Goal: Information Seeking & Learning: Learn about a topic

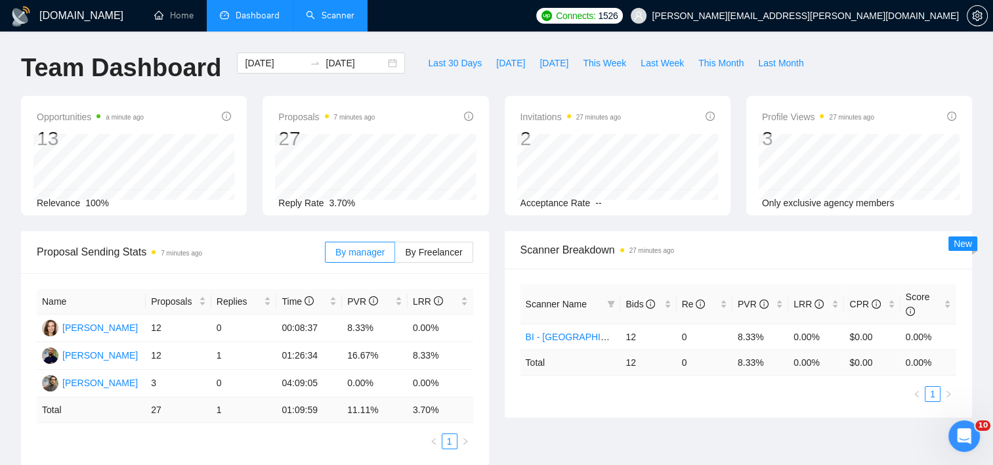
click at [339, 21] on link "Scanner" at bounding box center [330, 15] width 49 height 11
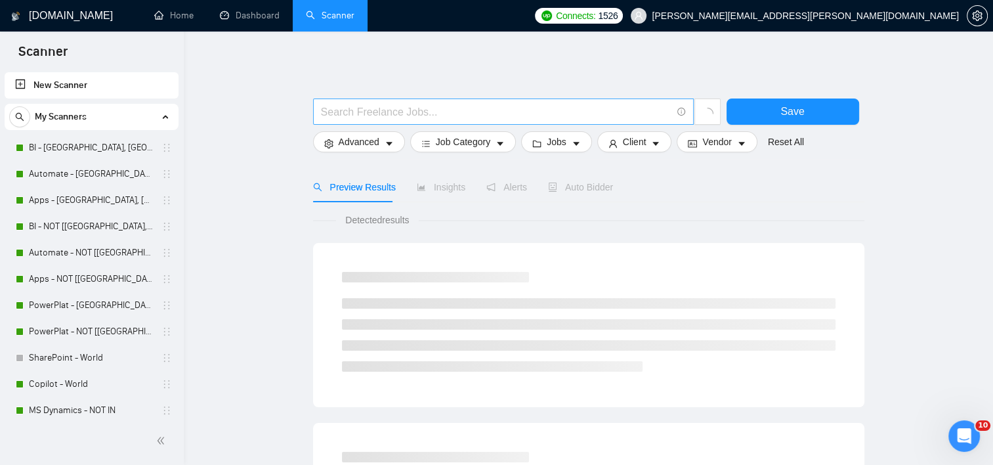
click at [435, 114] on input "text" at bounding box center [496, 112] width 350 height 16
paste input "Invoice Automation"
type input ""Invoice Automation""
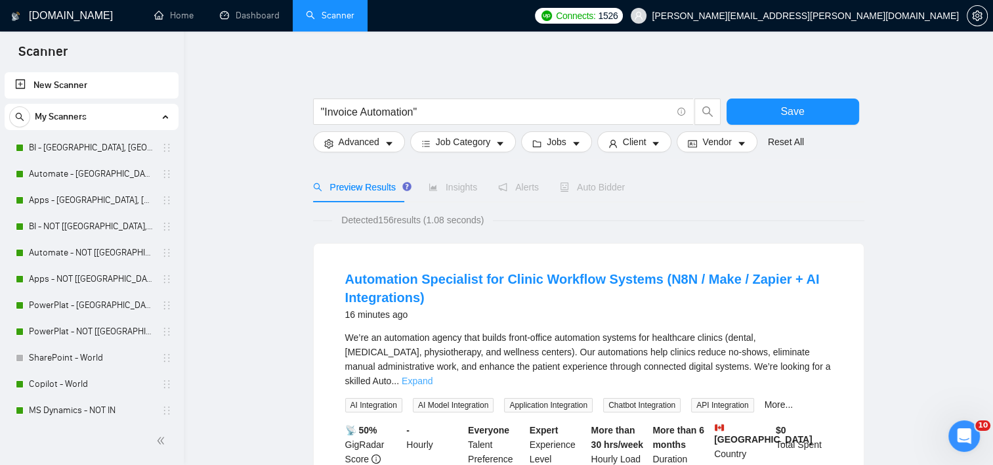
click at [432, 375] on link "Expand" at bounding box center [417, 380] width 31 height 11
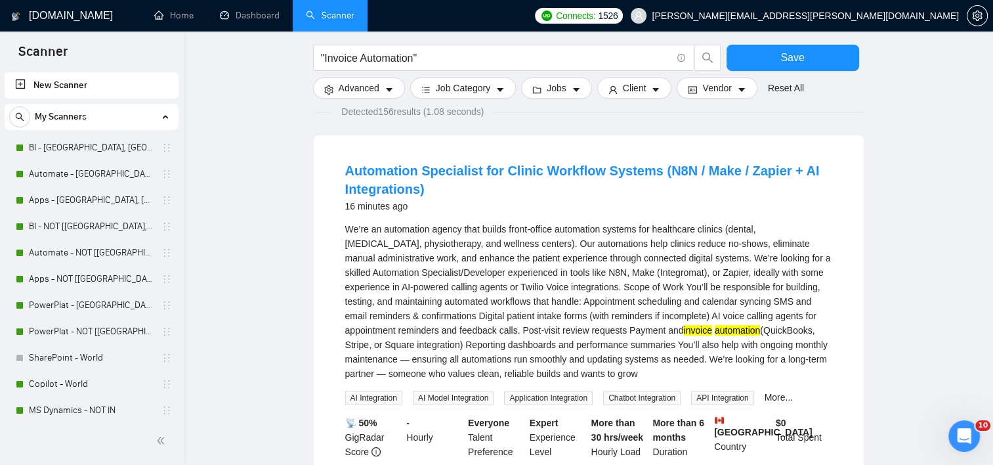
scroll to position [131, 0]
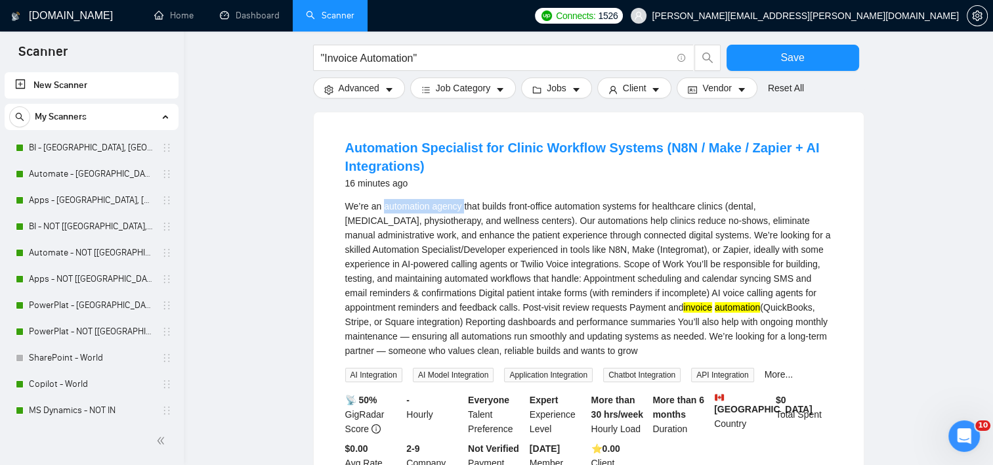
drag, startPoint x: 383, startPoint y: 202, endPoint x: 462, endPoint y: 206, distance: 78.8
click at [462, 206] on div "We’re an automation agency that builds front-office automation systems for heal…" at bounding box center [588, 278] width 487 height 159
copy div "automation agency"
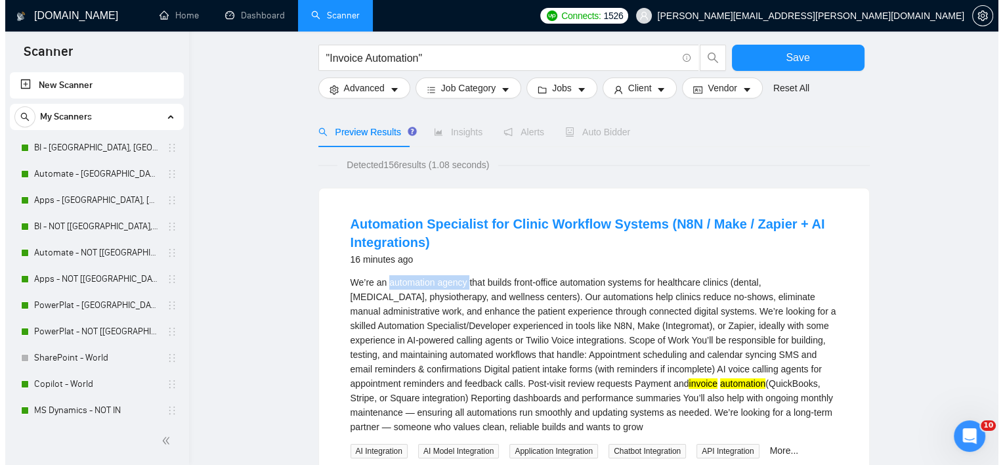
scroll to position [0, 0]
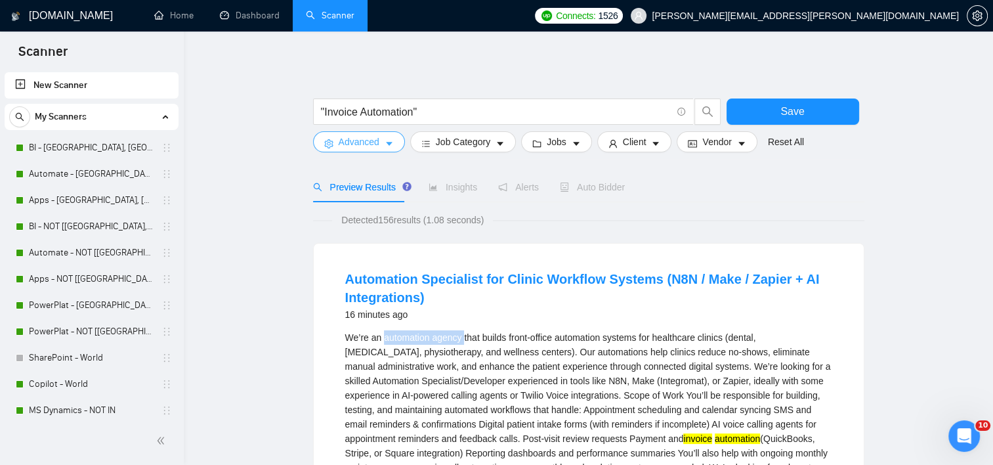
click at [354, 150] on button "Advanced" at bounding box center [359, 141] width 92 height 21
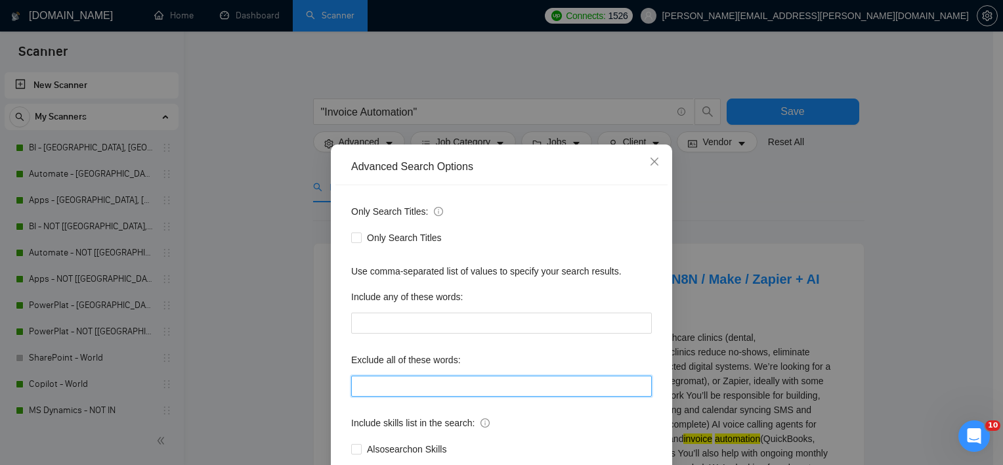
click at [368, 387] on input "text" at bounding box center [501, 385] width 301 height 21
paste input "automation agency"
type input ""automation agency""
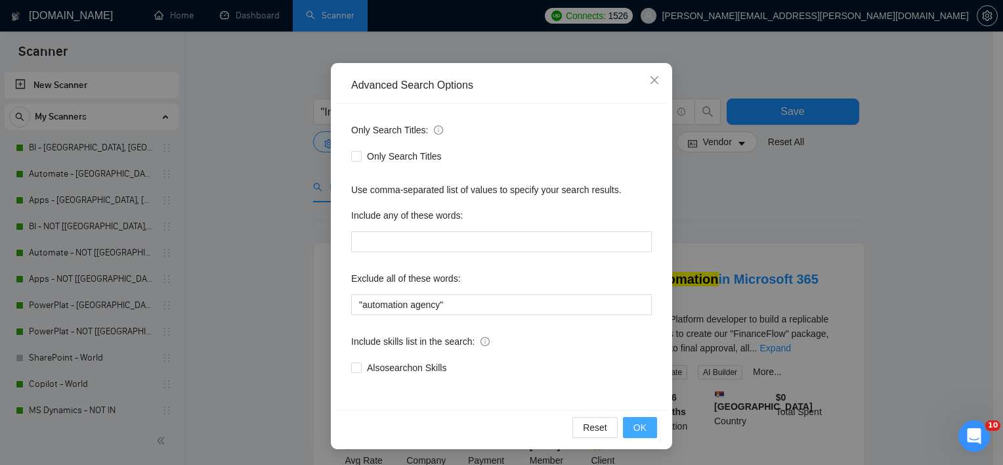
click at [627, 423] on button "OK" at bounding box center [640, 427] width 34 height 21
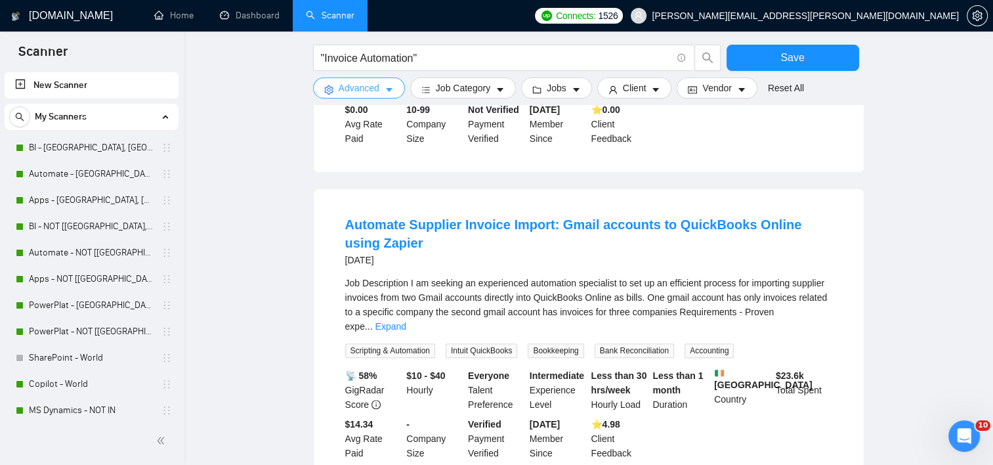
scroll to position [394, 0]
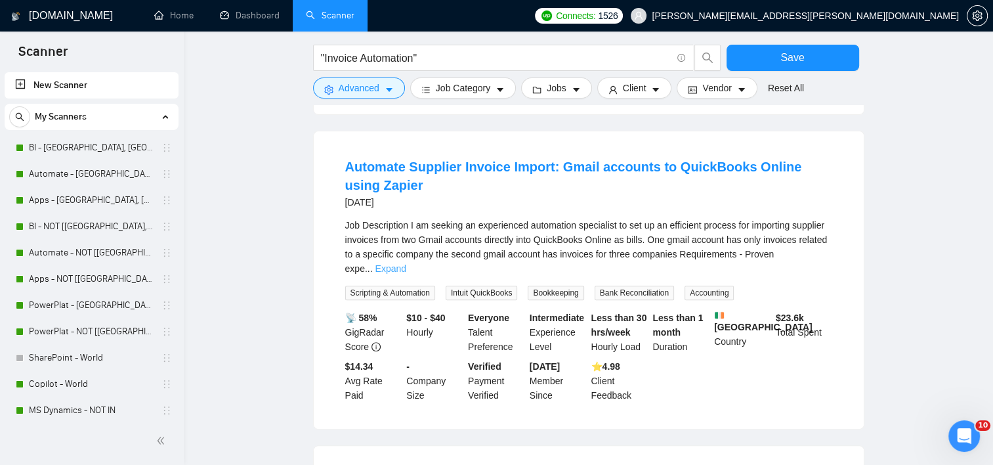
click at [406, 263] on link "Expand" at bounding box center [390, 268] width 31 height 11
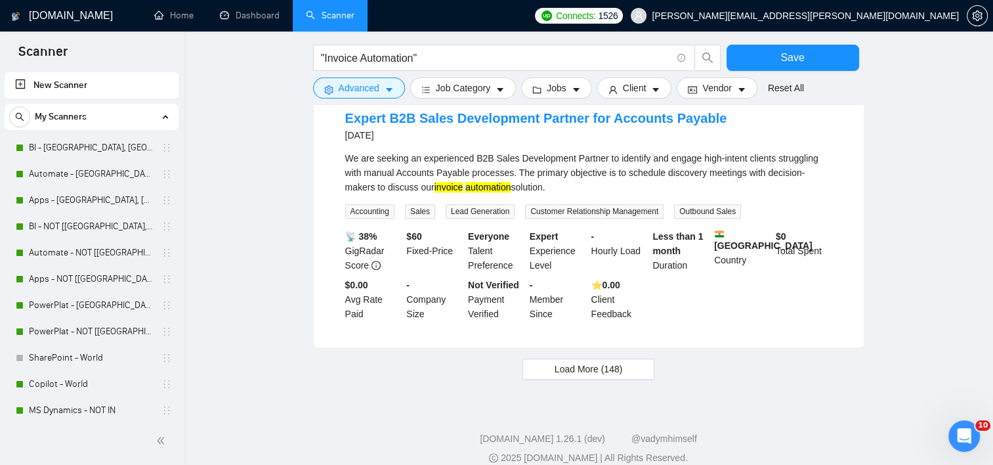
scroll to position [1442, 0]
click at [631, 358] on button "Load More (148)" at bounding box center [588, 368] width 133 height 21
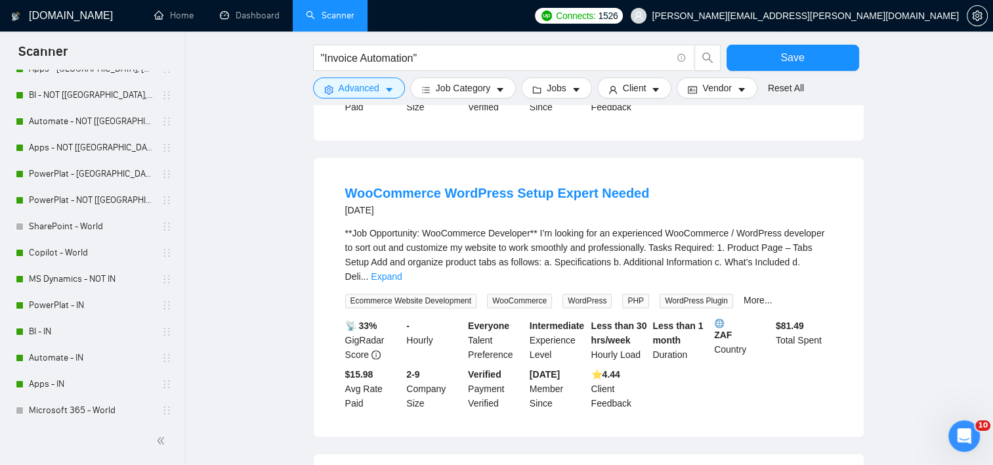
scroll to position [1901, 0]
click at [402, 270] on link "Expand" at bounding box center [386, 275] width 31 height 11
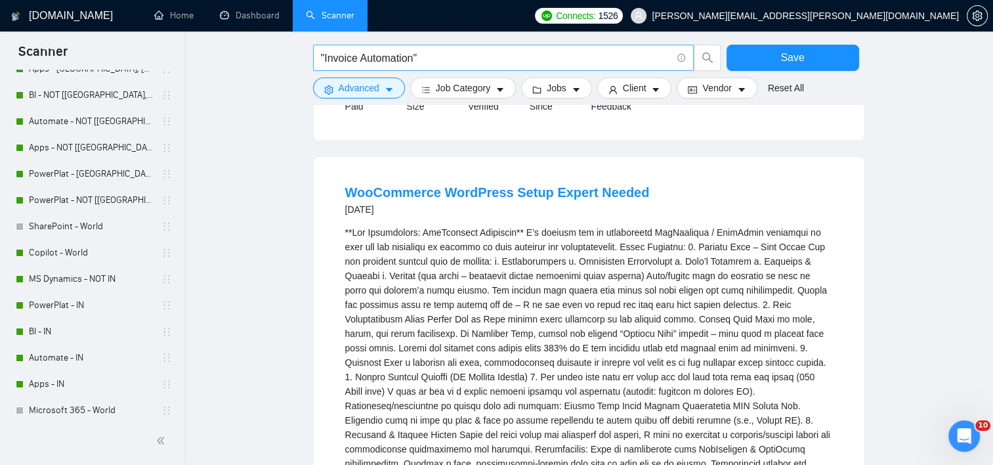
click at [339, 53] on input ""Invoice Automation"" at bounding box center [496, 58] width 350 height 16
click at [339, 52] on input ""Invoice Automation"" at bounding box center [496, 58] width 350 height 16
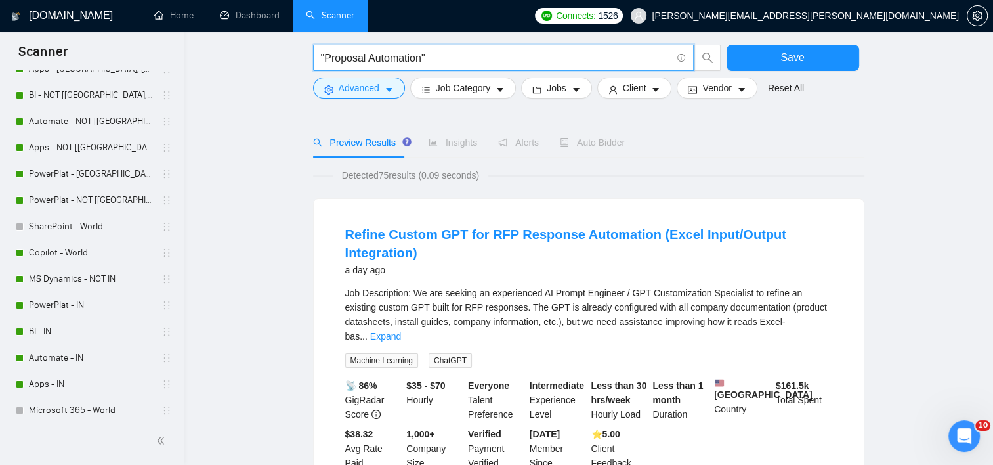
scroll to position [66, 0]
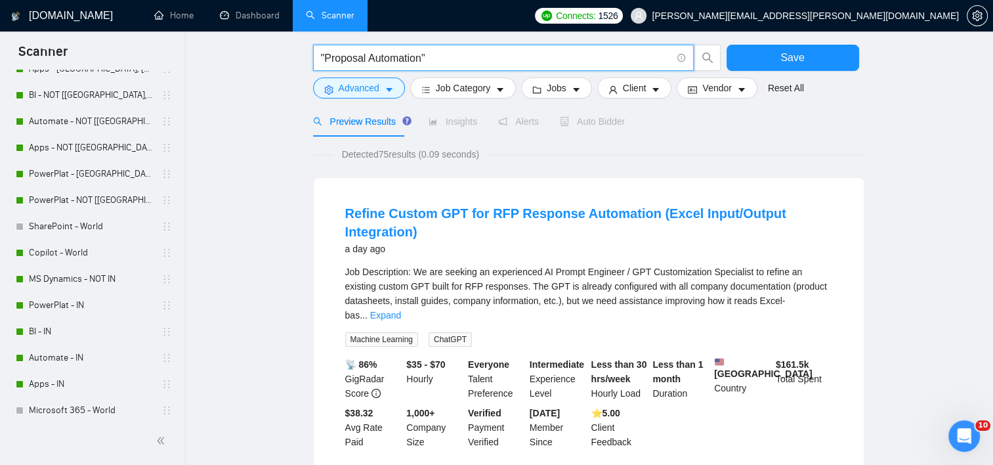
click at [824, 306] on div "Job Description: We are seeking an experienced AI Prompt Engineer / GPT Customi…" at bounding box center [588, 305] width 487 height 82
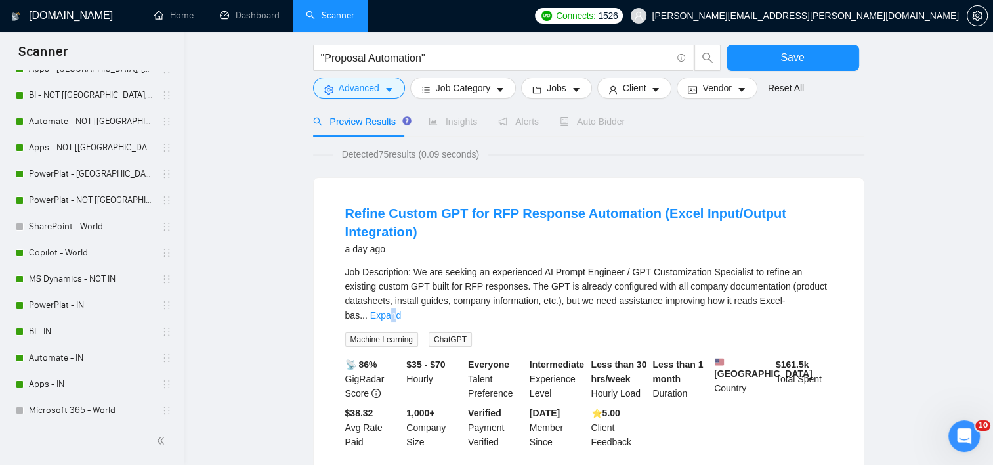
drag, startPoint x: 824, startPoint y: 306, endPoint x: 824, endPoint y: 297, distance: 9.2
click at [401, 310] on link "Expand" at bounding box center [385, 315] width 31 height 11
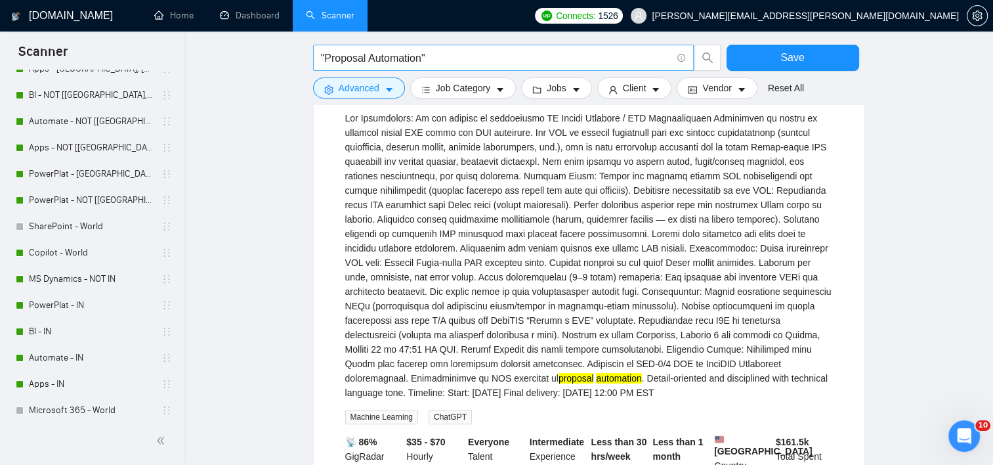
scroll to position [197, 0]
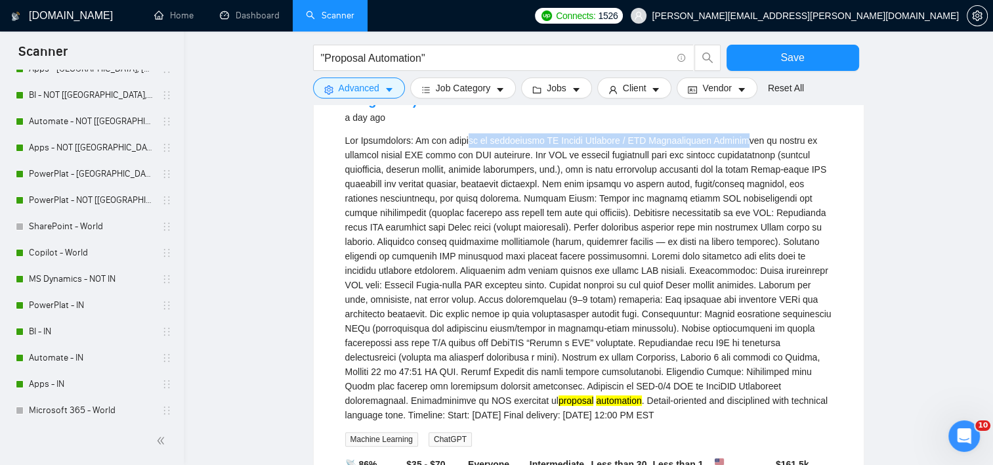
drag, startPoint x: 464, startPoint y: 144, endPoint x: 738, endPoint y: 145, distance: 273.7
click at [738, 145] on div "proposal automation . Detail-oriented and disciplined with technical language t…" at bounding box center [588, 277] width 487 height 289
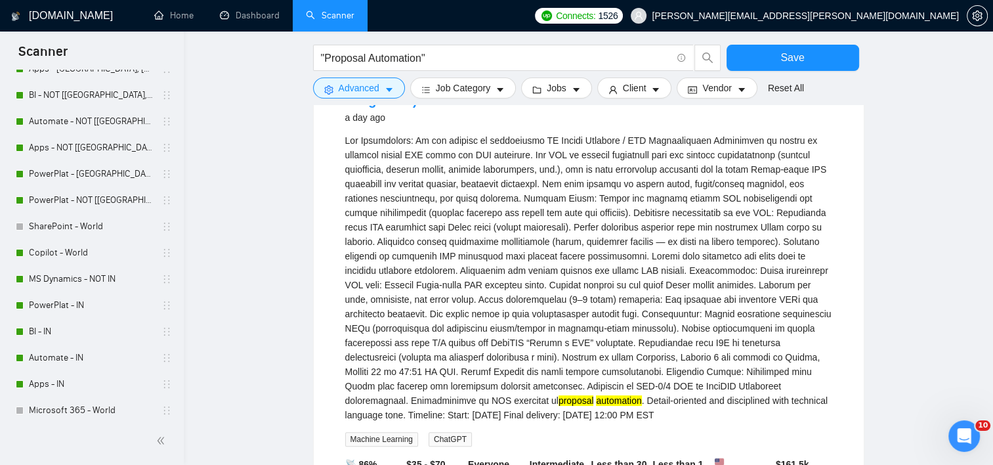
drag, startPoint x: 738, startPoint y: 145, endPoint x: 746, endPoint y: 158, distance: 14.7
click at [746, 157] on div "proposal automation . Detail-oriented and disciplined with technical language t…" at bounding box center [588, 277] width 487 height 289
drag, startPoint x: 431, startPoint y: 147, endPoint x: 560, endPoint y: 147, distance: 129.3
click at [560, 147] on div "proposal automation . Detail-oriented and disciplined with technical language t…" at bounding box center [588, 277] width 487 height 289
drag, startPoint x: 560, startPoint y: 147, endPoint x: 566, endPoint y: 211, distance: 64.6
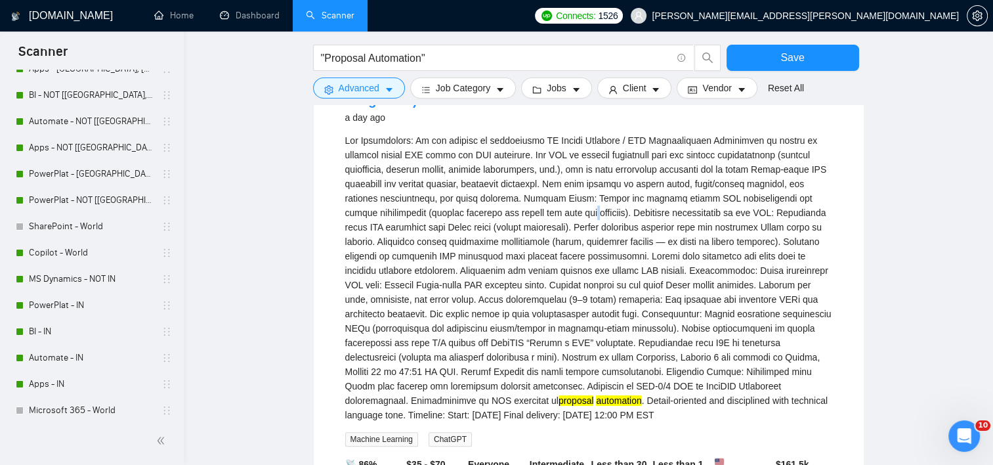
click at [566, 211] on div "proposal automation . Detail-oriented and disciplined with technical language t…" at bounding box center [588, 277] width 487 height 289
drag, startPoint x: 410, startPoint y: 150, endPoint x: 501, endPoint y: 153, distance: 91.3
click at [501, 153] on div "proposal automation . Detail-oriented and disciplined with technical language t…" at bounding box center [588, 277] width 487 height 289
drag, startPoint x: 501, startPoint y: 153, endPoint x: 515, endPoint y: 192, distance: 41.7
click at [519, 186] on div "proposal automation . Detail-oriented and disciplined with technical language t…" at bounding box center [588, 277] width 487 height 289
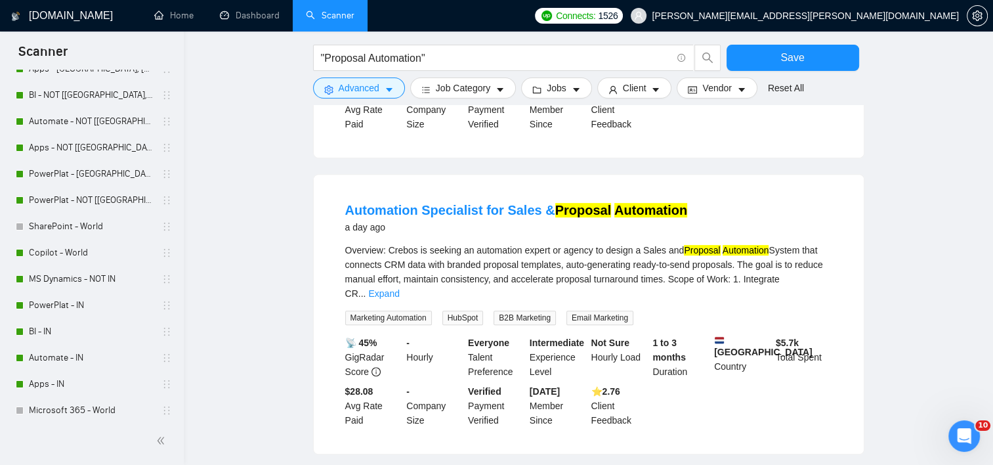
scroll to position [656, 0]
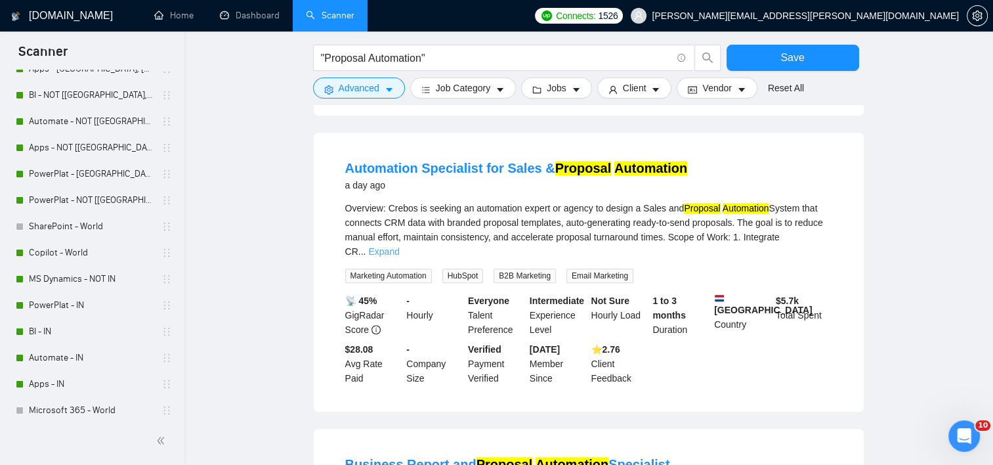
click at [399, 250] on link "Expand" at bounding box center [383, 251] width 31 height 11
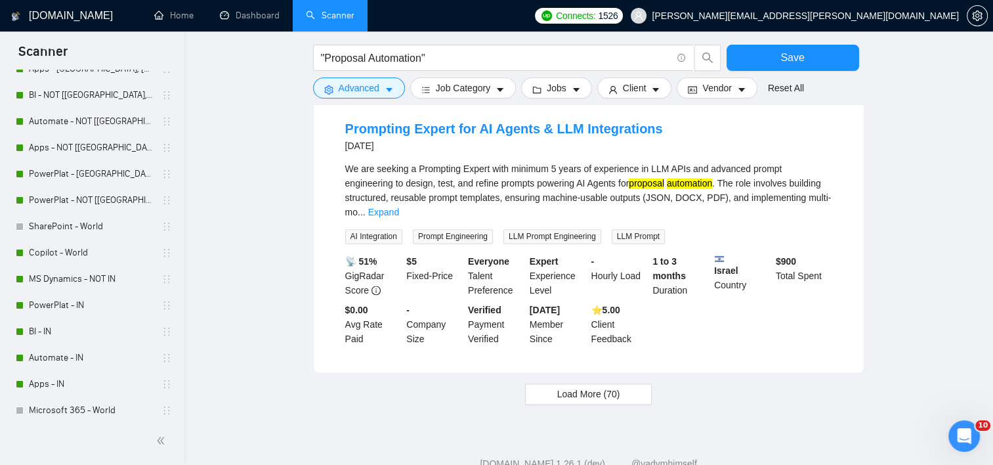
scroll to position [1641, 0]
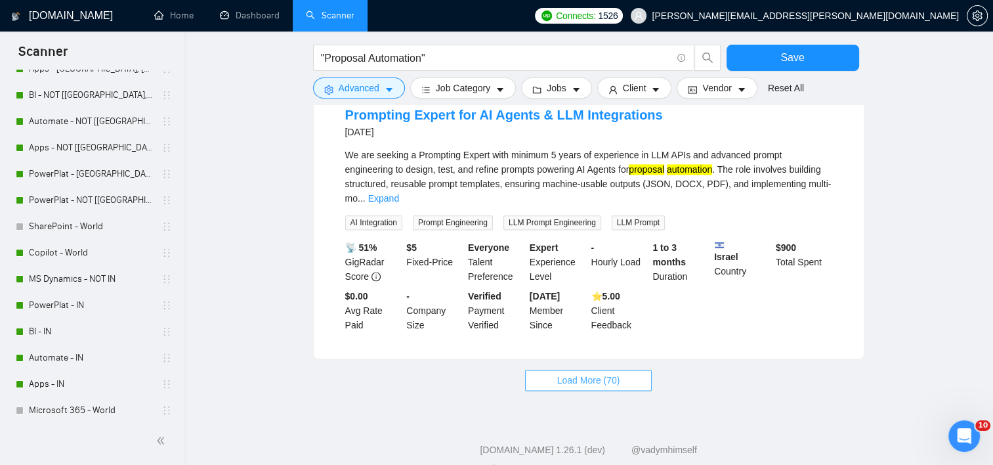
click at [578, 373] on span "Load More (70)" at bounding box center [588, 380] width 63 height 14
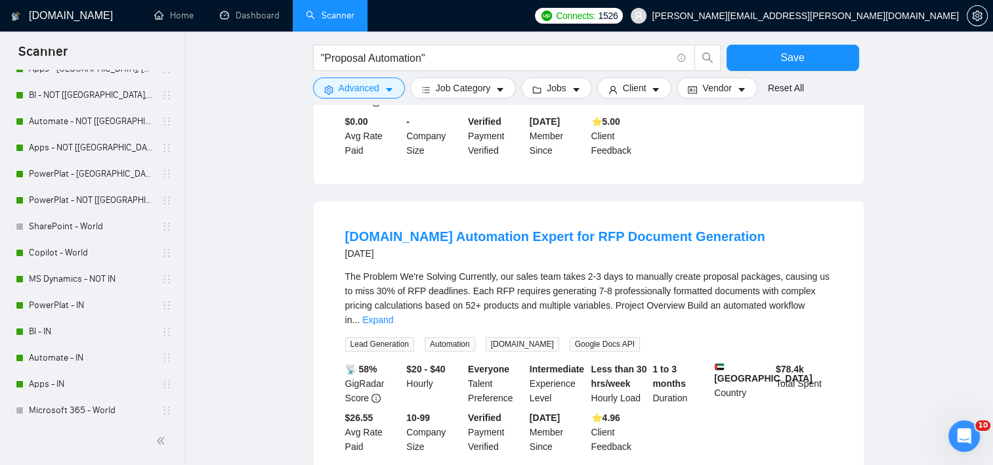
scroll to position [1838, 0]
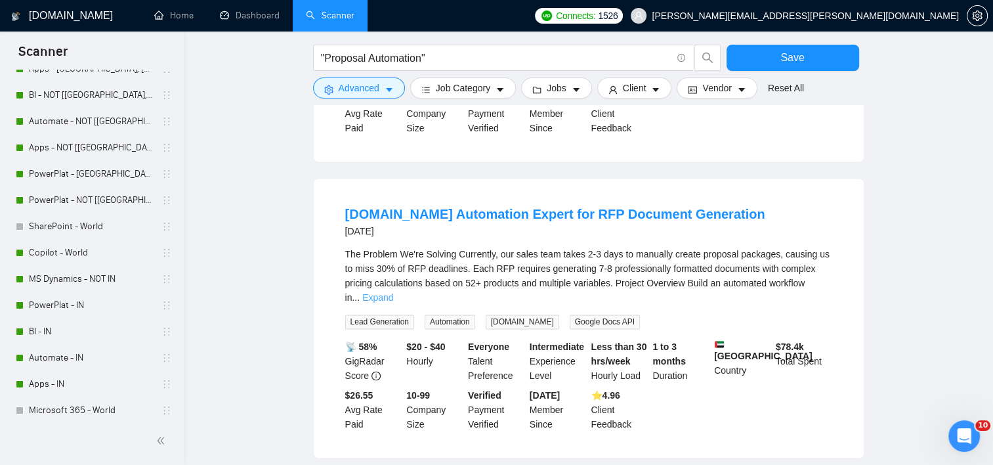
click at [393, 292] on link "Expand" at bounding box center [377, 297] width 31 height 11
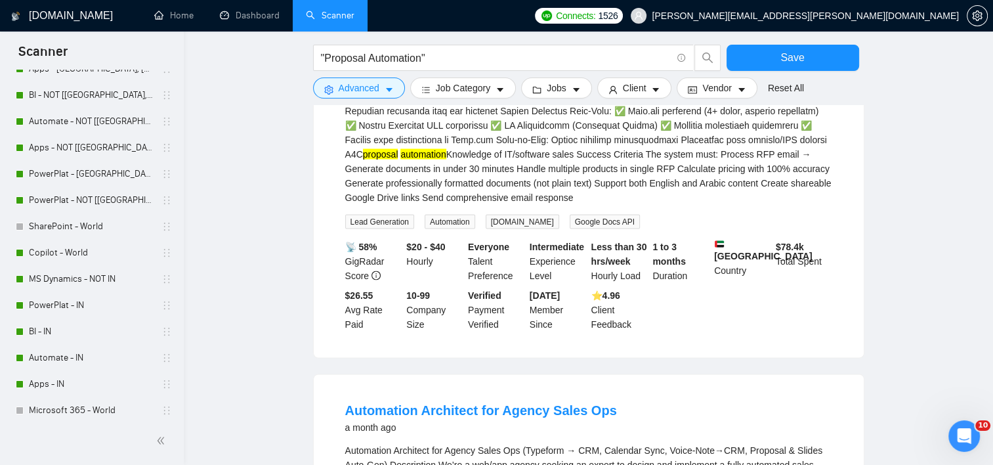
scroll to position [2625, 0]
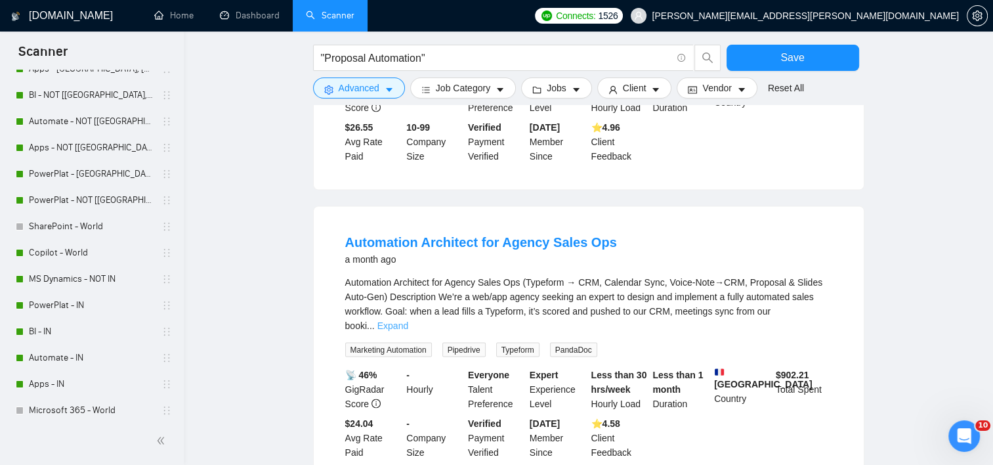
click at [408, 320] on link "Expand" at bounding box center [392, 325] width 31 height 11
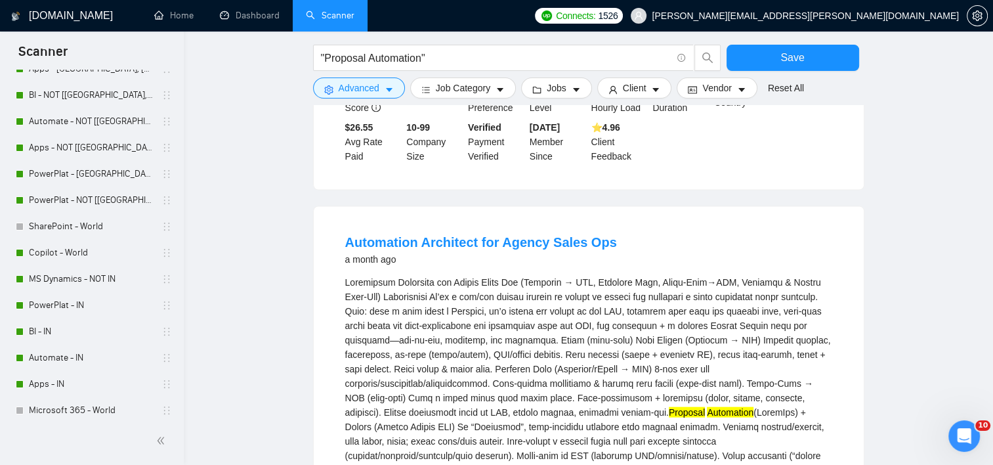
scroll to position [2691, 0]
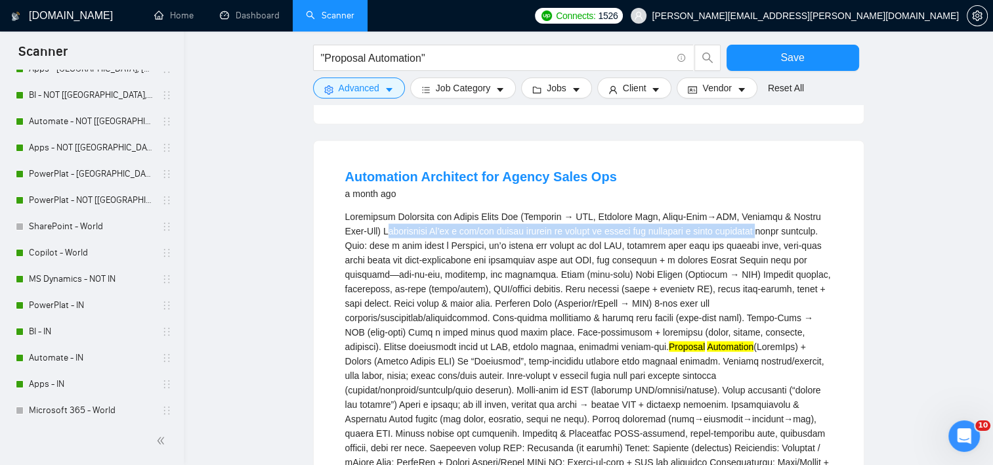
drag, startPoint x: 396, startPoint y: 197, endPoint x: 796, endPoint y: 198, distance: 399.7
click at [796, 209] on div "Proposal Automation" at bounding box center [588, 396] width 487 height 375
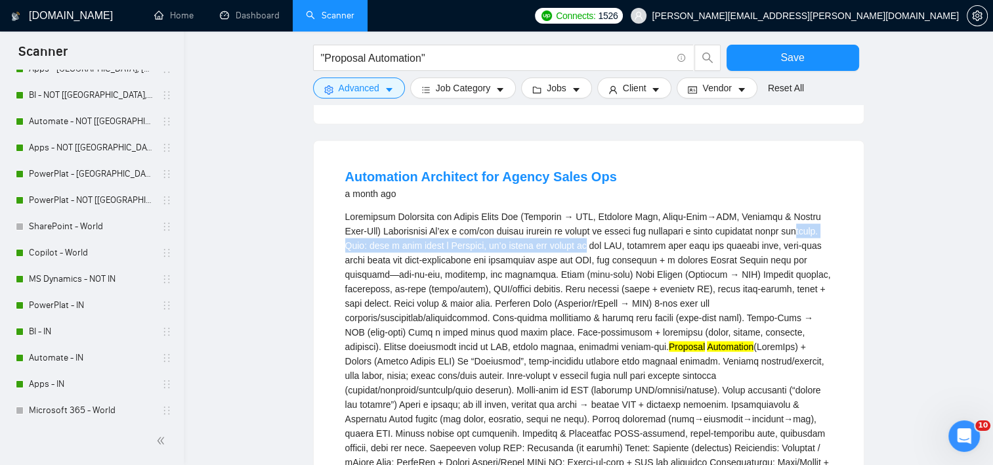
drag, startPoint x: 358, startPoint y: 214, endPoint x: 629, endPoint y: 215, distance: 271.0
click at [629, 214] on div "Proposal Automation" at bounding box center [588, 396] width 487 height 375
drag, startPoint x: 629, startPoint y: 215, endPoint x: 549, endPoint y: 232, distance: 82.0
click at [550, 232] on div "Proposal Automation" at bounding box center [588, 396] width 487 height 375
drag, startPoint x: 522, startPoint y: 215, endPoint x: 747, endPoint y: 215, distance: 225.1
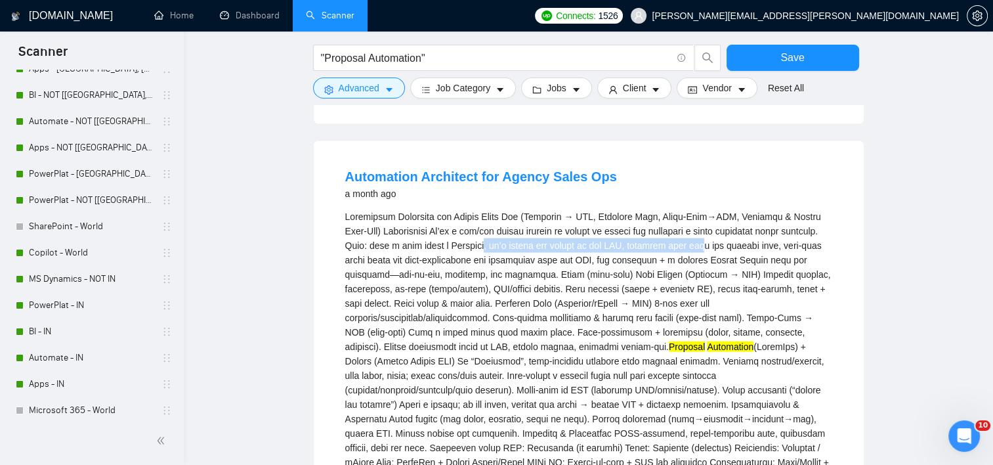
click at [747, 215] on div "Proposal Automation" at bounding box center [588, 396] width 487 height 375
drag, startPoint x: 747, startPoint y: 215, endPoint x: 742, endPoint y: 231, distance: 16.8
click at [742, 232] on div "Proposal Automation" at bounding box center [588, 396] width 487 height 375
drag, startPoint x: 371, startPoint y: 230, endPoint x: 438, endPoint y: 226, distance: 67.1
click at [438, 226] on div "Proposal Automation" at bounding box center [588, 396] width 487 height 375
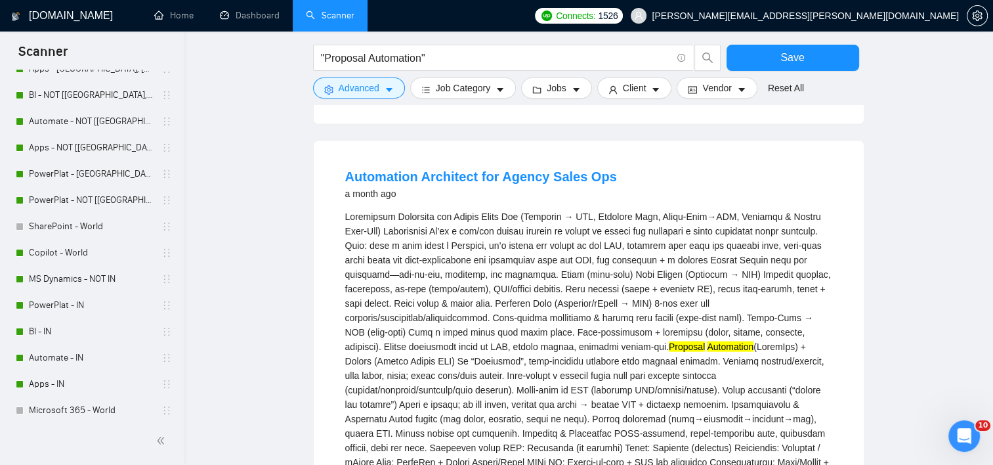
drag, startPoint x: 438, startPoint y: 226, endPoint x: 463, endPoint y: 244, distance: 31.0
click at [463, 244] on div "Proposal Automation" at bounding box center [588, 396] width 487 height 375
drag, startPoint x: 456, startPoint y: 230, endPoint x: 725, endPoint y: 228, distance: 268.4
click at [725, 228] on div "Proposal Automation" at bounding box center [588, 396] width 487 height 375
drag, startPoint x: 725, startPoint y: 228, endPoint x: 695, endPoint y: 242, distance: 32.6
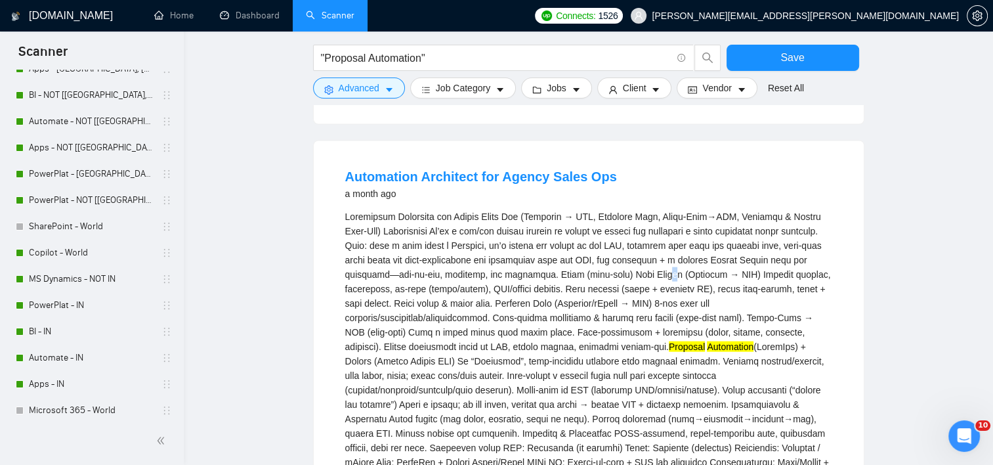
click at [695, 242] on div "Proposal Automation" at bounding box center [588, 396] width 487 height 375
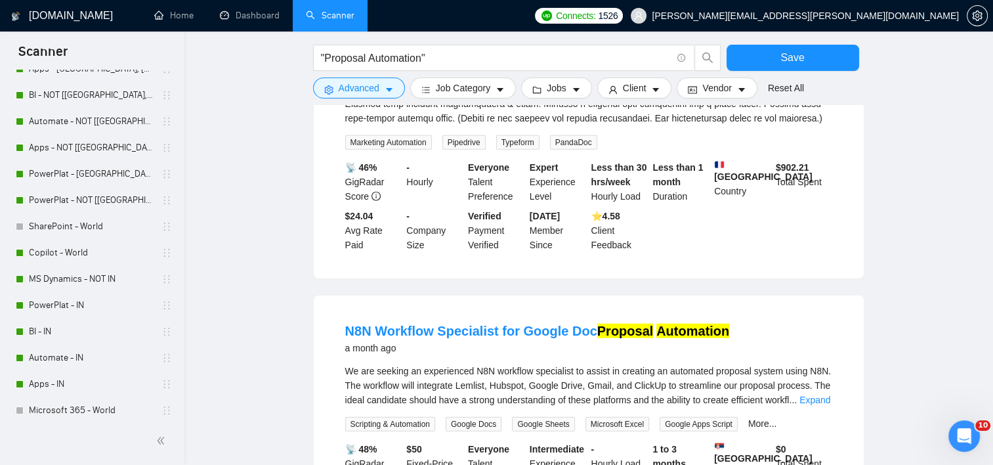
scroll to position [3216, 0]
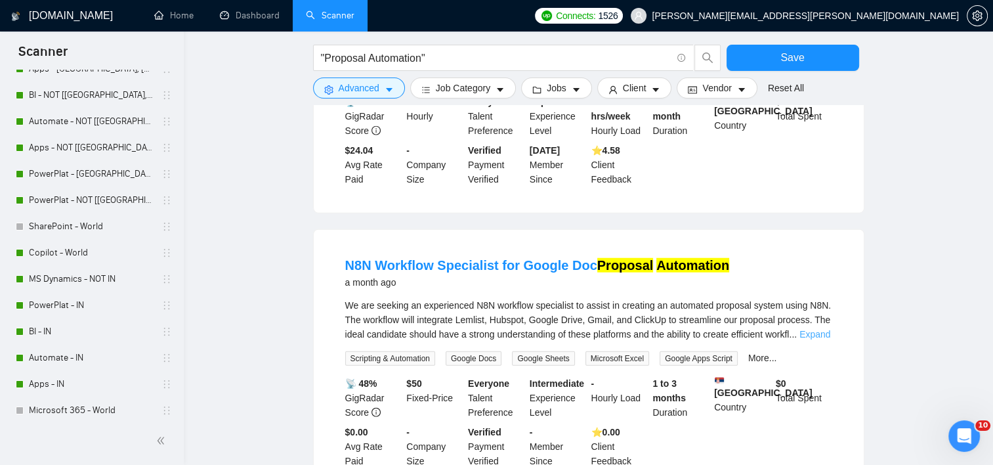
click at [818, 329] on link "Expand" at bounding box center [814, 334] width 31 height 11
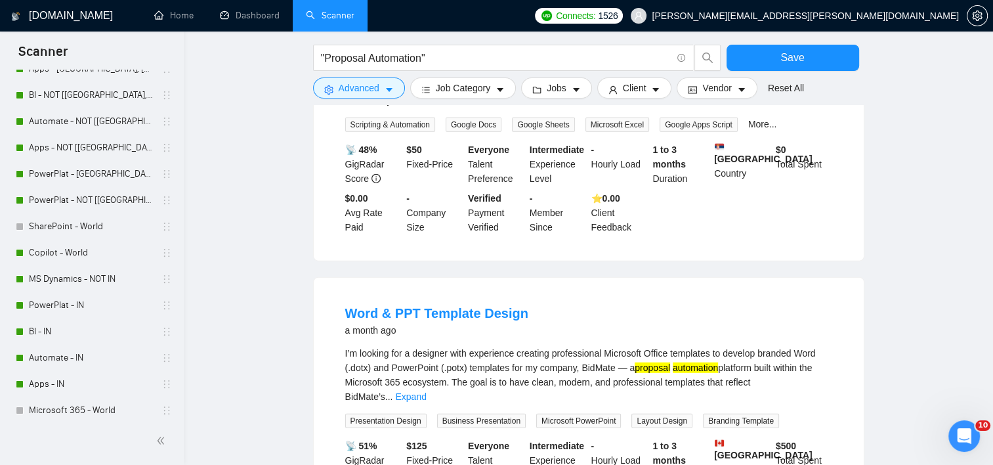
scroll to position [3544, 0]
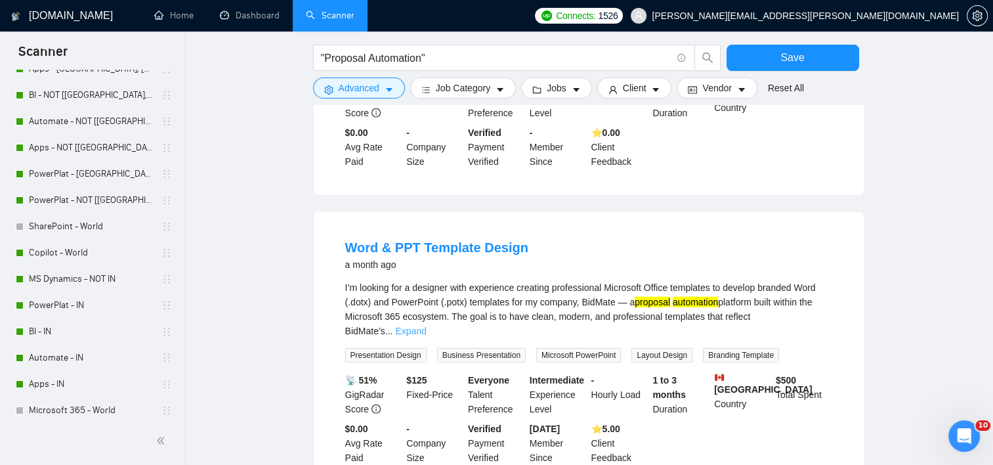
click at [426, 326] on link "Expand" at bounding box center [410, 331] width 31 height 11
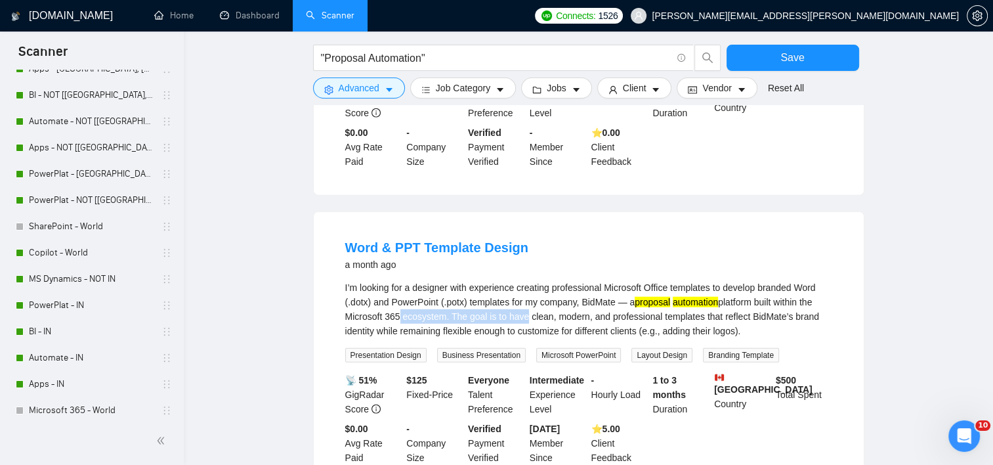
drag, startPoint x: 396, startPoint y: 282, endPoint x: 521, endPoint y: 284, distance: 124.7
click at [521, 284] on div "I’m looking for a designer with experience creating professional Microsoft Offi…" at bounding box center [588, 309] width 487 height 58
drag, startPoint x: 521, startPoint y: 284, endPoint x: 562, endPoint y: 284, distance: 40.7
click at [560, 284] on div "I’m looking for a designer with experience creating professional Microsoft Offi…" at bounding box center [588, 309] width 487 height 58
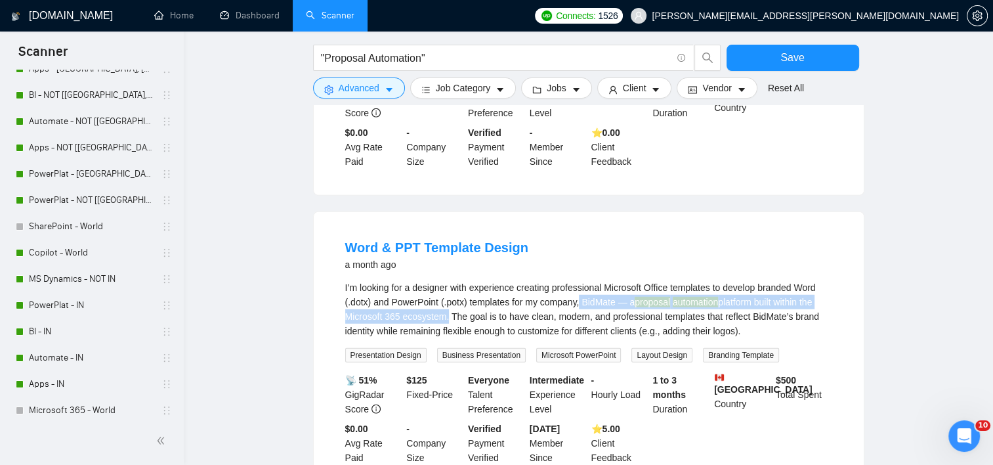
drag, startPoint x: 578, startPoint y: 273, endPoint x: 446, endPoint y: 284, distance: 133.0
click at [446, 284] on div "I’m looking for a designer with experience creating professional Microsoft Offi…" at bounding box center [588, 309] width 487 height 58
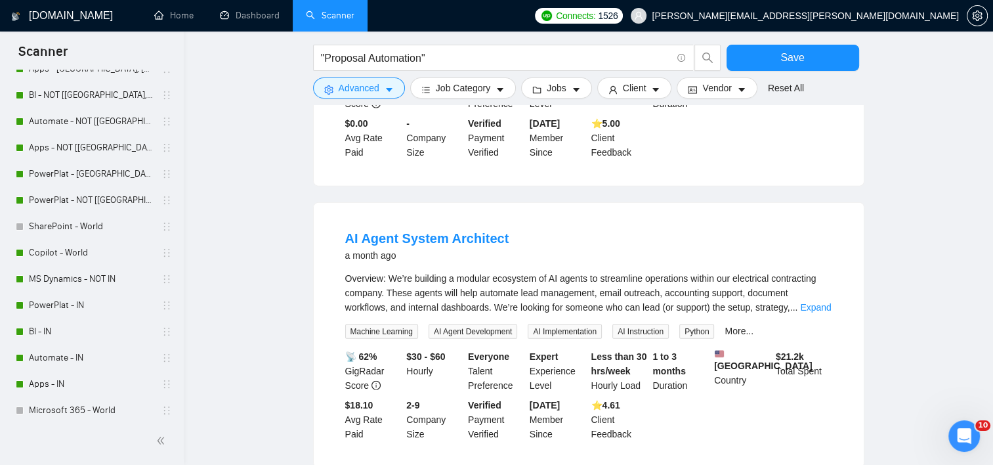
scroll to position [3872, 0]
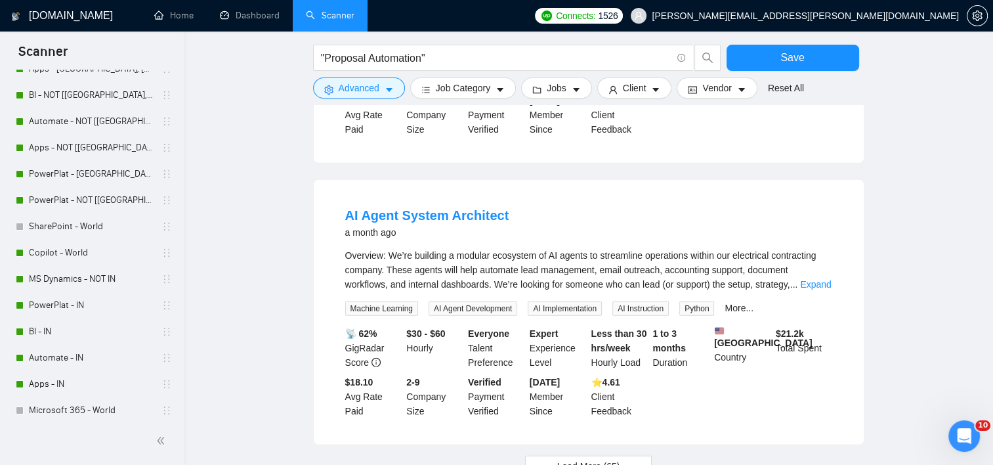
click at [819, 279] on link "Expand" at bounding box center [815, 284] width 31 height 11
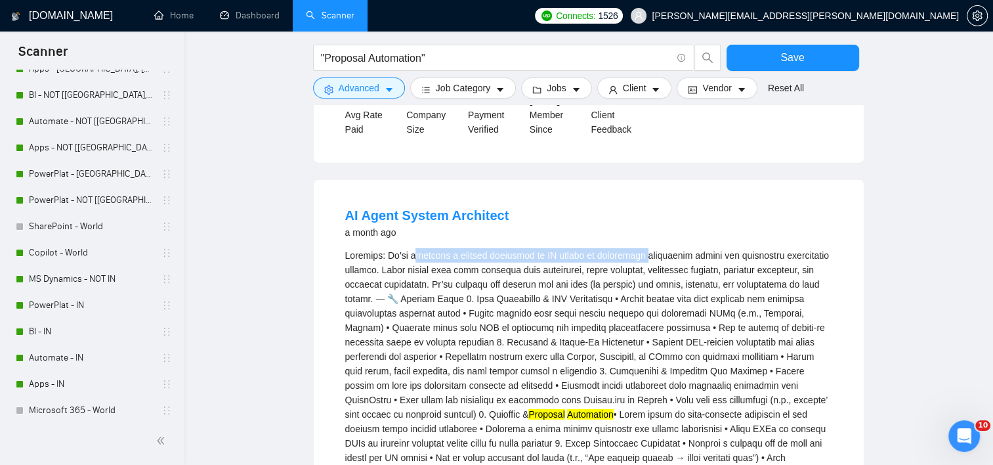
drag, startPoint x: 474, startPoint y: 225, endPoint x: 653, endPoint y: 219, distance: 178.6
click at [653, 248] on div "Proposal Automation" at bounding box center [588, 443] width 487 height 390
drag, startPoint x: 653, startPoint y: 219, endPoint x: 651, endPoint y: 259, distance: 39.4
click at [651, 258] on div "Proposal Automation" at bounding box center [588, 443] width 487 height 390
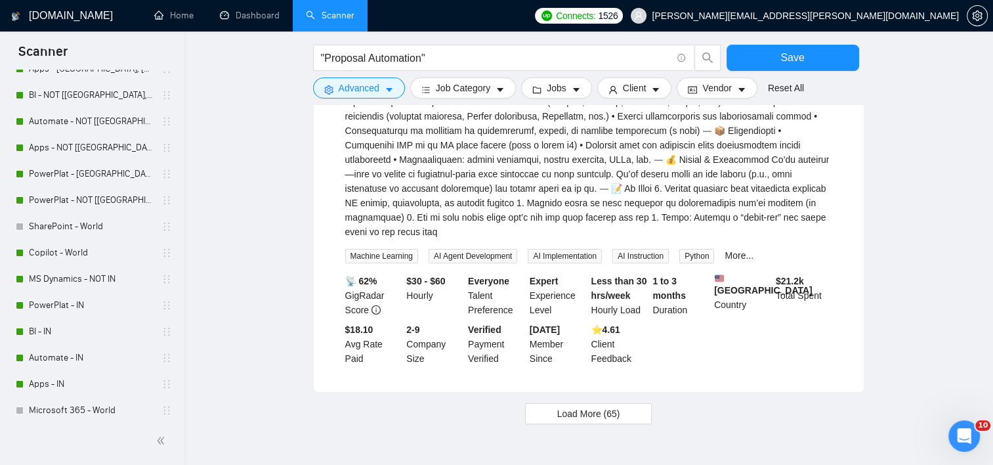
scroll to position [4285, 0]
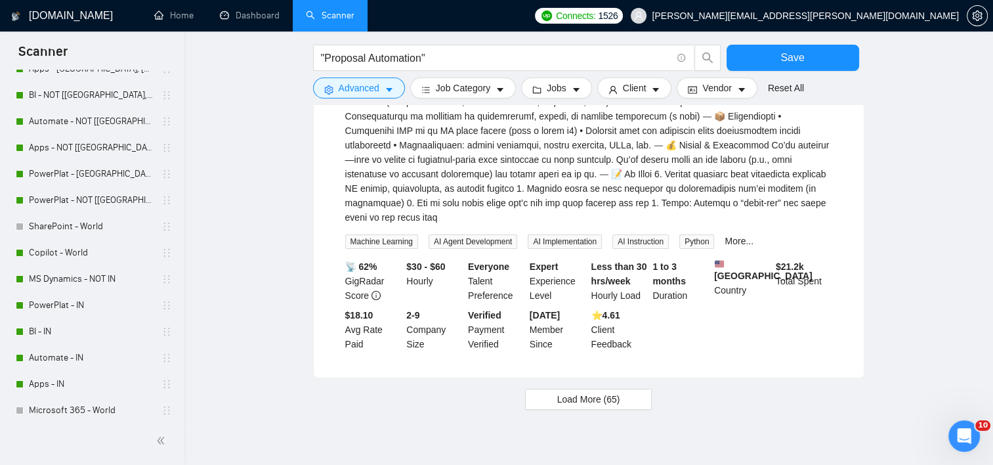
click at [613, 392] on span "Load More (65)" at bounding box center [588, 399] width 63 height 14
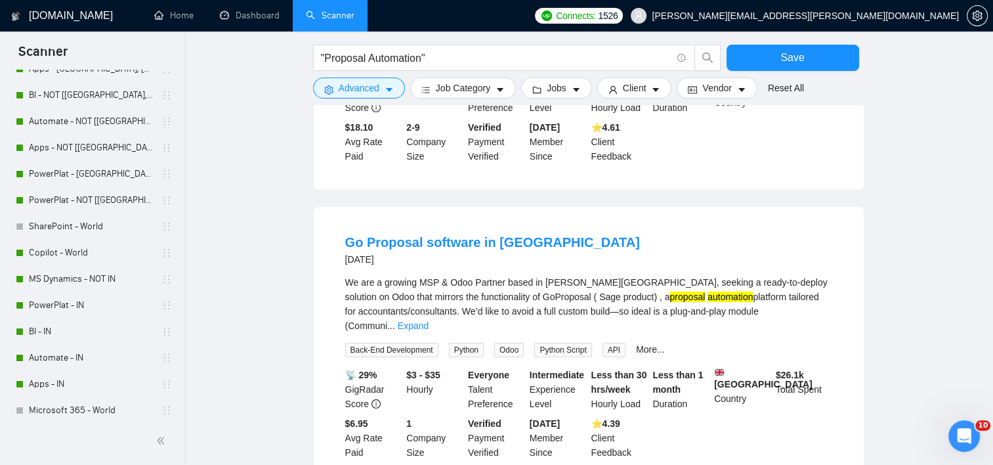
scroll to position [4482, 0]
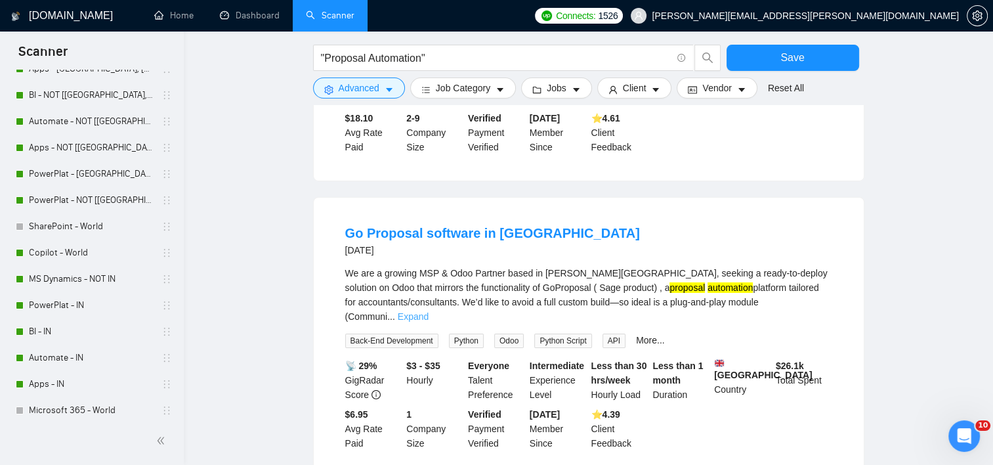
click at [429, 311] on link "Expand" at bounding box center [413, 316] width 31 height 11
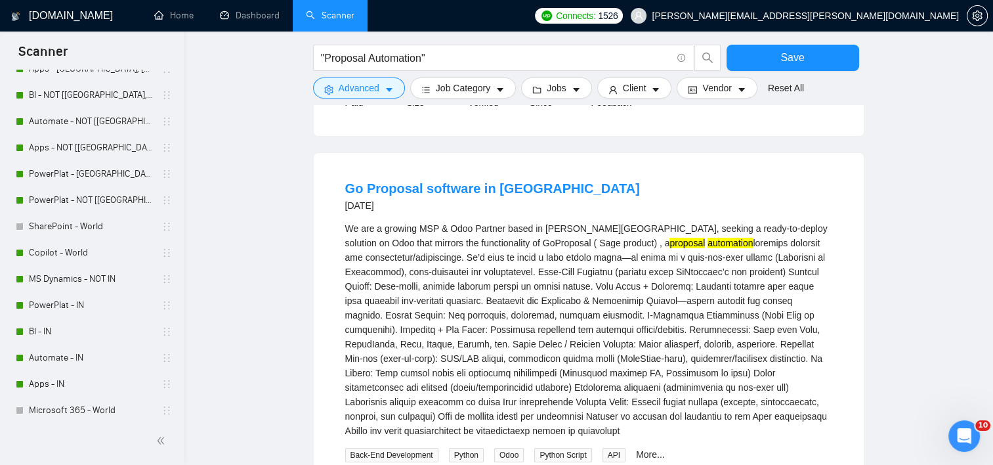
scroll to position [4548, 0]
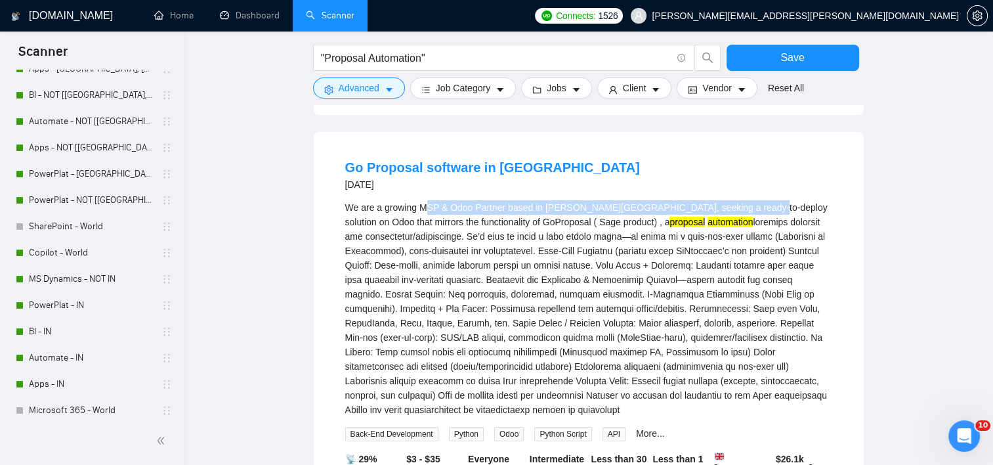
drag, startPoint x: 425, startPoint y: 158, endPoint x: 743, endPoint y: 154, distance: 317.7
click at [743, 200] on div "We are a growing MSP & Odoo Partner based in [PERSON_NAME][GEOGRAPHIC_DATA], se…" at bounding box center [588, 308] width 487 height 217
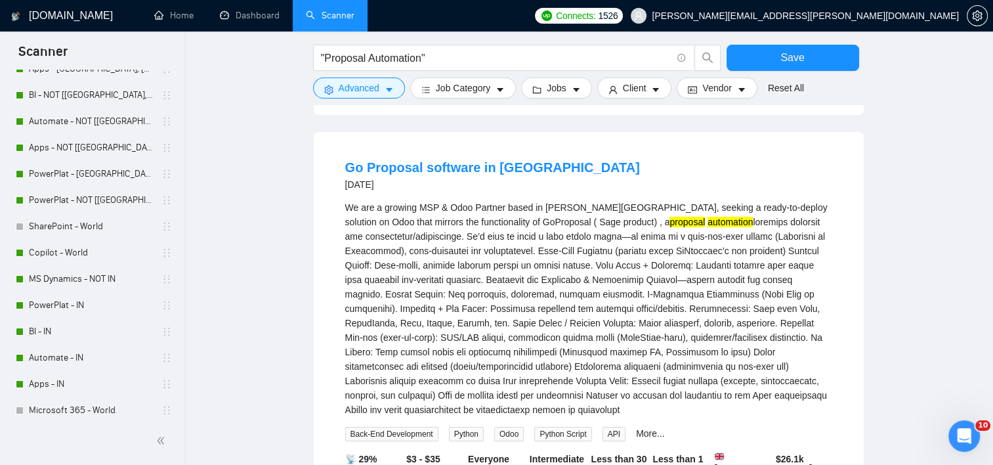
drag, startPoint x: 743, startPoint y: 154, endPoint x: 770, endPoint y: 164, distance: 29.5
click at [767, 200] on div "We are a growing MSP & Odoo Partner based in [PERSON_NAME][GEOGRAPHIC_DATA], se…" at bounding box center [588, 308] width 487 height 217
drag, startPoint x: 402, startPoint y: 194, endPoint x: 438, endPoint y: 191, distance: 36.2
click at [438, 200] on div "We are a growing MSP & Odoo Partner based in [PERSON_NAME][GEOGRAPHIC_DATA], se…" at bounding box center [588, 308] width 487 height 217
drag, startPoint x: 438, startPoint y: 191, endPoint x: 516, endPoint y: 208, distance: 80.6
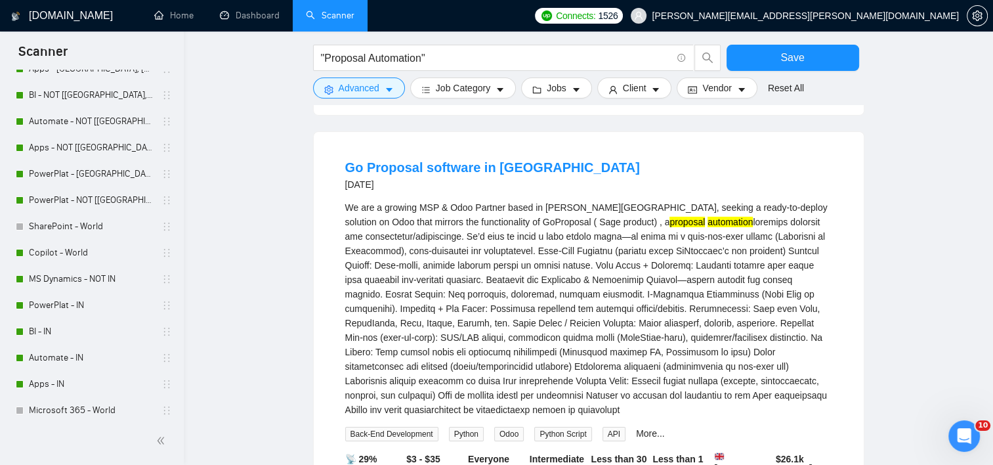
click at [516, 208] on div "We are a growing MSP & Odoo Partner based in [PERSON_NAME][GEOGRAPHIC_DATA], se…" at bounding box center [588, 308] width 487 height 217
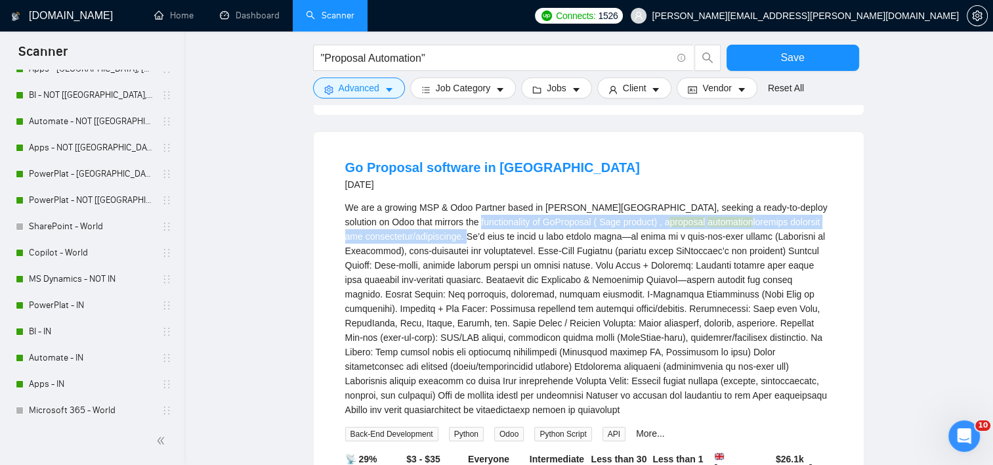
drag, startPoint x: 444, startPoint y: 189, endPoint x: 458, endPoint y: 173, distance: 20.9
click at [458, 200] on div "We are a growing MSP & Odoo Partner based in [PERSON_NAME][GEOGRAPHIC_DATA], se…" at bounding box center [588, 308] width 487 height 217
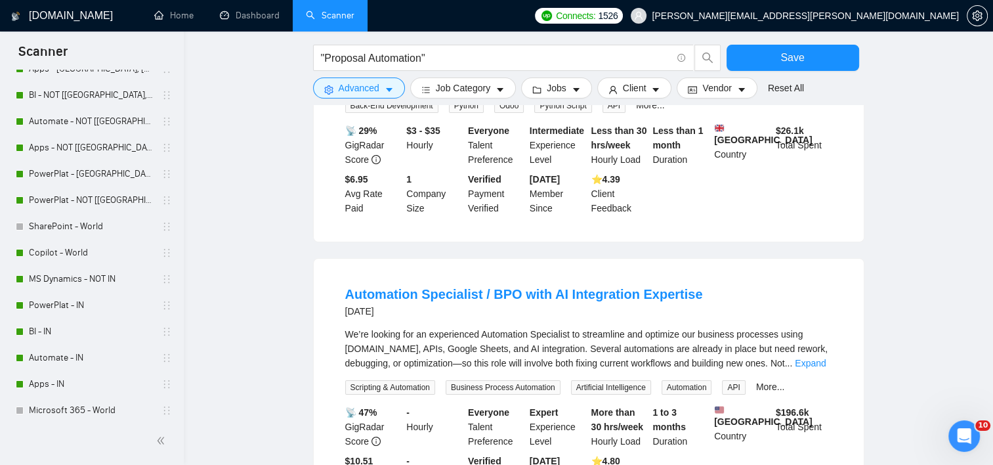
scroll to position [5007, 0]
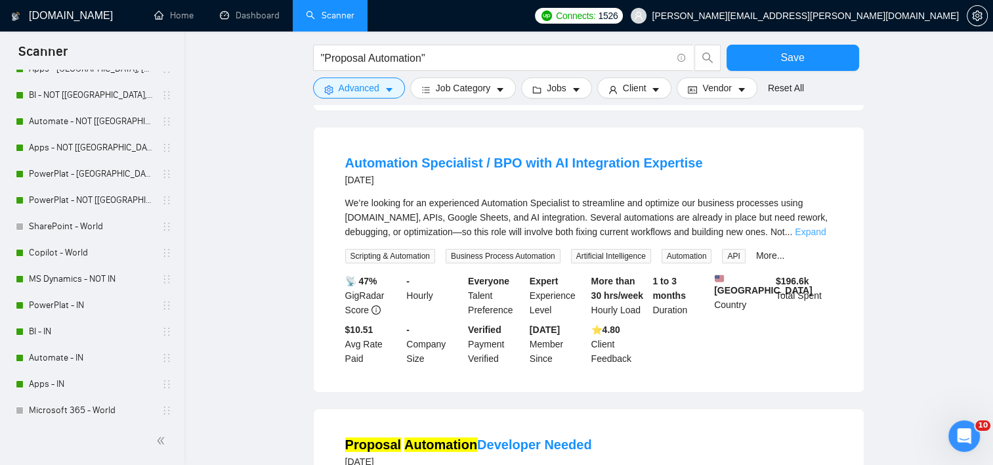
click at [815, 226] on link "Expand" at bounding box center [810, 231] width 31 height 11
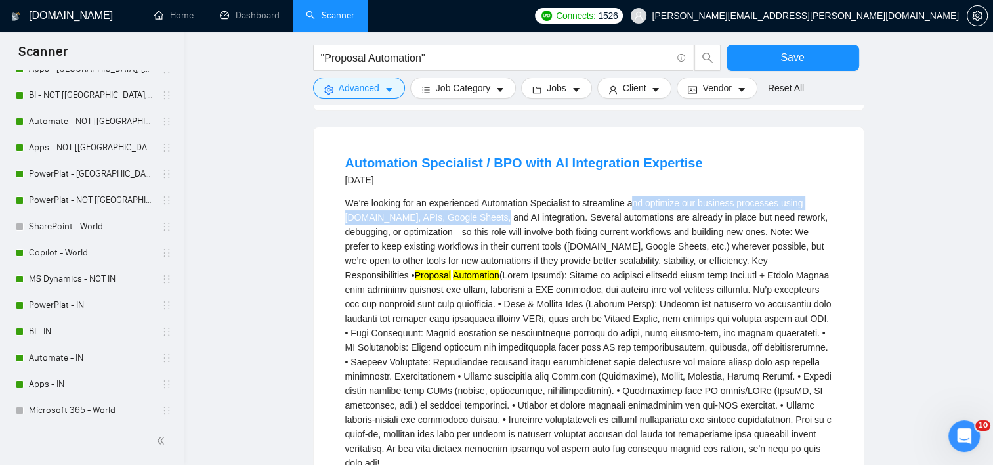
drag, startPoint x: 522, startPoint y: 166, endPoint x: 633, endPoint y: 158, distance: 110.5
click at [633, 196] on div "We’re looking for an experienced Automation Specialist to streamline and optimi…" at bounding box center [588, 333] width 487 height 274
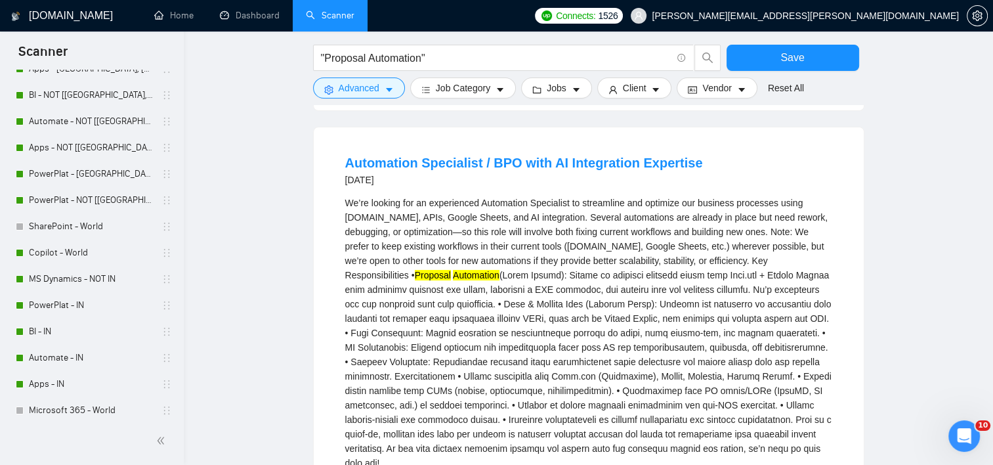
drag, startPoint x: 633, startPoint y: 158, endPoint x: 643, endPoint y: 194, distance: 37.6
click at [643, 196] on div "We’re looking for an experienced Automation Specialist to streamline and optimi…" at bounding box center [588, 333] width 487 height 274
click at [612, 253] on div "We’re looking for an experienced Automation Specialist to streamline and optimi…" at bounding box center [588, 333] width 487 height 274
drag, startPoint x: 528, startPoint y: 178, endPoint x: 709, endPoint y: 177, distance: 181.8
click at [709, 196] on div "We’re looking for an experienced Automation Specialist to streamline and optimi…" at bounding box center [588, 333] width 487 height 274
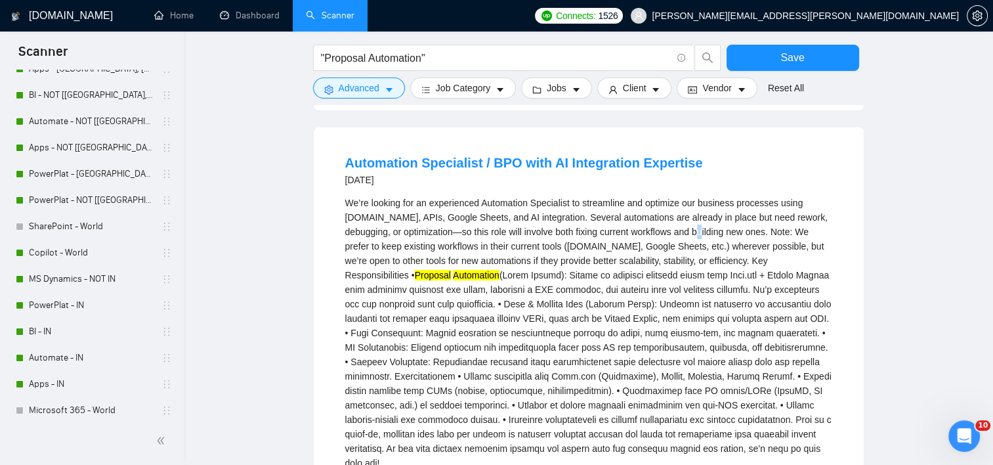
drag, startPoint x: 709, startPoint y: 177, endPoint x: 723, endPoint y: 197, distance: 24.0
click at [723, 197] on div "We’re looking for an experienced Automation Specialist to streamline and optimi…" at bounding box center [588, 333] width 487 height 274
drag, startPoint x: 723, startPoint y: 197, endPoint x: 684, endPoint y: 221, distance: 45.9
click at [684, 221] on div "We’re looking for an experienced Automation Specialist to streamline and optimi…" at bounding box center [588, 333] width 487 height 274
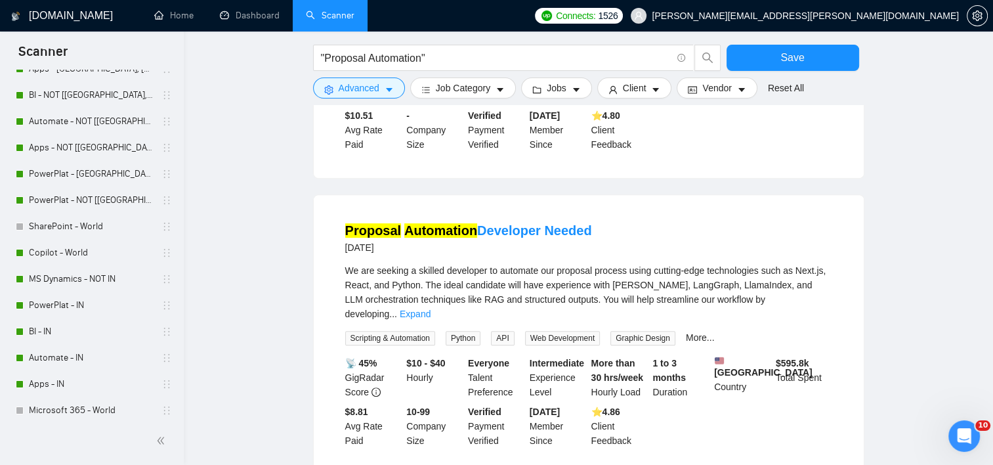
scroll to position [5532, 0]
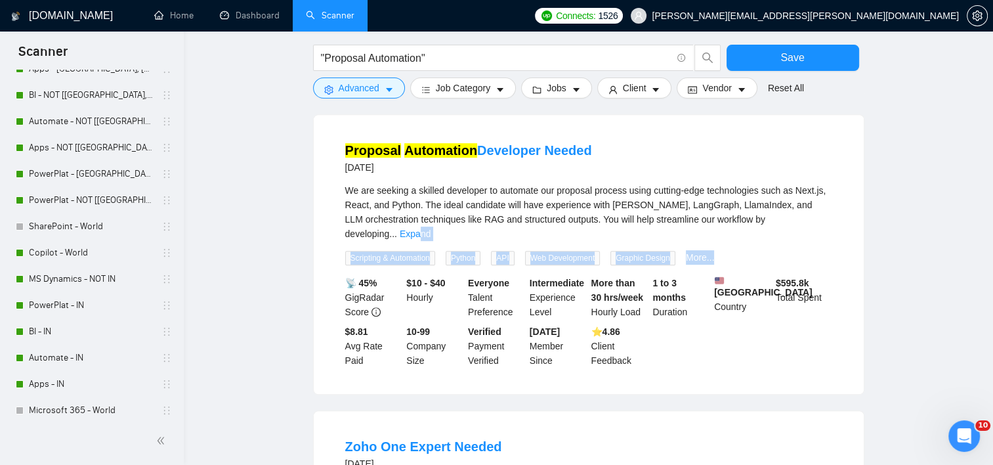
click at [819, 183] on div "We are seeking a skilled developer to automate our proposal process using cutti…" at bounding box center [588, 224] width 487 height 82
click at [431, 228] on link "Expand" at bounding box center [415, 233] width 31 height 11
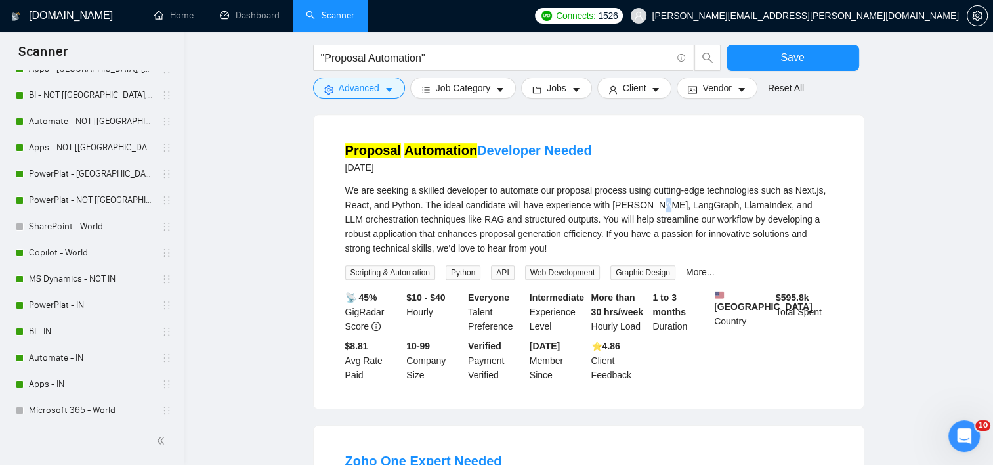
click at [650, 183] on div "We are seeking a skilled developer to automate our proposal process using cutti…" at bounding box center [588, 219] width 487 height 72
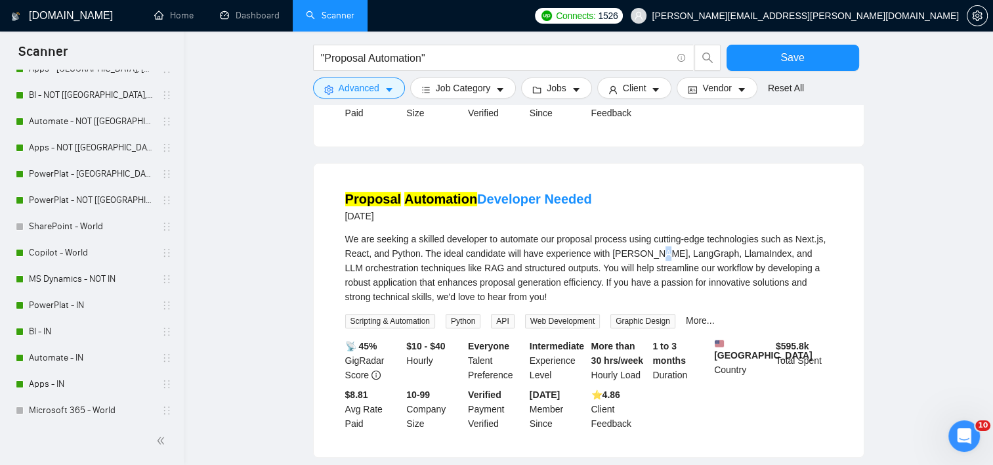
scroll to position [5467, 0]
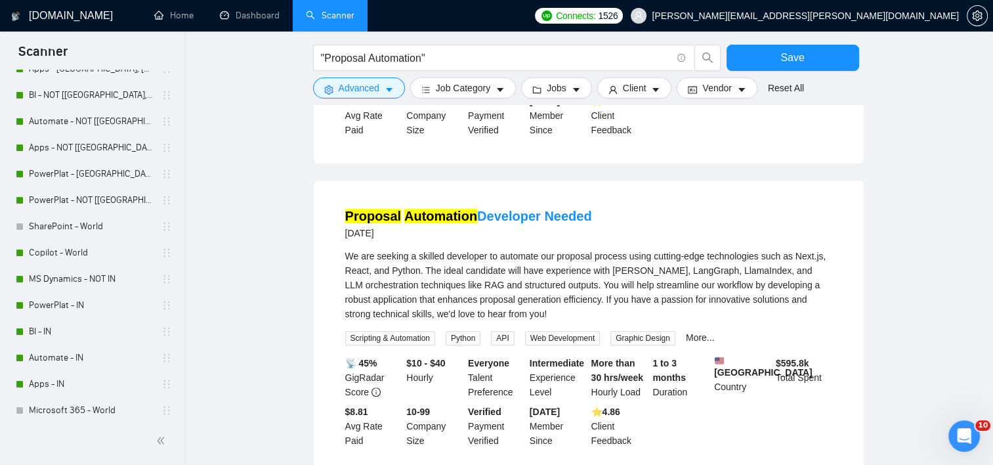
click at [522, 252] on div "We are seeking a skilled developer to automate our proposal process using cutti…" at bounding box center [588, 285] width 487 height 72
drag, startPoint x: 541, startPoint y: 216, endPoint x: 713, endPoint y: 217, distance: 171.3
click at [713, 249] on div "We are seeking a skilled developer to automate our proposal process using cutti…" at bounding box center [588, 285] width 487 height 72
drag, startPoint x: 713, startPoint y: 217, endPoint x: 705, endPoint y: 232, distance: 17.0
click at [705, 249] on div "We are seeking a skilled developer to automate our proposal process using cutti…" at bounding box center [588, 285] width 487 height 72
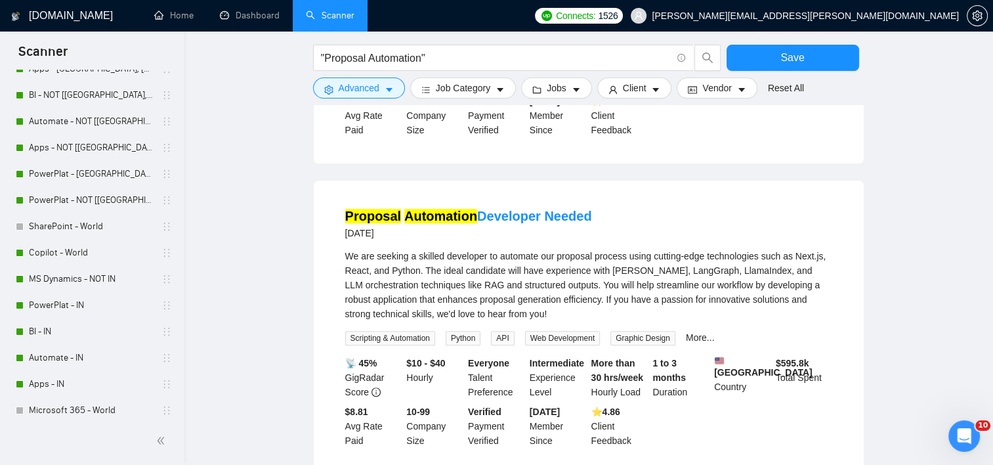
drag, startPoint x: 705, startPoint y: 232, endPoint x: 757, endPoint y: 252, distance: 56.3
click at [748, 252] on div "We are seeking a skilled developer to automate our proposal process using cutti…" at bounding box center [588, 285] width 487 height 72
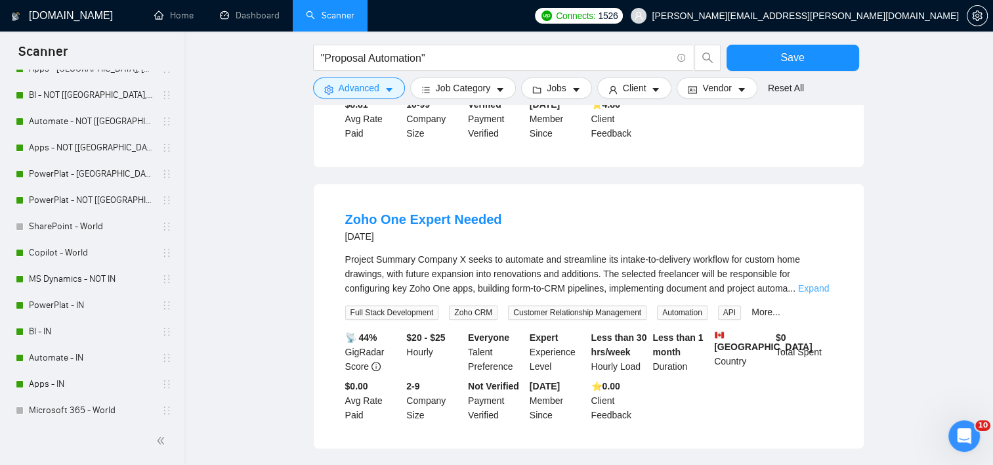
scroll to position [5795, 0]
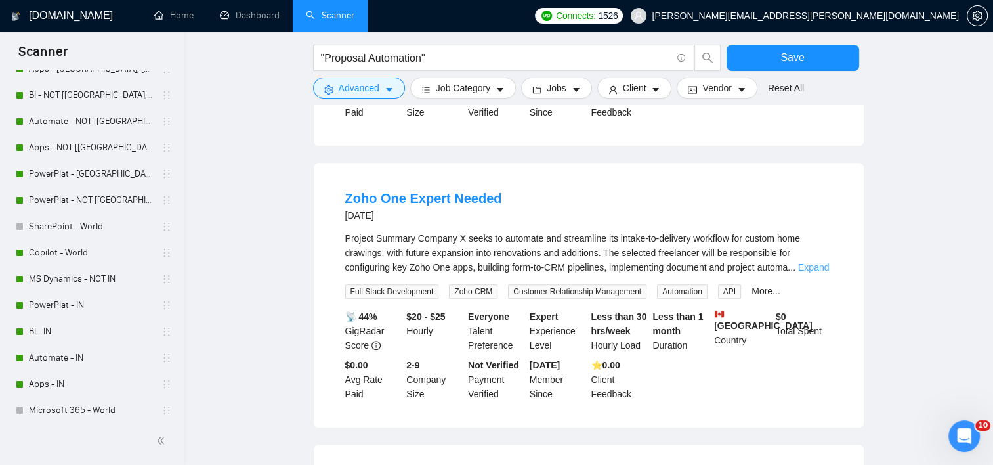
click at [822, 262] on link "Expand" at bounding box center [813, 267] width 31 height 11
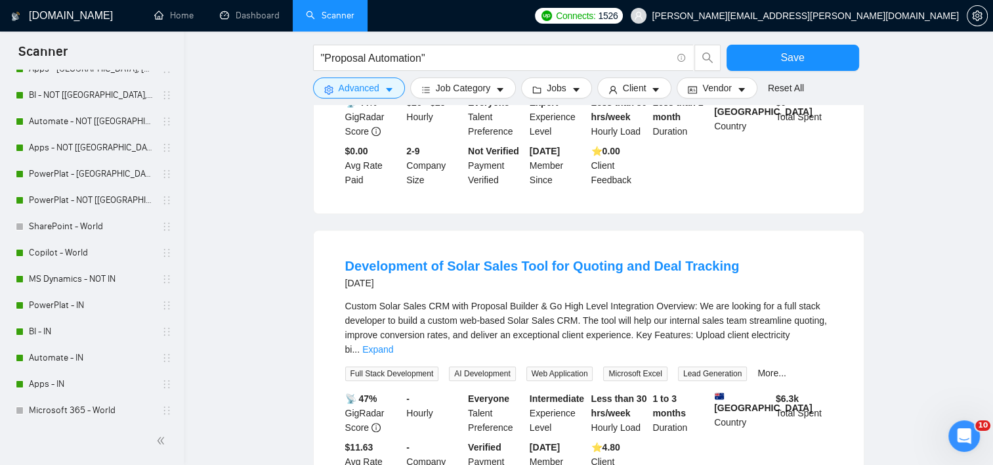
scroll to position [6311, 0]
click at [393, 345] on link "Expand" at bounding box center [377, 350] width 31 height 11
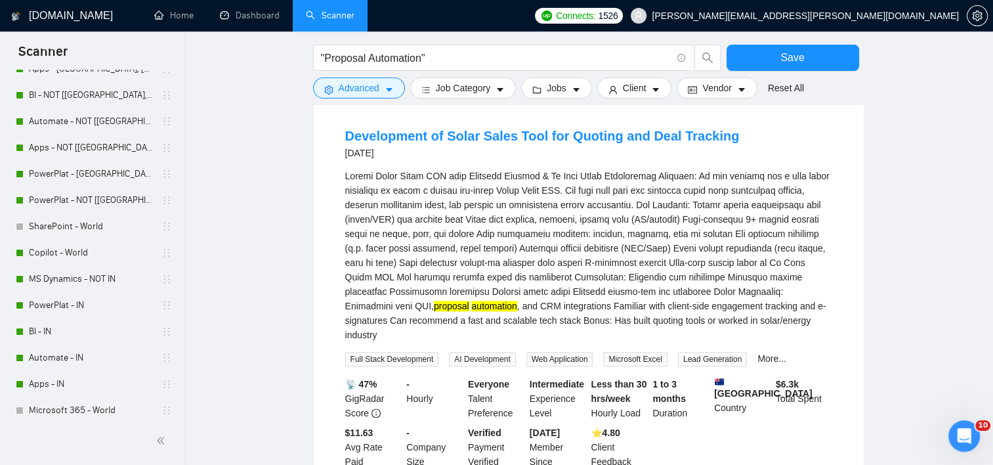
scroll to position [6376, 0]
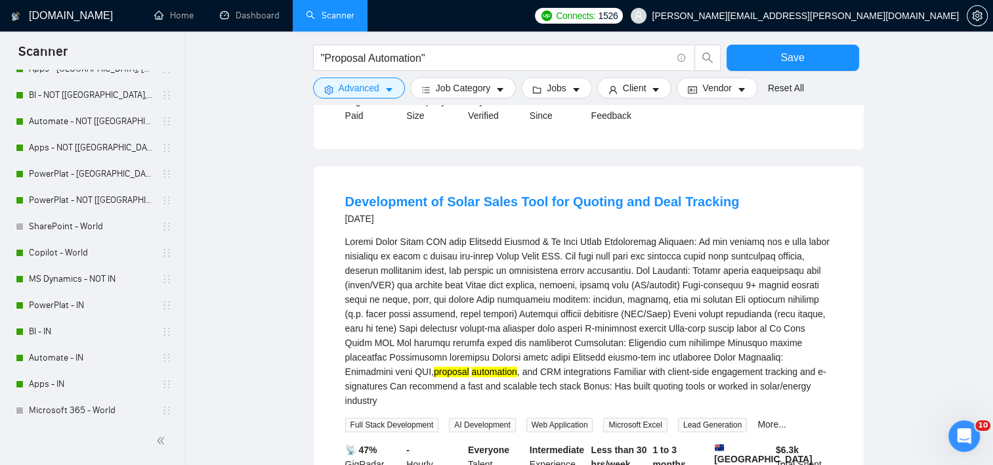
click at [499, 249] on div "proposal automation , and CRM integrations Familiar with client-side engagement…" at bounding box center [588, 320] width 487 height 173
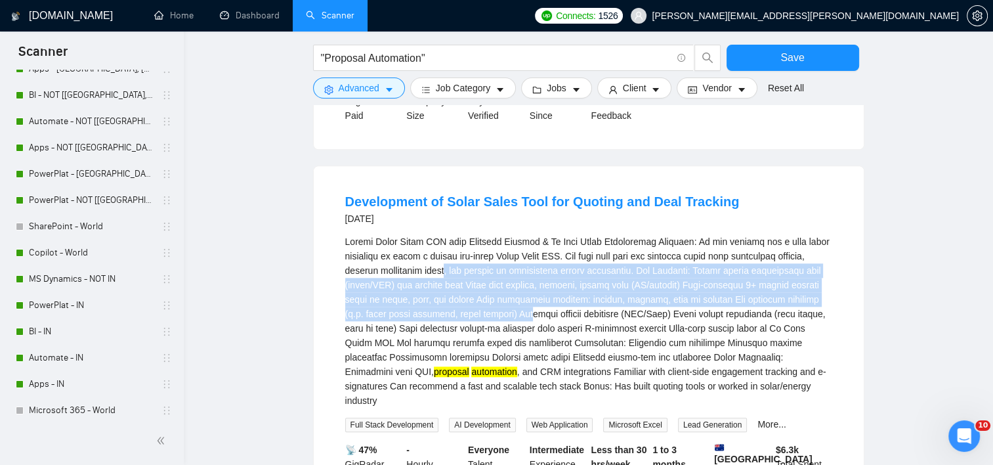
drag, startPoint x: 446, startPoint y: 243, endPoint x: 543, endPoint y: 286, distance: 106.9
click at [543, 286] on div "proposal automation , and CRM integrations Familiar with client-side engagement…" at bounding box center [588, 320] width 487 height 173
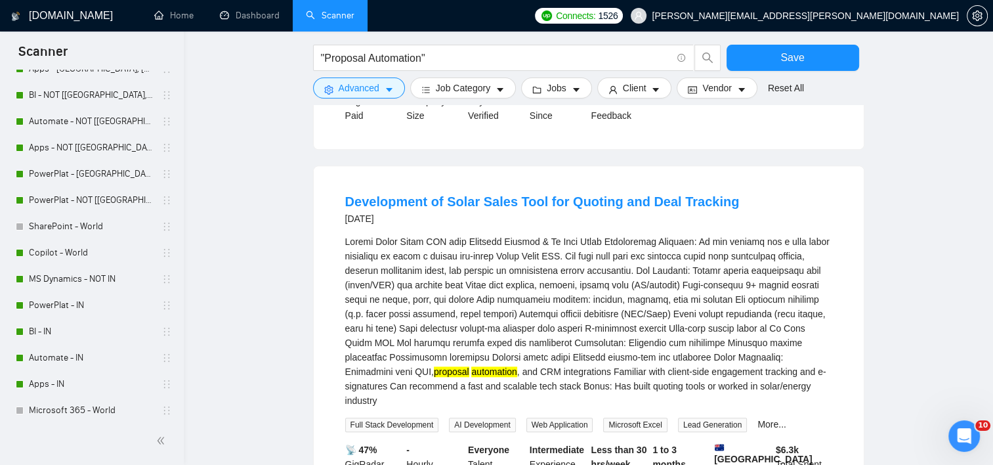
drag, startPoint x: 543, startPoint y: 286, endPoint x: 552, endPoint y: 292, distance: 10.4
click at [552, 292] on div "proposal automation , and CRM integrations Familiar with client-side engagement…" at bounding box center [588, 320] width 487 height 173
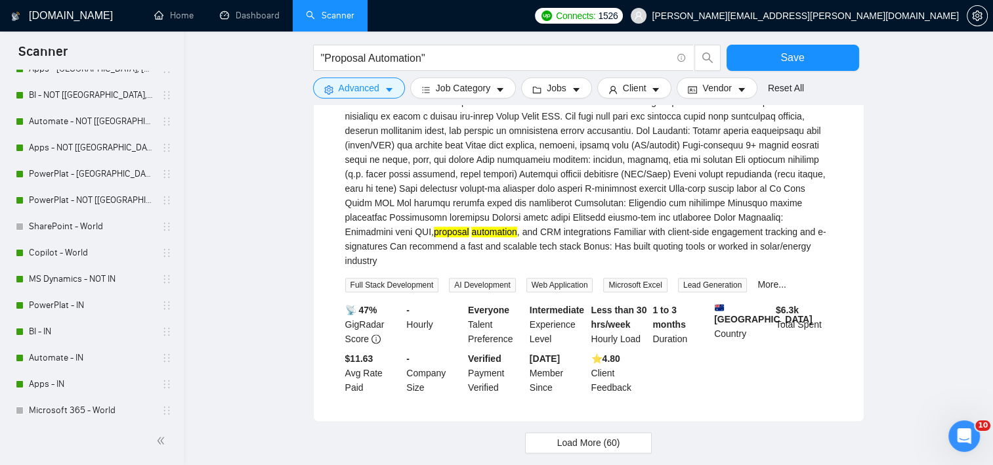
scroll to position [6557, 0]
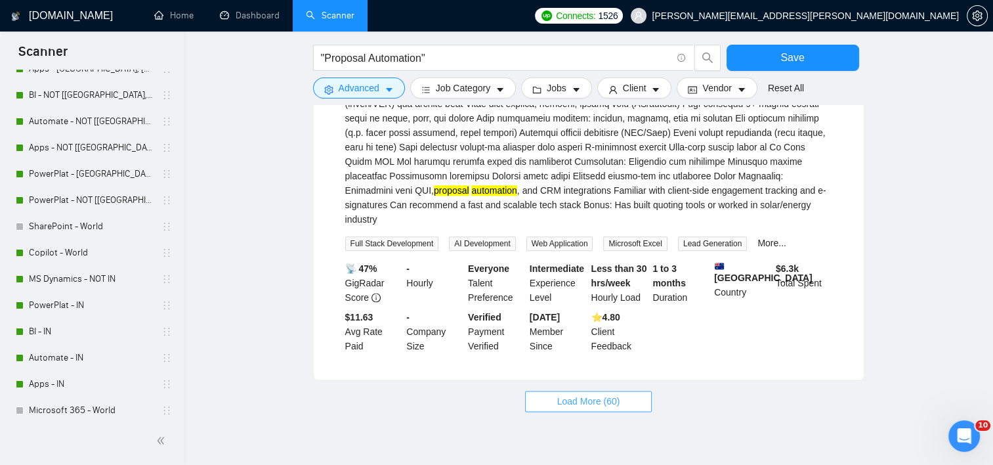
click at [574, 394] on span "Load More (60)" at bounding box center [588, 401] width 63 height 14
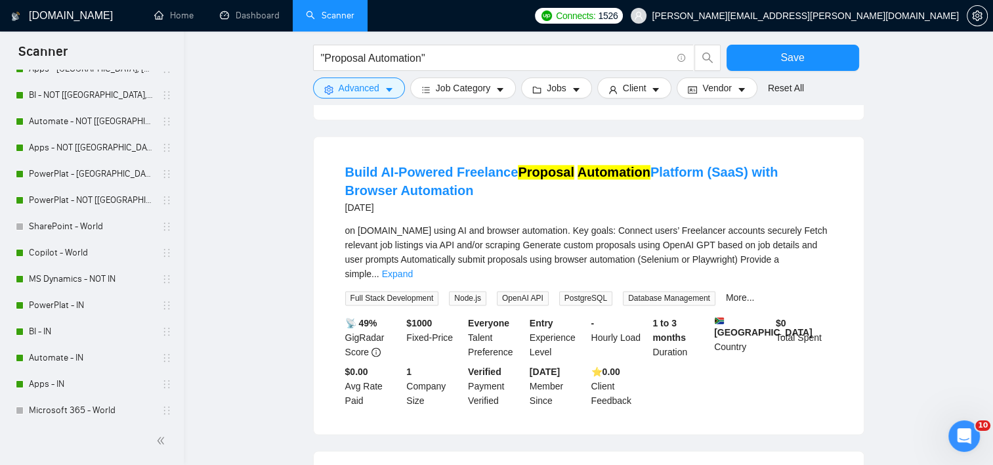
scroll to position [6820, 0]
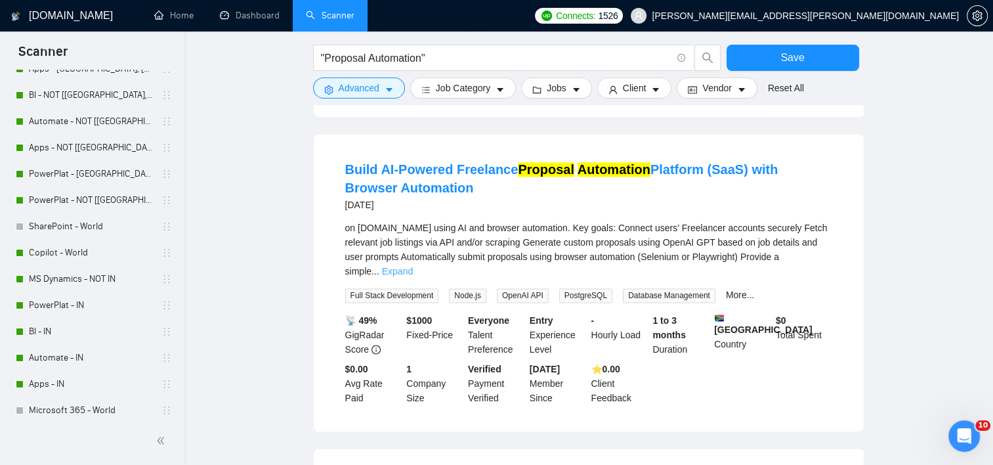
click at [413, 266] on link "Expand" at bounding box center [397, 271] width 31 height 11
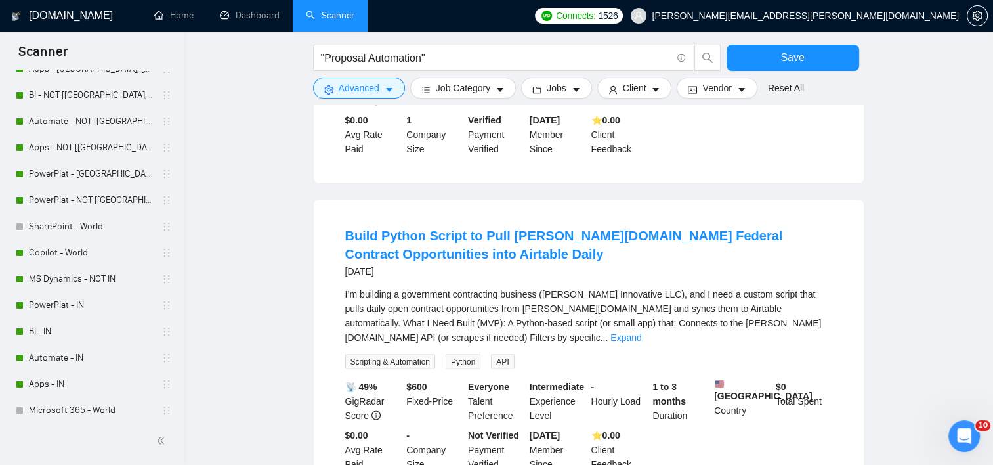
scroll to position [7214, 0]
click at [828, 285] on div "I’m building a government contracting business ([PERSON_NAME] Innovative LLC), …" at bounding box center [588, 314] width 487 height 58
click at [641, 331] on link "Expand" at bounding box center [625, 336] width 31 height 11
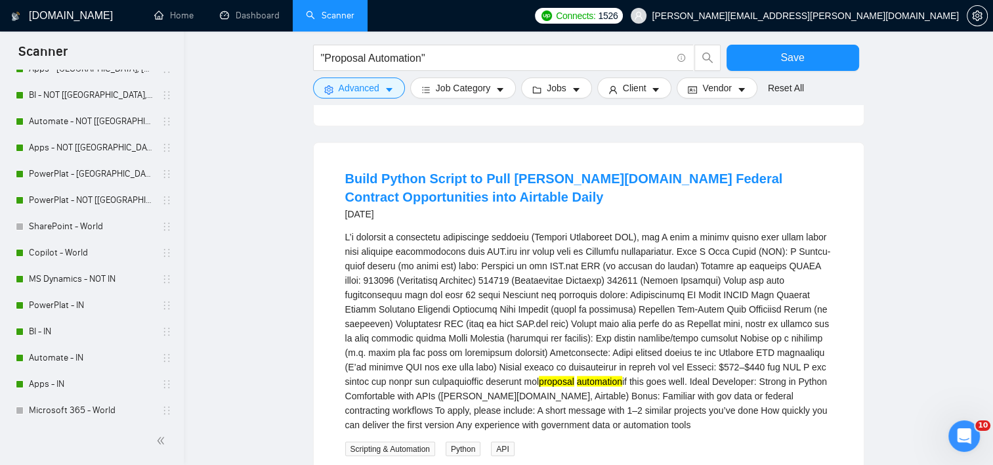
scroll to position [7345, 0]
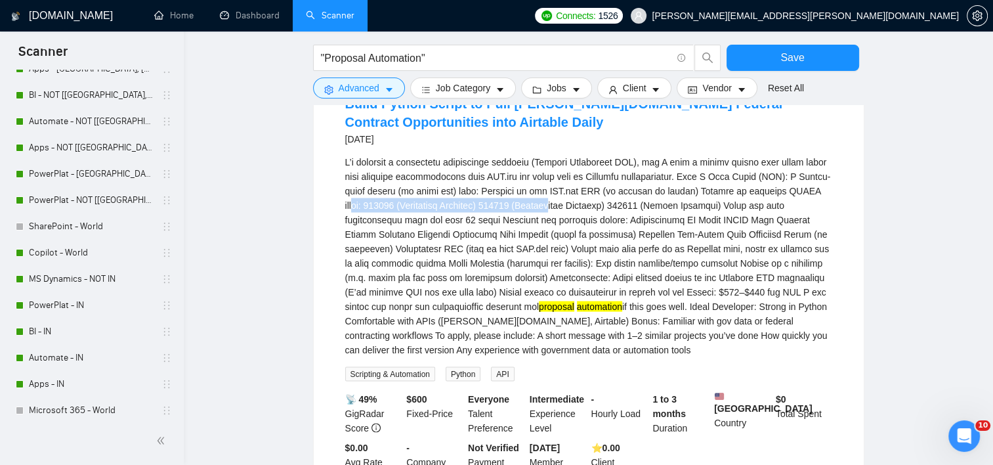
drag, startPoint x: 360, startPoint y: 158, endPoint x: 561, endPoint y: 161, distance: 200.8
click at [561, 161] on div "proposal automation if this goes well. Ideal Developer: Strong in Python Comfor…" at bounding box center [588, 255] width 487 height 202
drag, startPoint x: 561, startPoint y: 161, endPoint x: 579, endPoint y: 195, distance: 38.2
click at [579, 195] on div "proposal automation if this goes well. Ideal Developer: Strong in Python Comfor…" at bounding box center [588, 255] width 487 height 202
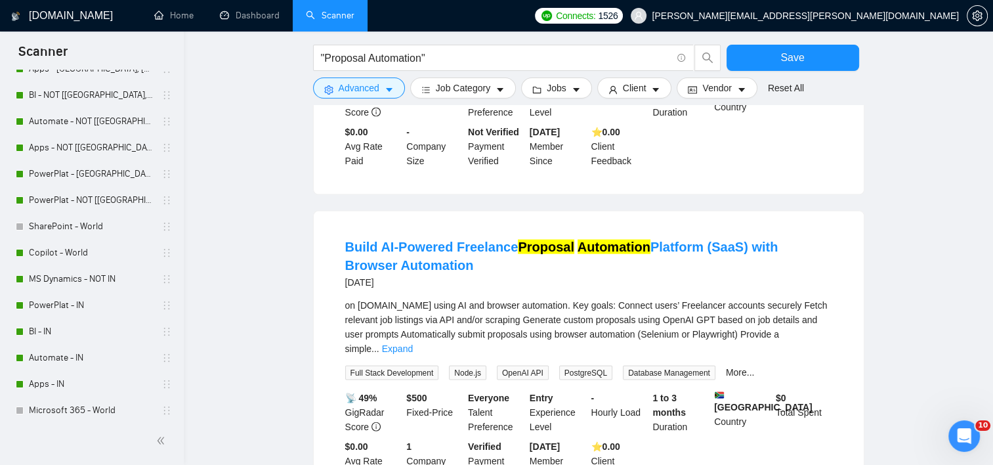
scroll to position [7673, 0]
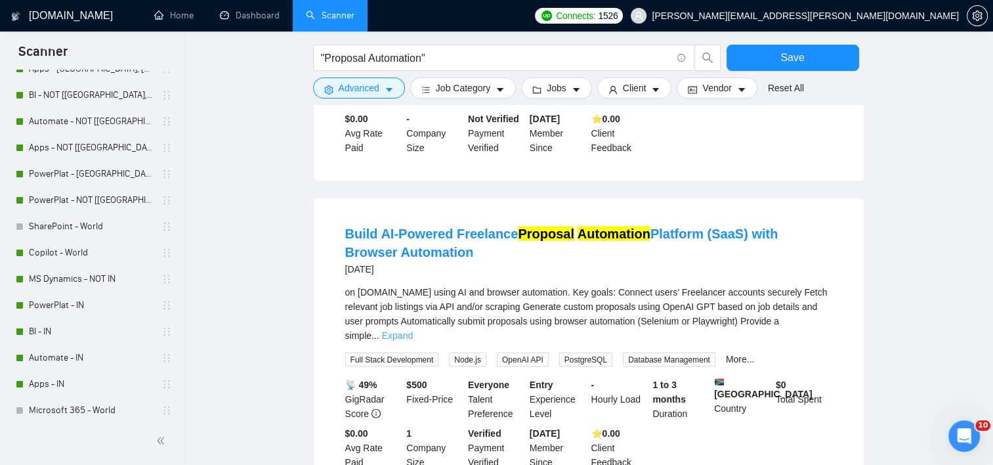
click at [413, 330] on link "Expand" at bounding box center [397, 335] width 31 height 11
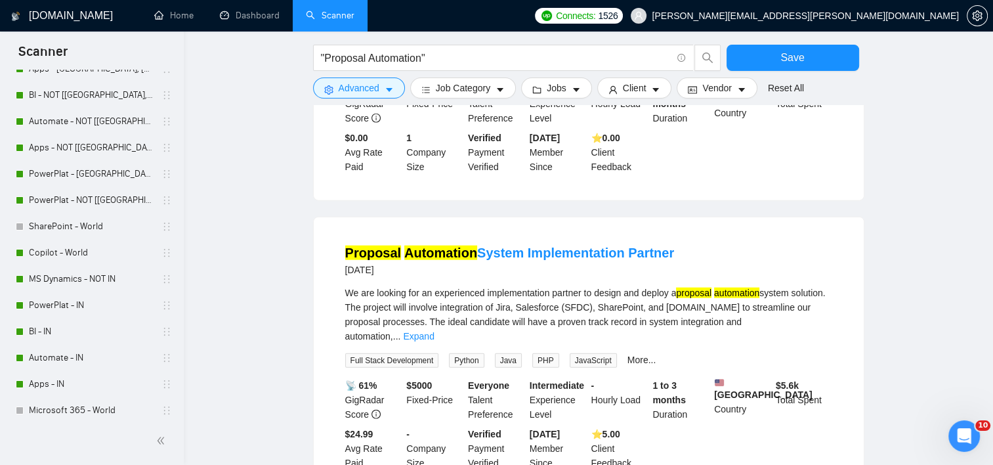
scroll to position [8132, 0]
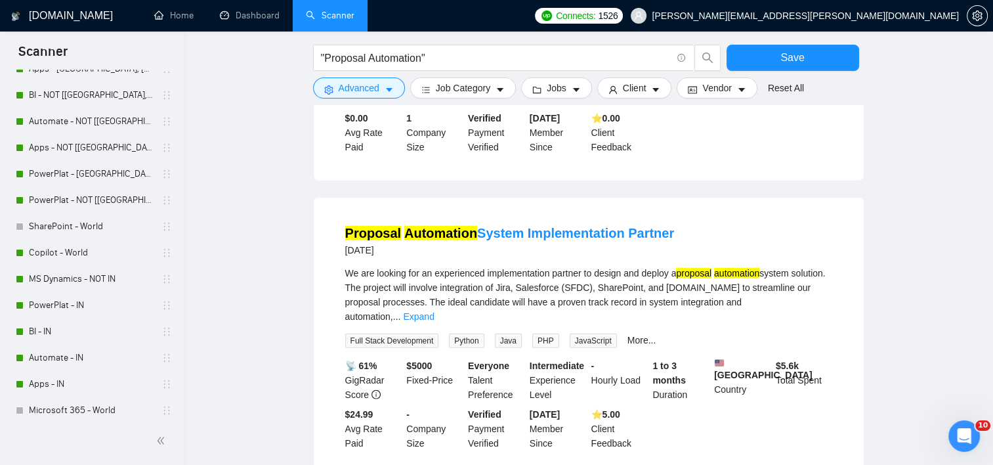
click at [434, 311] on link "Expand" at bounding box center [418, 316] width 31 height 11
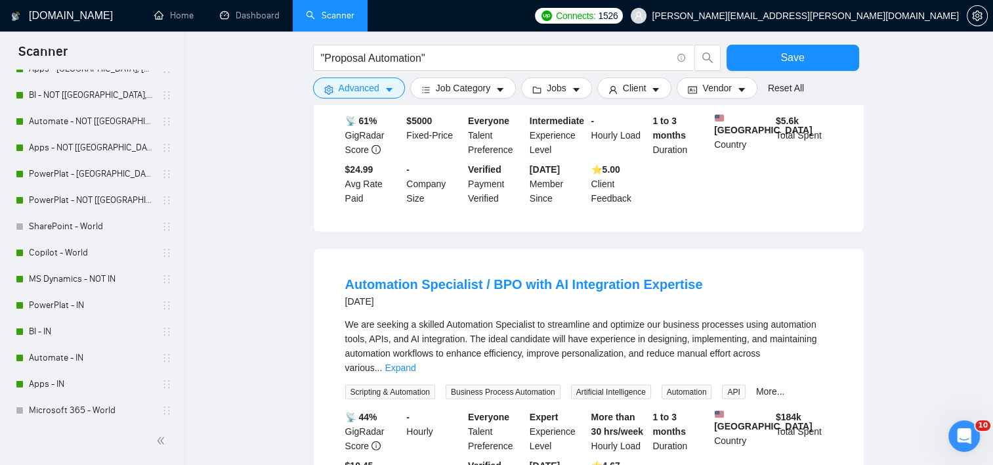
scroll to position [8460, 0]
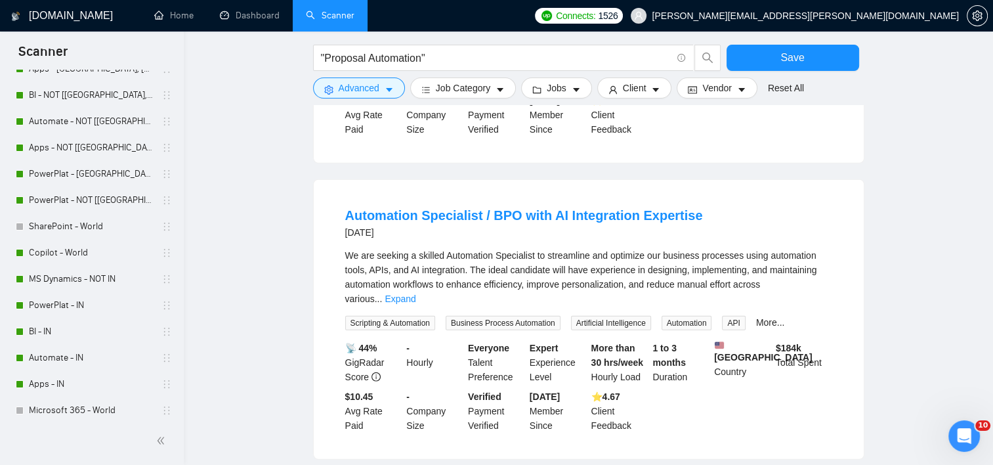
click at [826, 260] on div "We are seeking a skilled Automation Specialist to streamline and optimize our b…" at bounding box center [588, 277] width 487 height 58
click at [415, 293] on link "Expand" at bounding box center [400, 298] width 31 height 11
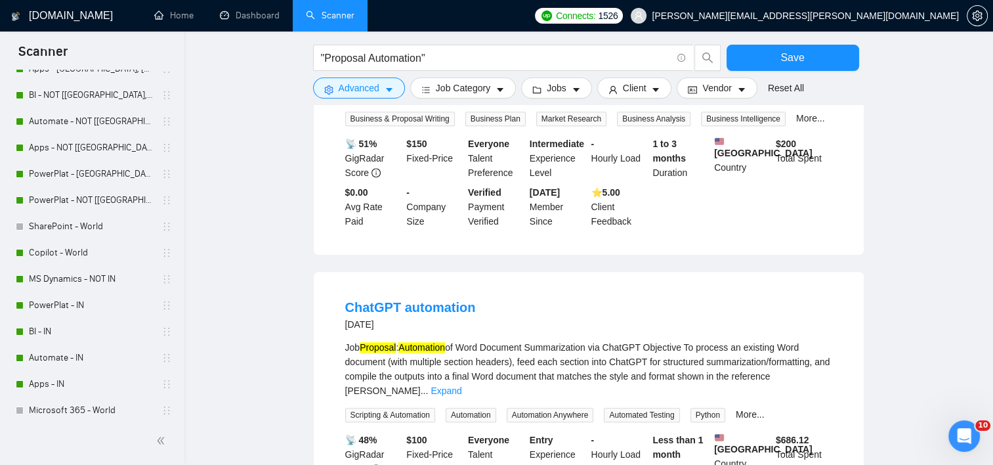
scroll to position [158, 0]
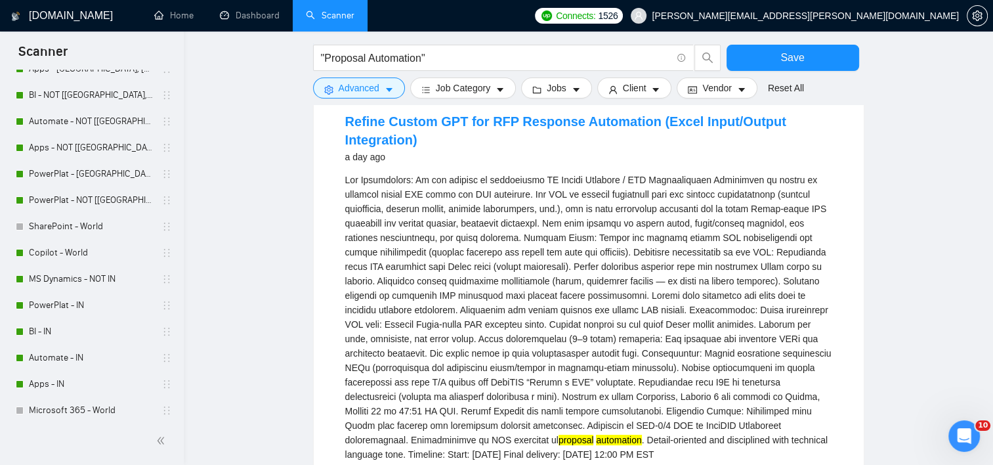
drag, startPoint x: 904, startPoint y: 352, endPoint x: 928, endPoint y: 167, distance: 185.9
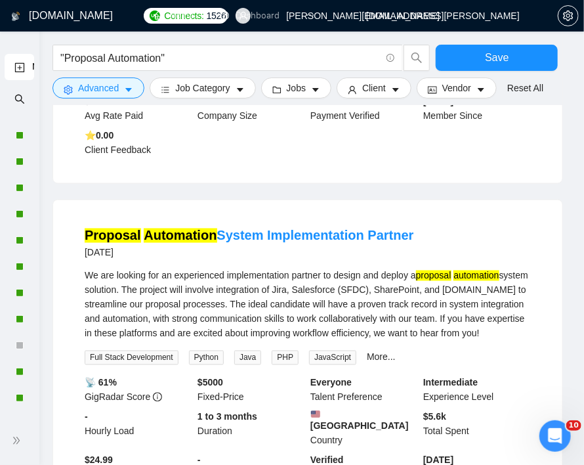
scroll to position [10009, 0]
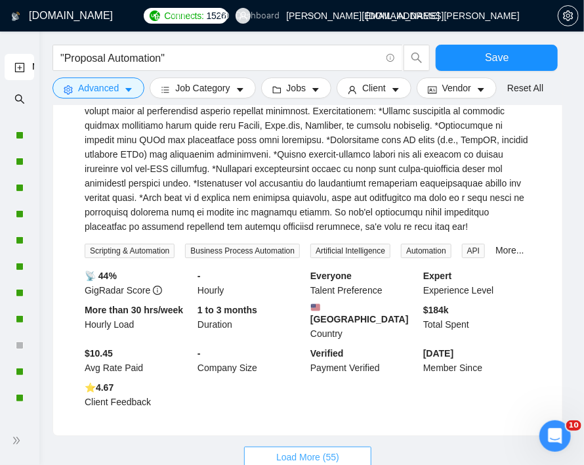
click at [319, 450] on span "Load More (55)" at bounding box center [307, 457] width 63 height 14
click at [435, 322] on div "Automation Specialist / BPO with AI Integration Expertise [DATE] We are seeking…" at bounding box center [307, 156] width 509 height 558
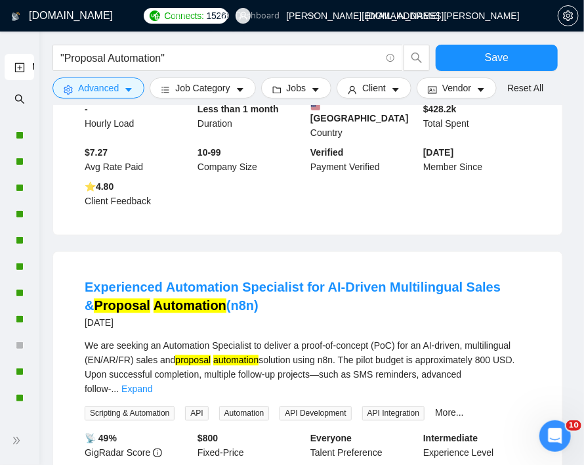
scroll to position [11677, 0]
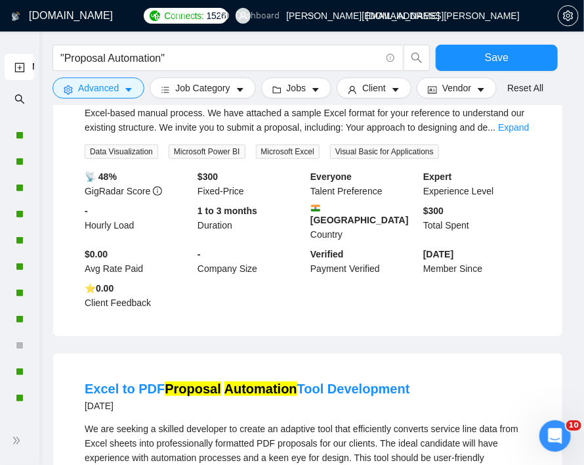
scroll to position [13404, 0]
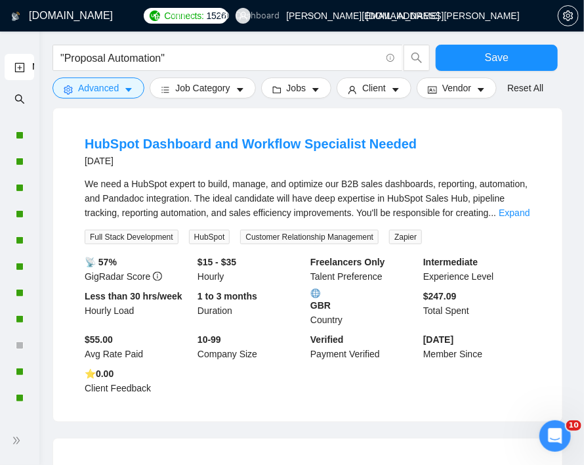
scroll to position [15112, 0]
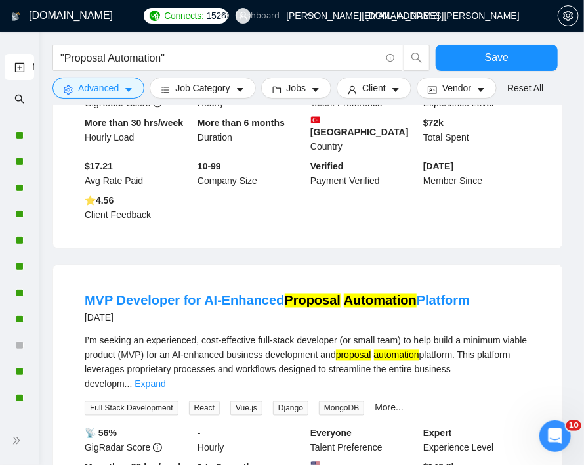
scroll to position [16823, 0]
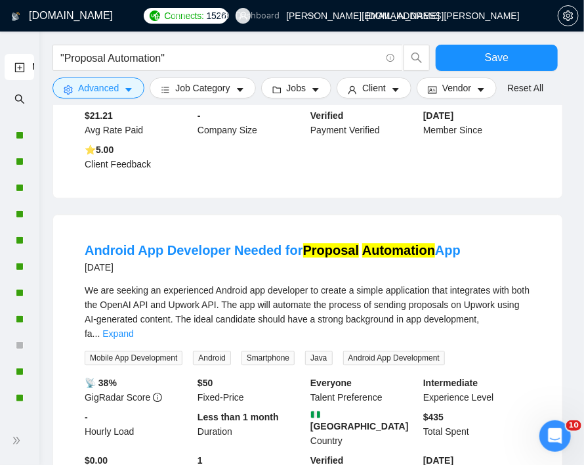
scroll to position [17020, 0]
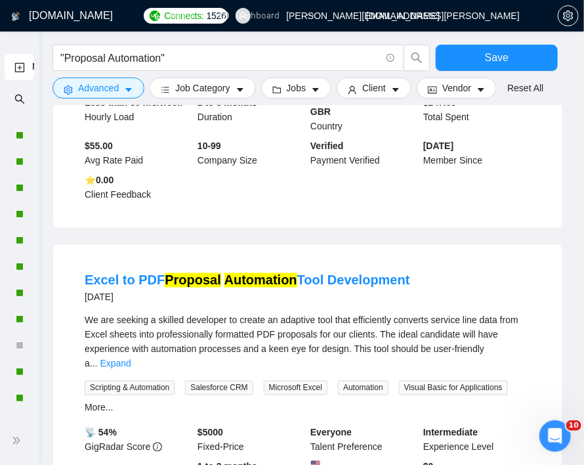
scroll to position [15051, 0]
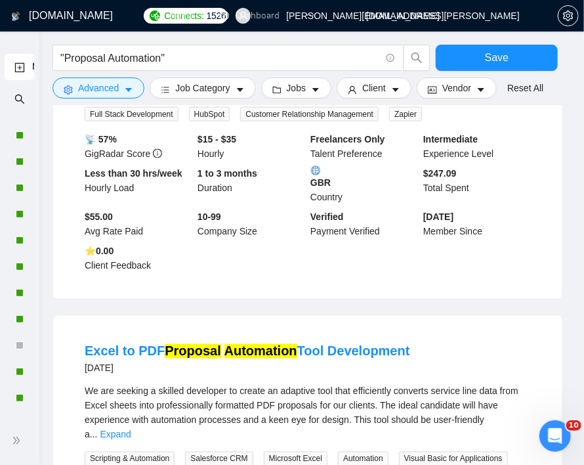
click at [498, 384] on div "We are seeking a skilled developer to create an adaptive tool that efficiently …" at bounding box center [308, 413] width 446 height 58
drag, startPoint x: 522, startPoint y: 167, endPoint x: 519, endPoint y: 174, distance: 7.9
click at [131, 429] on link "Expand" at bounding box center [115, 434] width 31 height 11
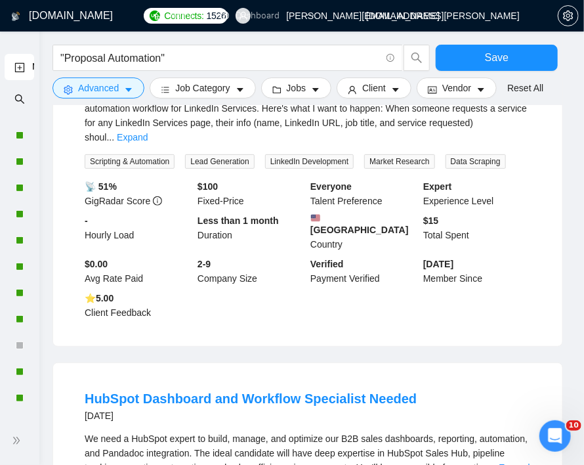
scroll to position [14526, 0]
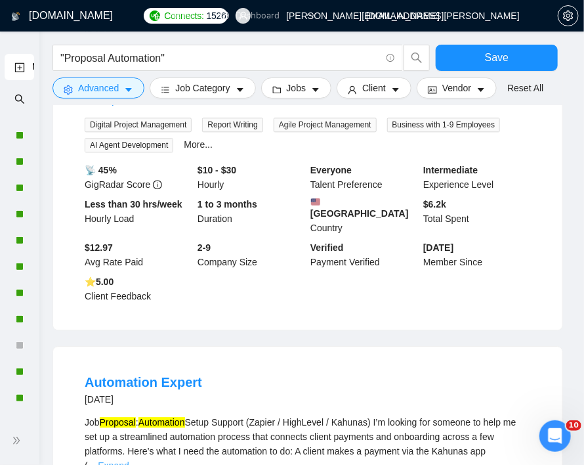
click at [129, 460] on link "Expand" at bounding box center [113, 465] width 31 height 11
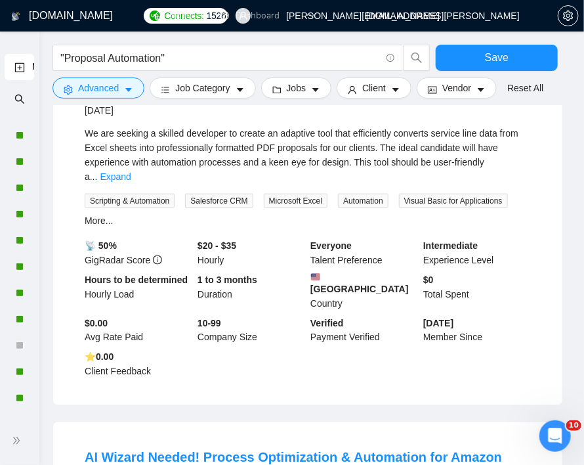
scroll to position [13542, 0]
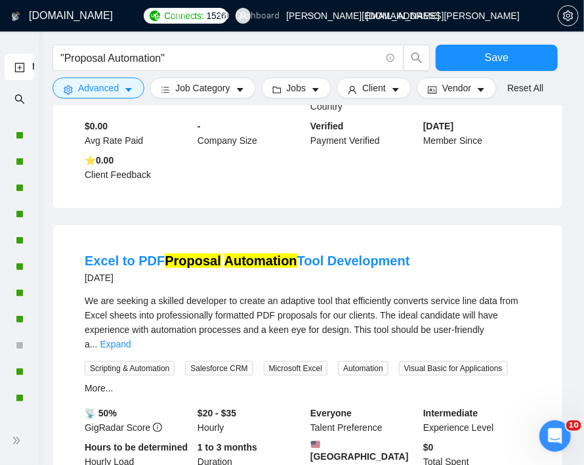
scroll to position [13279, 0]
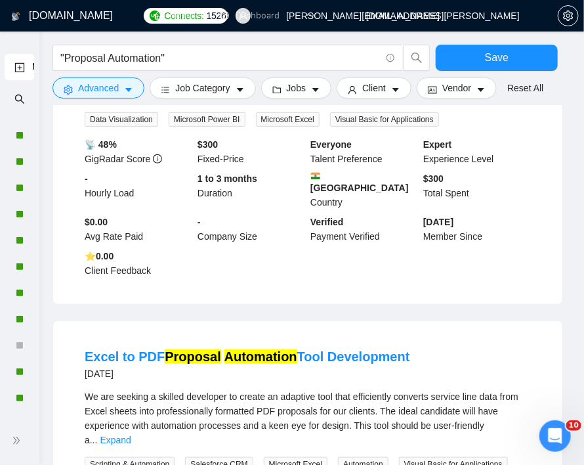
click at [512, 389] on div "We are seeking a skilled developer to create an adaptive tool that efficiently …" at bounding box center [308, 440] width 446 height 102
click at [513, 389] on div "We are seeking a skilled developer to create an adaptive tool that efficiently …" at bounding box center [308, 418] width 446 height 58
click at [131, 434] on link "Expand" at bounding box center [115, 439] width 31 height 11
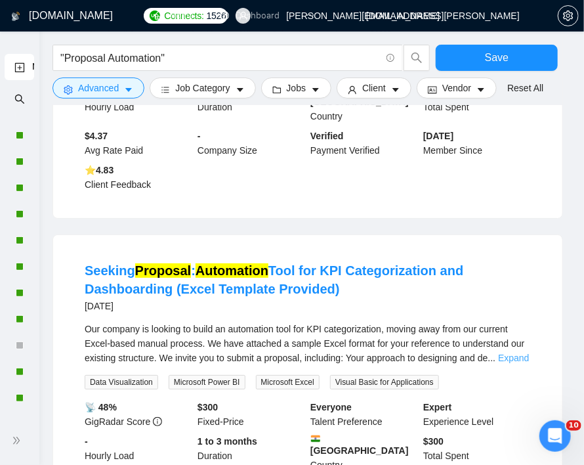
click at [510, 352] on link "Expand" at bounding box center [513, 357] width 31 height 11
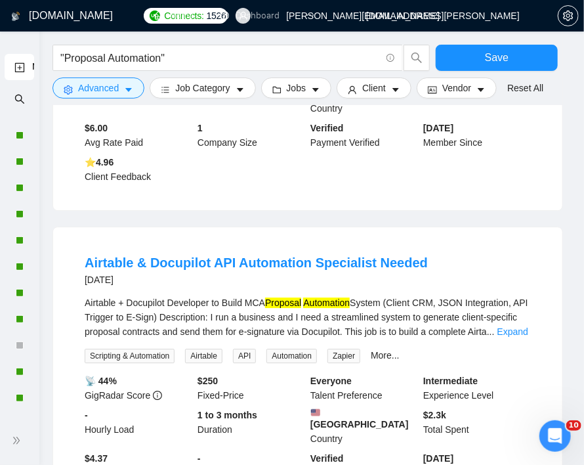
scroll to position [12689, 0]
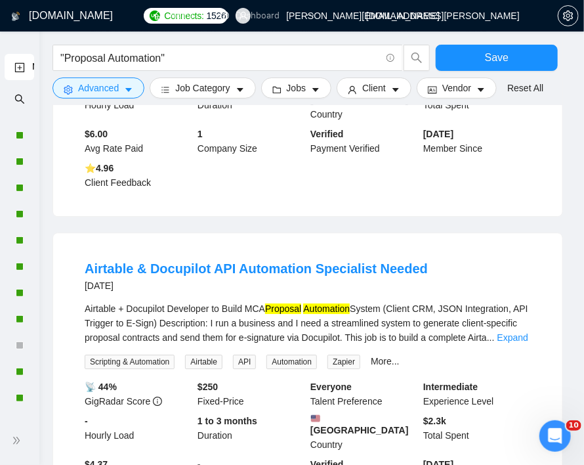
click at [505, 301] on div "Airtable + Docupilot Developer to Build MCA Proposal Automation System (Client …" at bounding box center [308, 335] width 446 height 68
click at [507, 332] on link "Expand" at bounding box center [512, 337] width 31 height 11
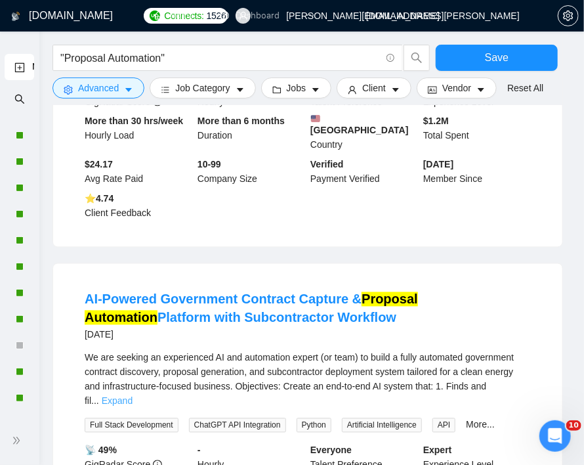
click at [133, 396] on link "Expand" at bounding box center [117, 401] width 31 height 11
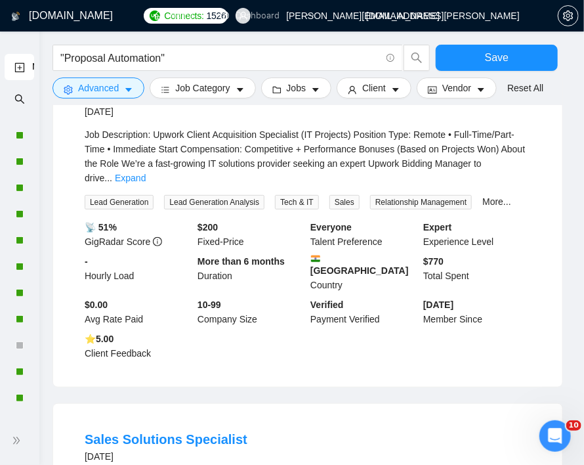
scroll to position [11836, 0]
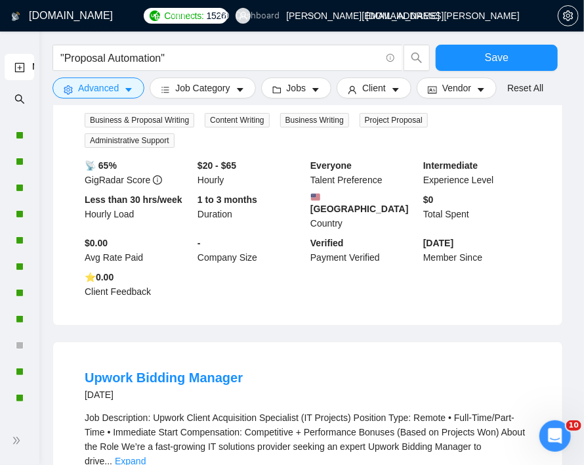
click at [146, 455] on link "Expand" at bounding box center [130, 460] width 31 height 11
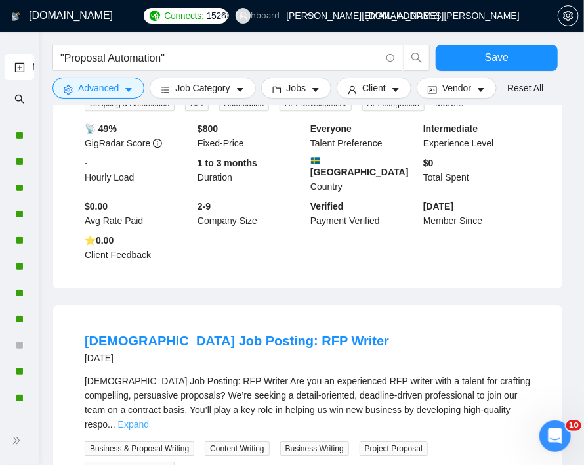
click at [149, 419] on link "Expand" at bounding box center [133, 424] width 31 height 11
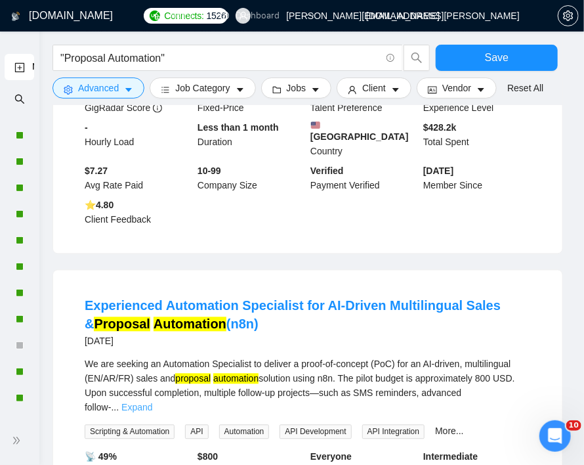
click at [152, 402] on link "Expand" at bounding box center [136, 407] width 31 height 11
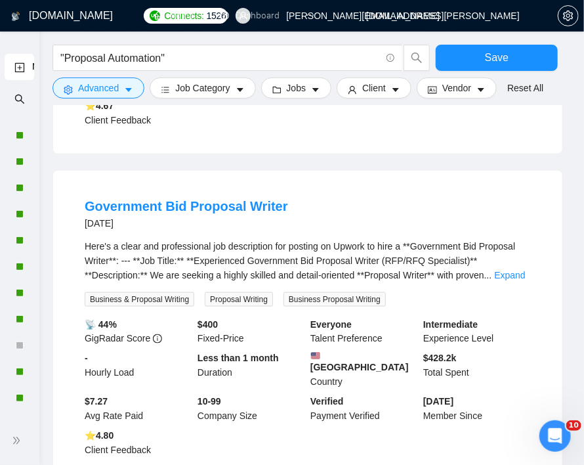
scroll to position [10589, 0]
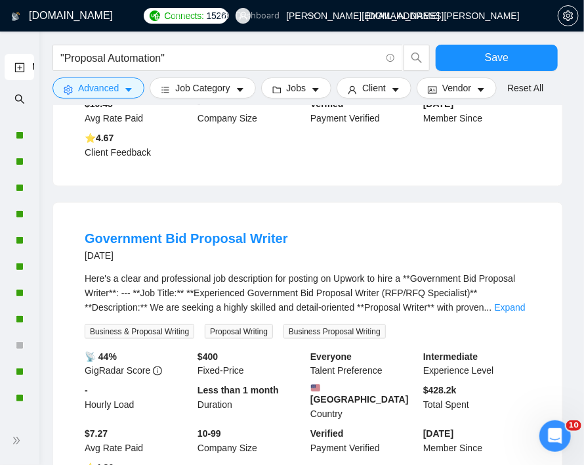
click at [507, 271] on div "Here's a clear and professional job description for posting on Upwork to hire a…" at bounding box center [308, 292] width 446 height 43
click at [507, 302] on link "Expand" at bounding box center [509, 307] width 31 height 11
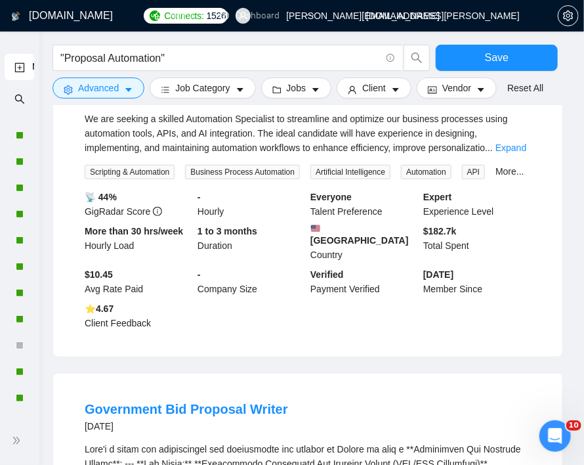
scroll to position [10261, 0]
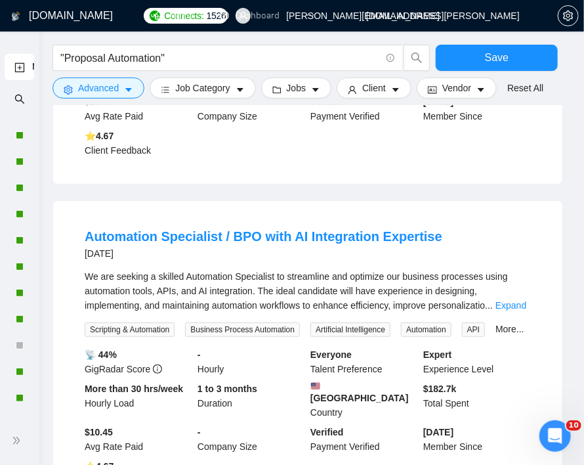
click at [520, 269] on div "We are seeking a skilled Automation Specialist to streamline and optimize our b…" at bounding box center [308, 290] width 446 height 43
click at [522, 300] on link "Expand" at bounding box center [510, 305] width 31 height 11
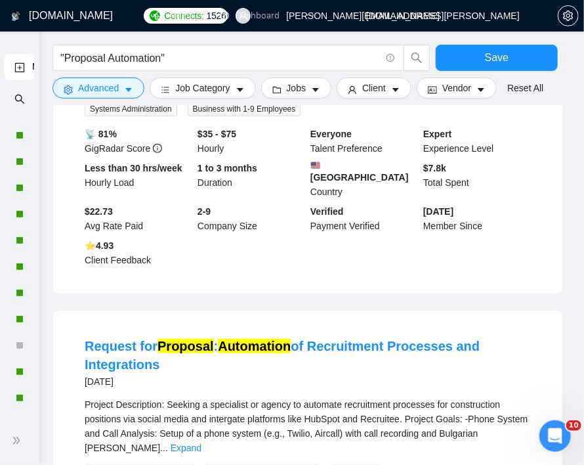
scroll to position [23831, 0]
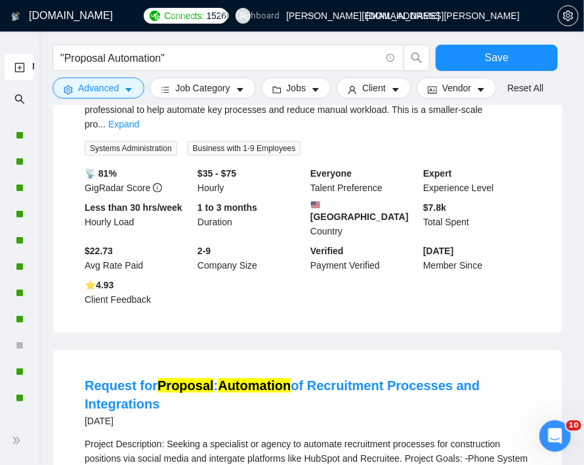
scroll to position [23437, 0]
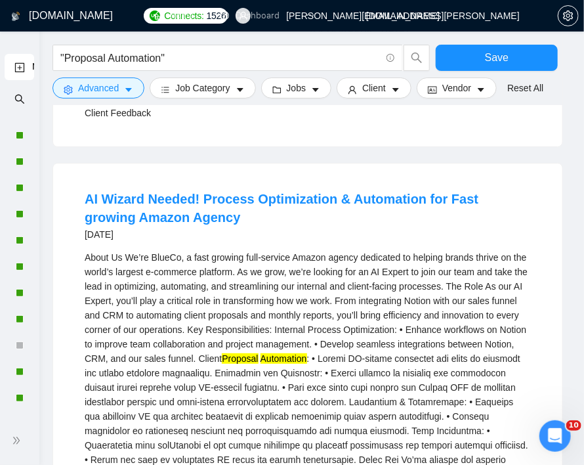
scroll to position [24959, 0]
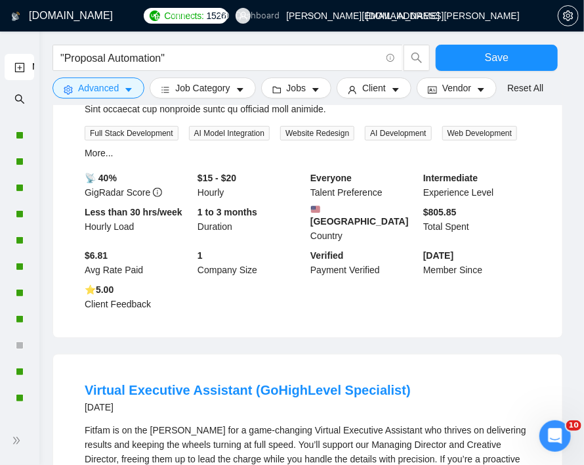
scroll to position [26534, 0]
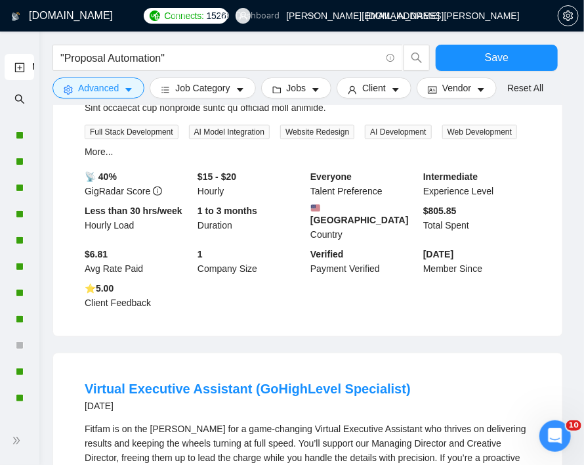
click at [159, 464] on link "Expand" at bounding box center [144, 472] width 31 height 11
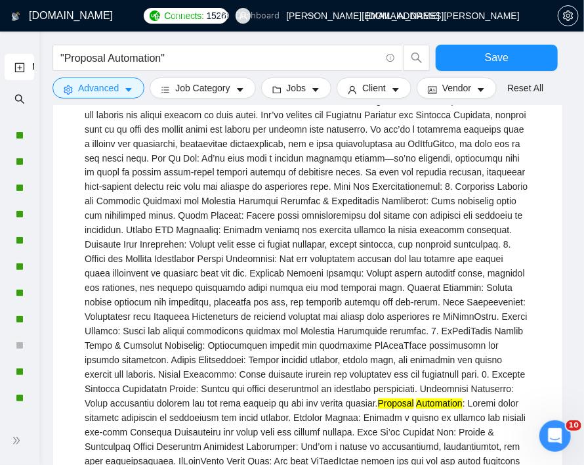
scroll to position [27190, 0]
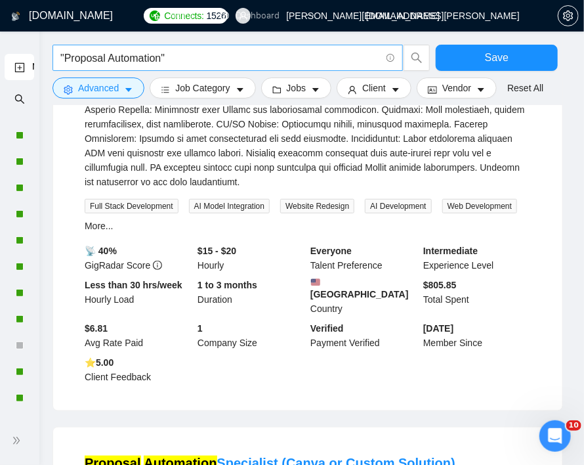
scroll to position [27882, 0]
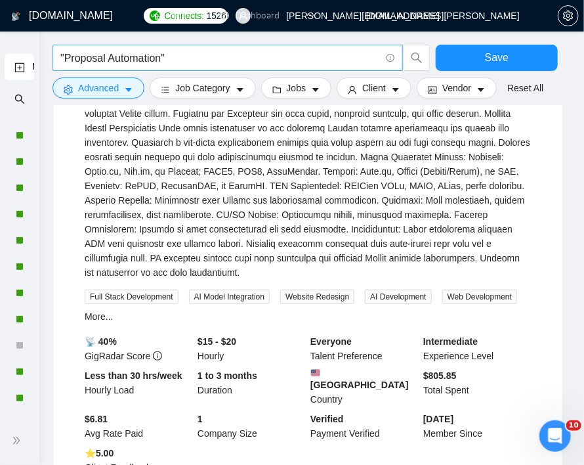
click at [92, 56] on input ""Proposal Automation"" at bounding box center [220, 58] width 320 height 16
type input ""Invoice Automation""
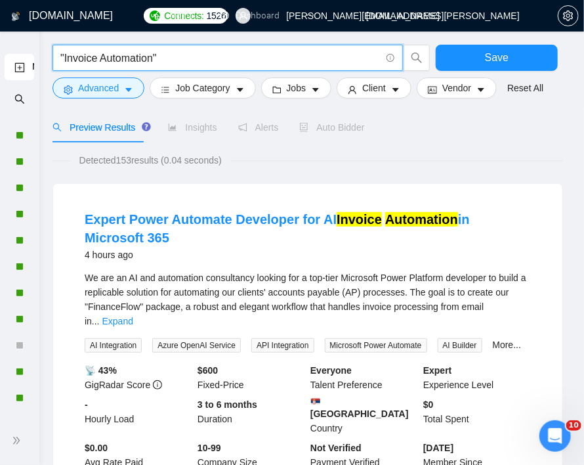
scroll to position [131, 0]
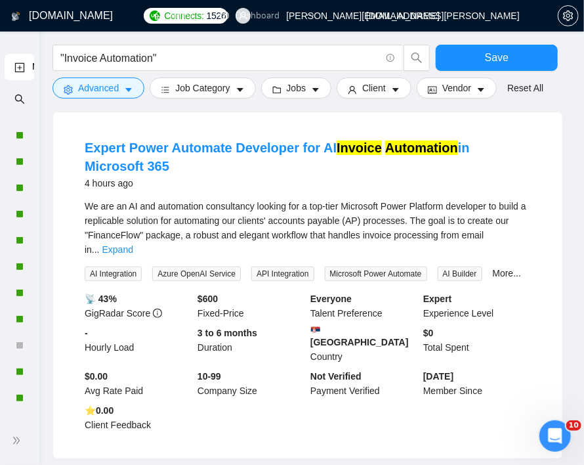
click at [133, 244] on link "Expand" at bounding box center [117, 249] width 31 height 11
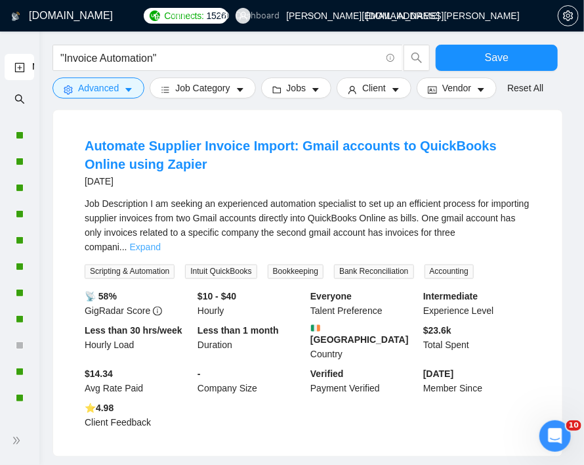
click at [161, 242] on link "Expand" at bounding box center [145, 247] width 31 height 11
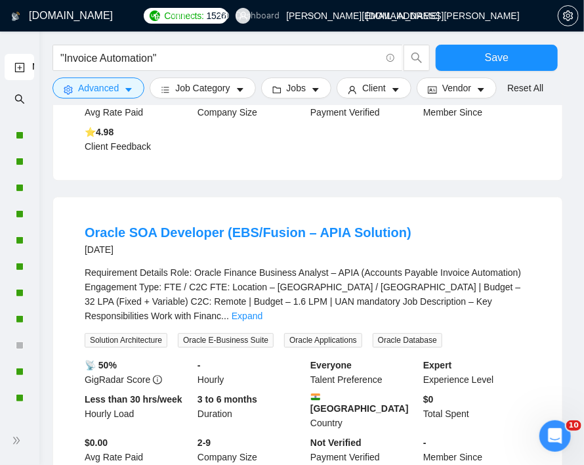
scroll to position [984, 0]
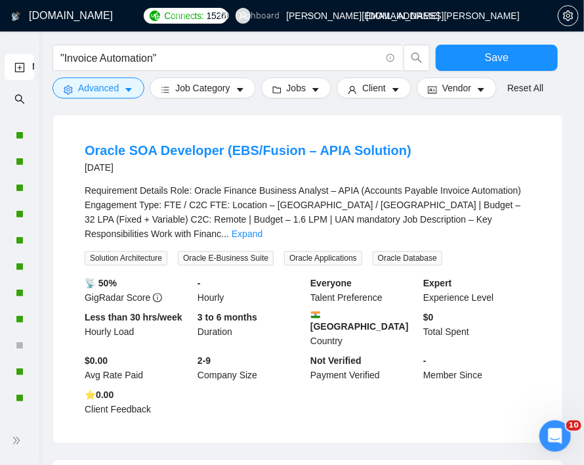
click at [516, 226] on div "Requirement Details Role: Oracle Finance Business Analyst – APIA (Accounts Paya…" at bounding box center [308, 224] width 446 height 82
click at [263, 228] on link "Expand" at bounding box center [247, 233] width 31 height 11
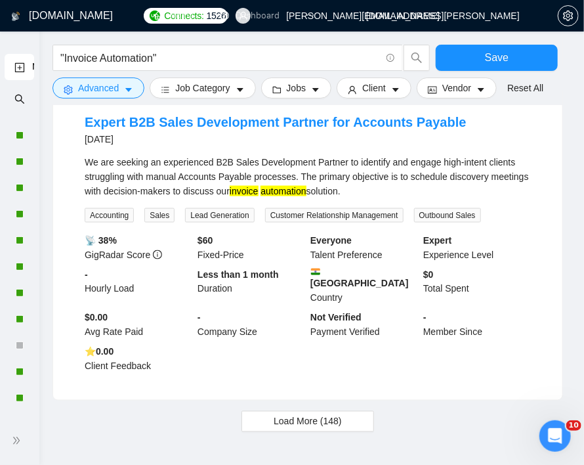
scroll to position [1963, 0]
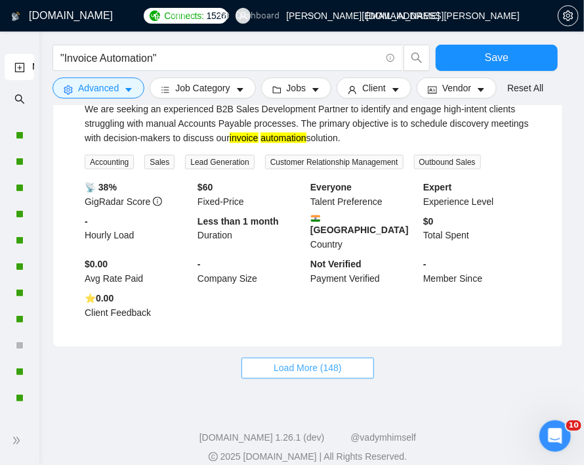
click at [320, 361] on span "Load More (148)" at bounding box center [308, 368] width 68 height 14
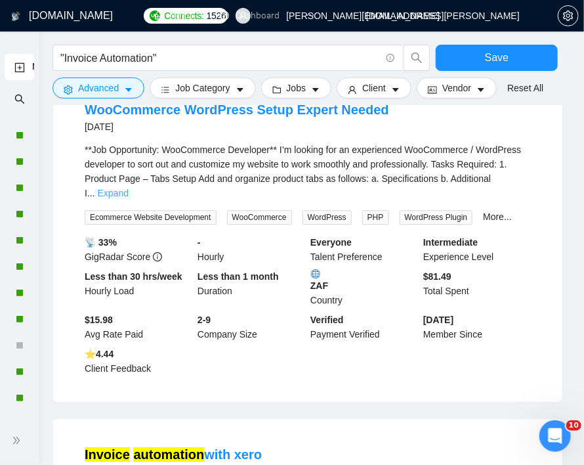
click at [129, 188] on link "Expand" at bounding box center [113, 193] width 31 height 11
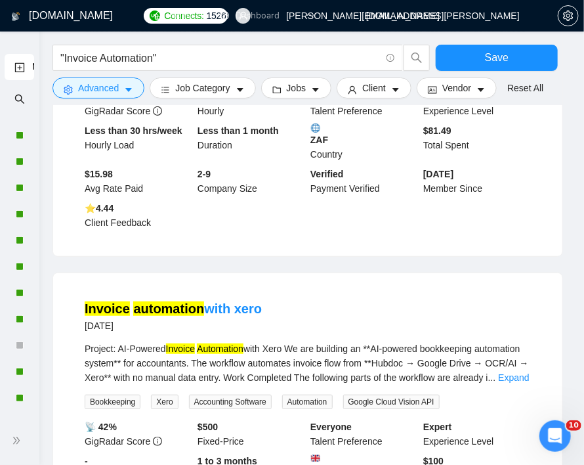
scroll to position [3078, 0]
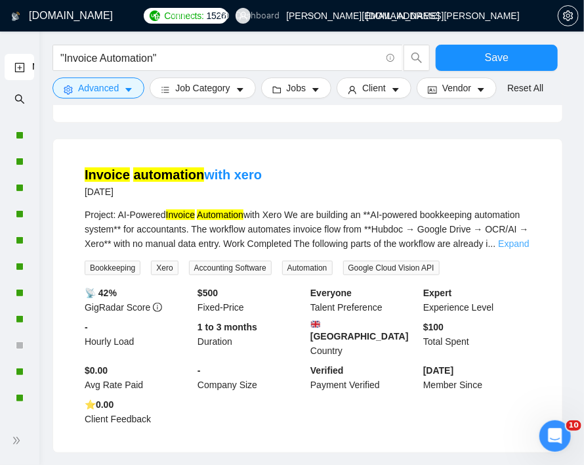
click at [518, 238] on link "Expand" at bounding box center [513, 243] width 31 height 11
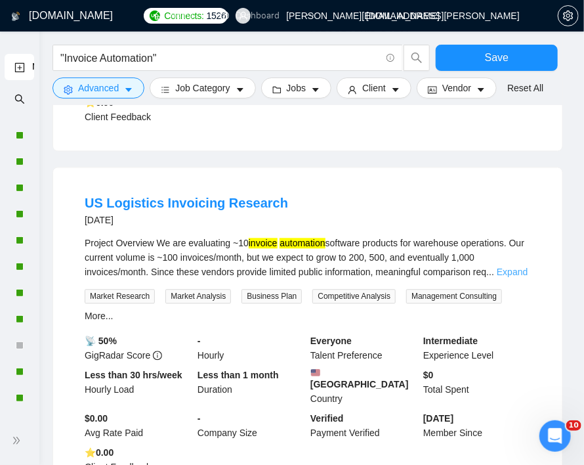
click at [505, 266] on link "Expand" at bounding box center [512, 271] width 31 height 11
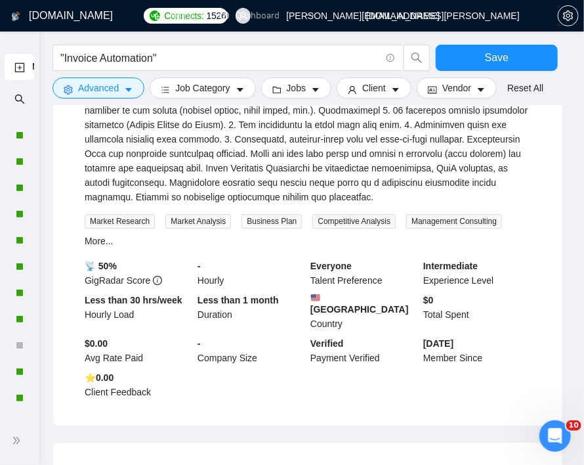
scroll to position [4194, 0]
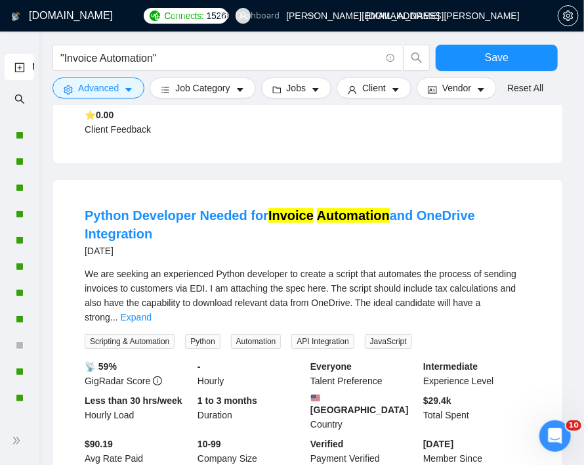
click at [152, 312] on link "Expand" at bounding box center [136, 317] width 31 height 11
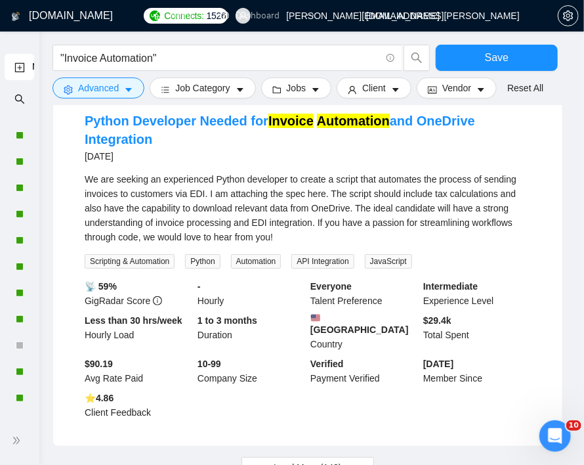
scroll to position [4373, 0]
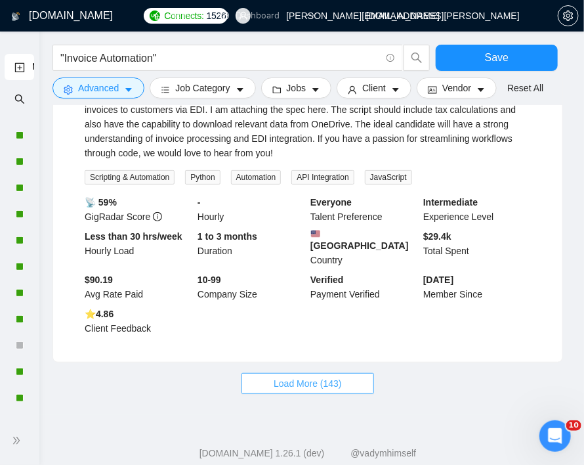
click at [333, 376] on span "Load More (143)" at bounding box center [308, 383] width 68 height 14
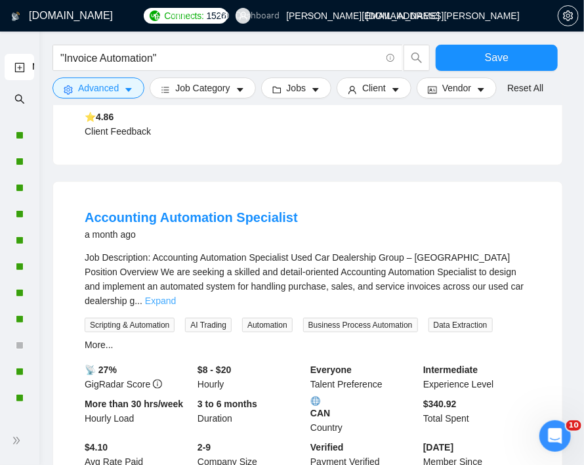
click at [176, 295] on link "Expand" at bounding box center [160, 300] width 31 height 11
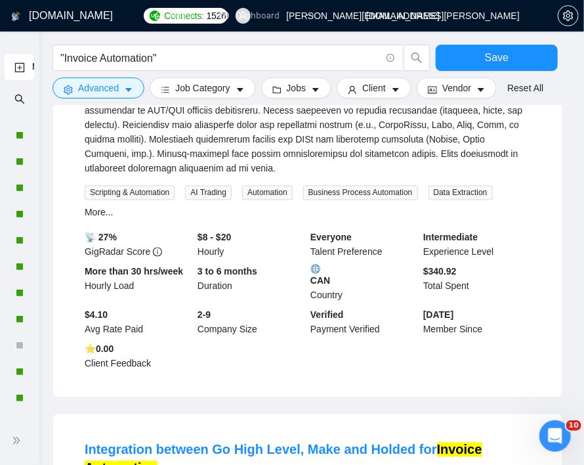
scroll to position [5226, 0]
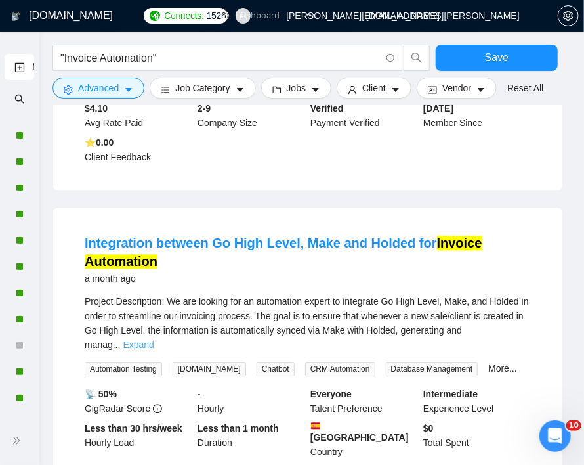
click at [154, 339] on link "Expand" at bounding box center [138, 344] width 31 height 11
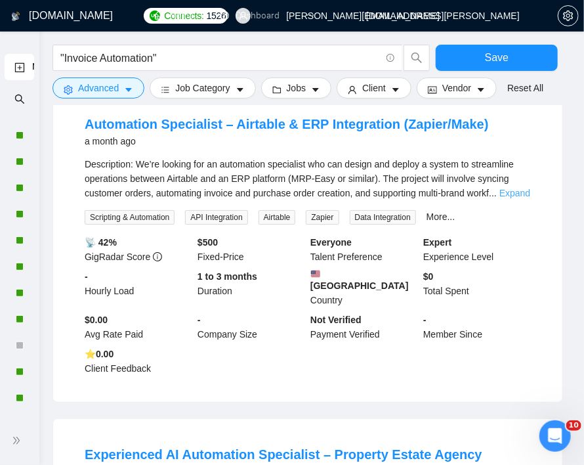
click at [511, 188] on link "Expand" at bounding box center [514, 193] width 31 height 11
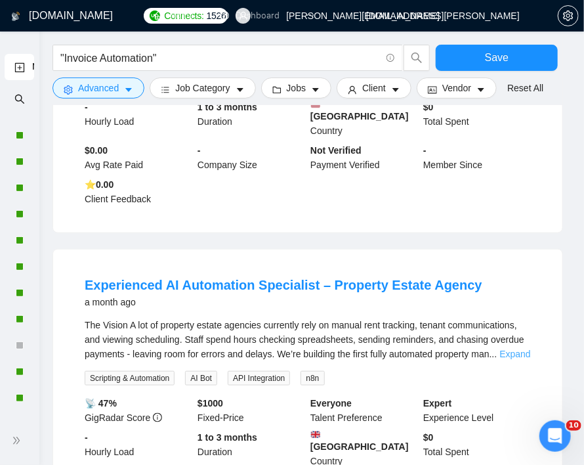
click at [517, 348] on link "Expand" at bounding box center [514, 353] width 31 height 11
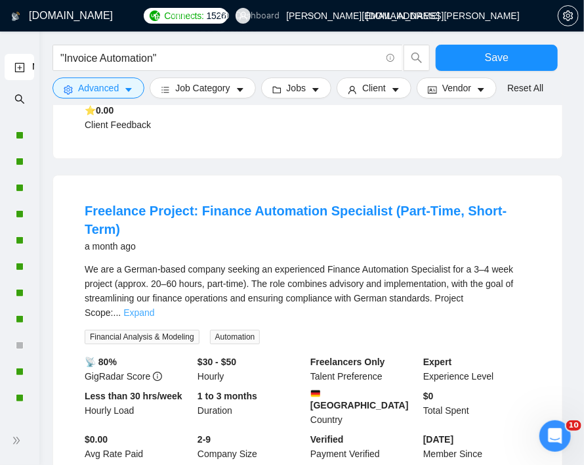
click at [154, 307] on link "Expand" at bounding box center [138, 312] width 31 height 11
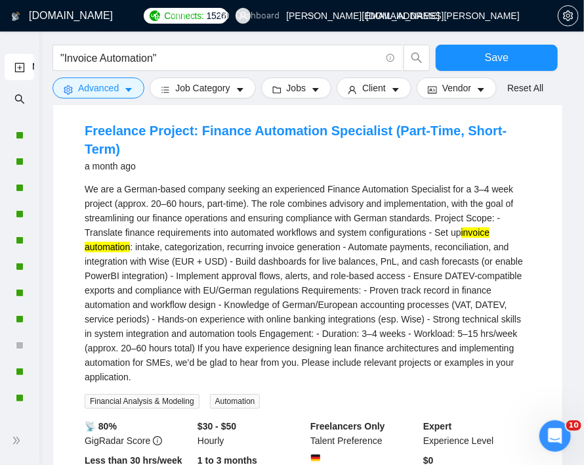
scroll to position [7051, 0]
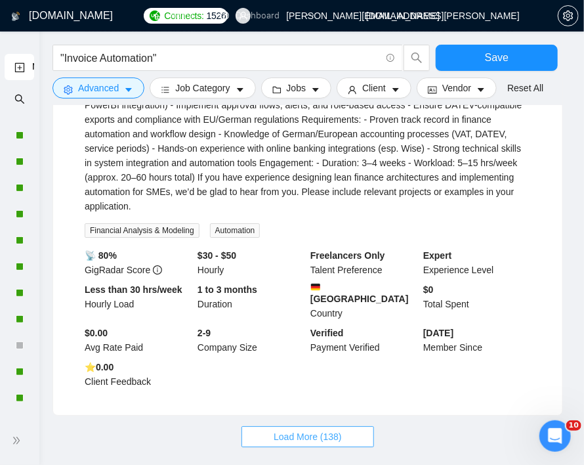
click at [333, 429] on span "Load More (138)" at bounding box center [308, 436] width 68 height 14
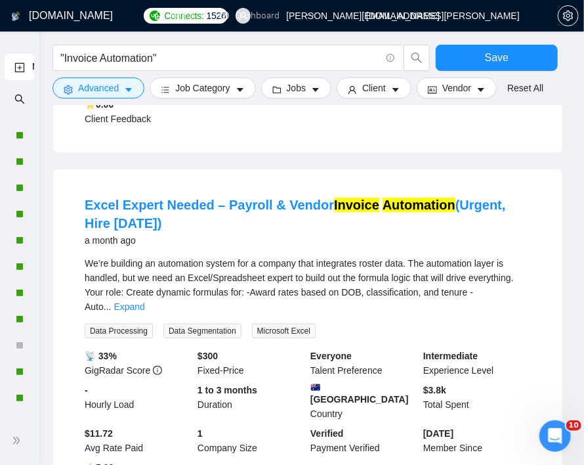
click at [144, 301] on link "Expand" at bounding box center [129, 306] width 31 height 11
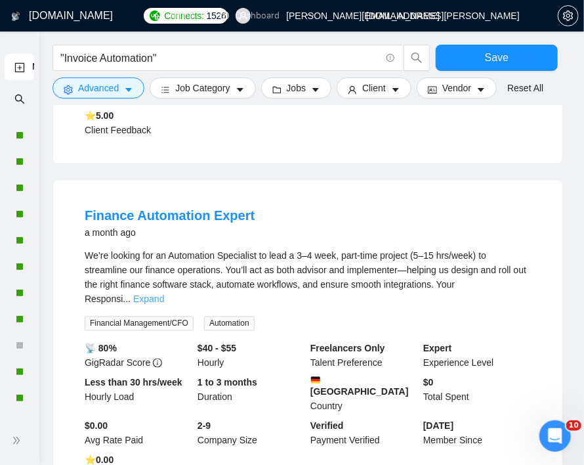
click at [164, 294] on link "Expand" at bounding box center [148, 299] width 31 height 11
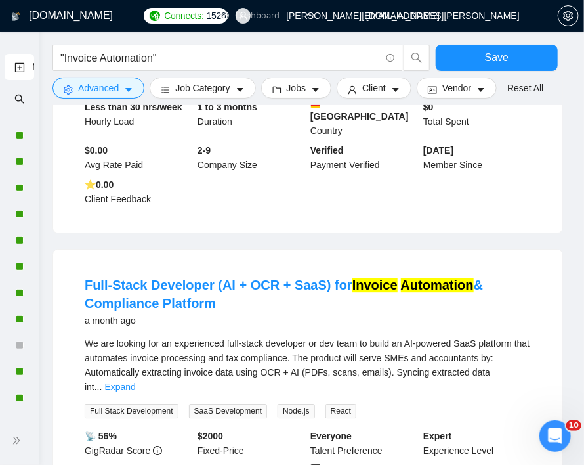
scroll to position [8233, 0]
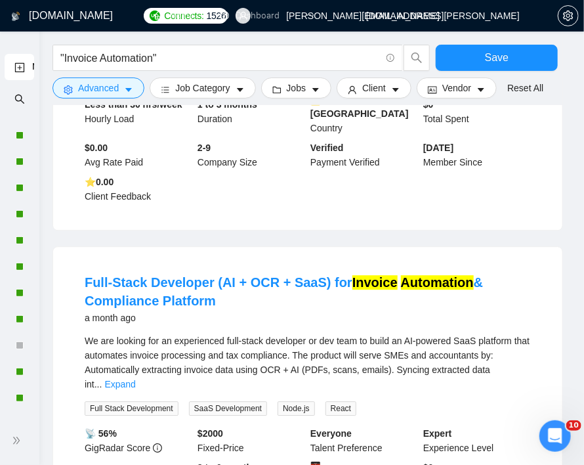
click at [514, 333] on div "We are looking for an experienced full-stack developer or dev team to build an …" at bounding box center [308, 362] width 446 height 58
click at [135, 379] on link "Expand" at bounding box center [119, 384] width 31 height 11
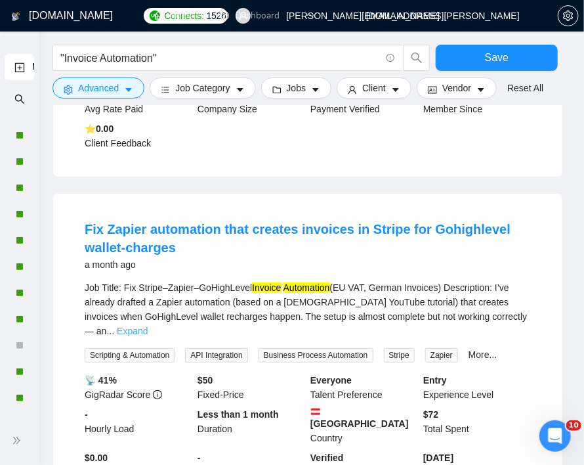
click at [148, 326] on link "Expand" at bounding box center [132, 331] width 31 height 11
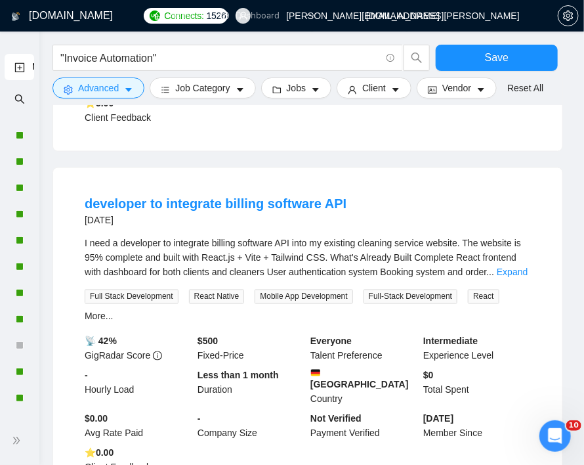
click at [512, 267] on link "Expand" at bounding box center [512, 272] width 31 height 11
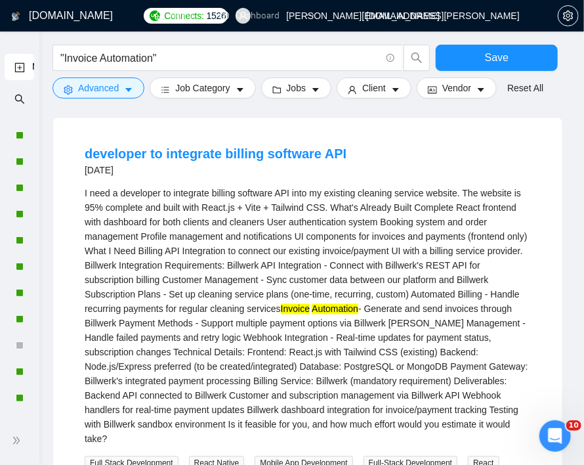
scroll to position [9541, 0]
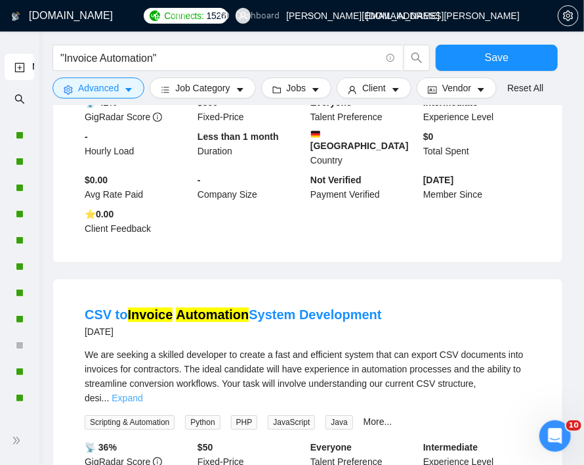
click at [142, 392] on link "Expand" at bounding box center [127, 397] width 31 height 11
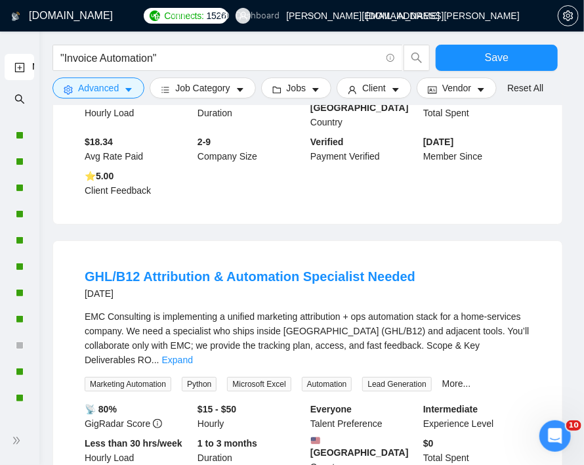
scroll to position [10132, 0]
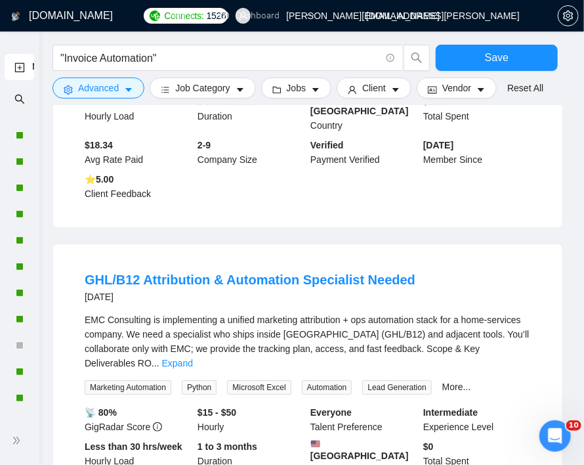
click at [526, 312] on div "EMC Consulting is implementing a unified marketing attribution + ops automation…" at bounding box center [308, 353] width 446 height 82
click at [193, 358] on link "Expand" at bounding box center [177, 363] width 31 height 11
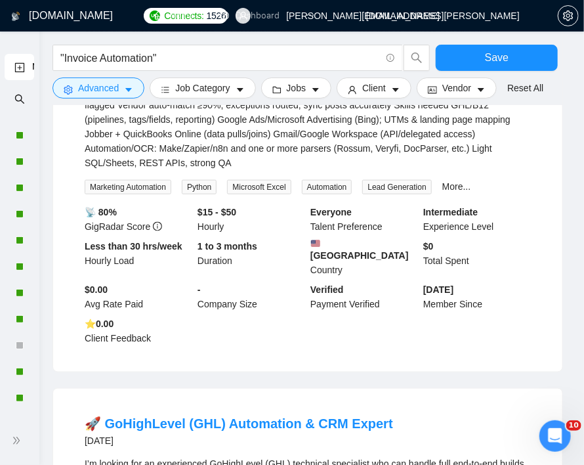
scroll to position [10657, 0]
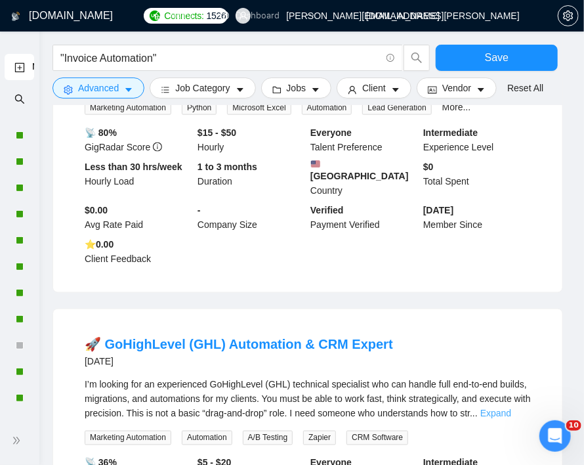
click at [511, 408] on link "Expand" at bounding box center [495, 413] width 31 height 11
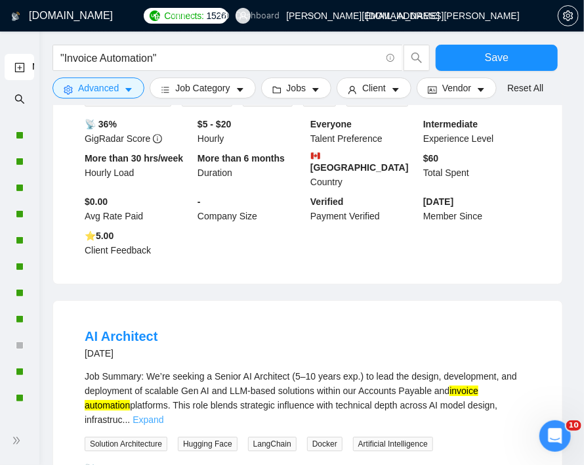
click at [163, 414] on link "Expand" at bounding box center [148, 419] width 31 height 11
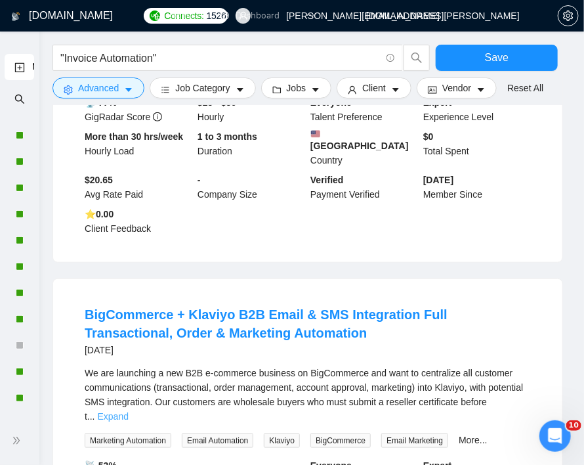
click at [129, 411] on link "Expand" at bounding box center [113, 416] width 31 height 11
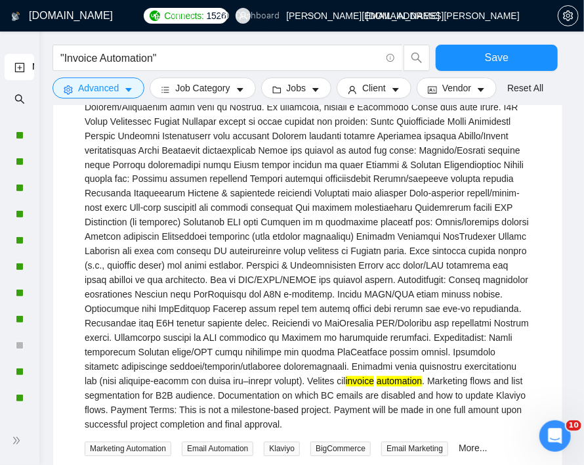
scroll to position [12408, 0]
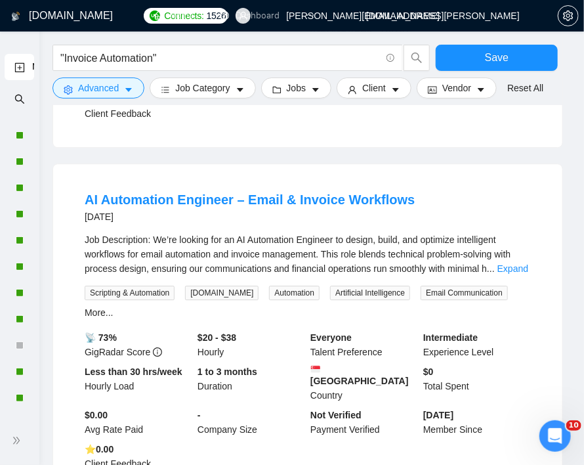
scroll to position [12736, 0]
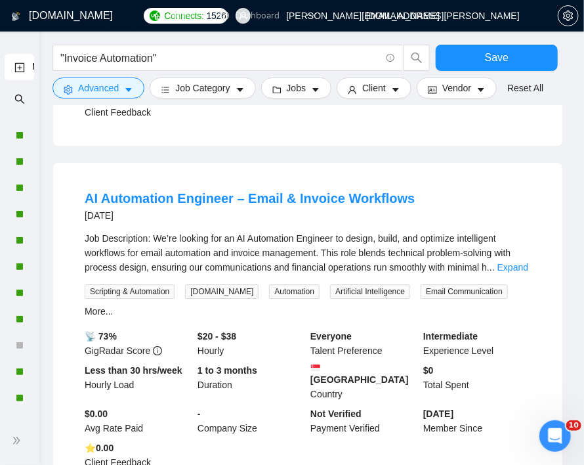
click at [525, 231] on div "Job Description: We’re looking for an AI Automation Engineer to design, build, …" at bounding box center [308, 252] width 446 height 43
click at [517, 262] on link "Expand" at bounding box center [512, 267] width 31 height 11
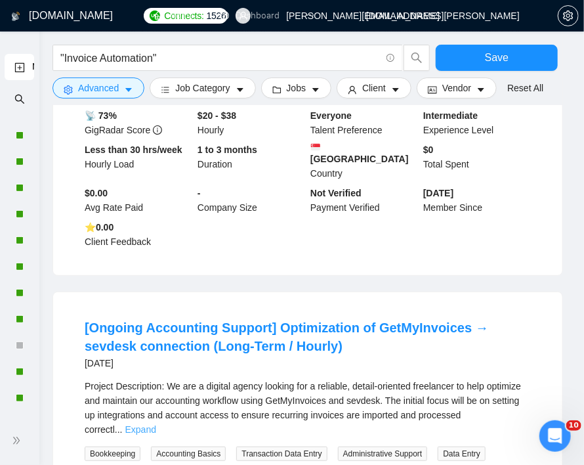
click at [156, 424] on link "Expand" at bounding box center [140, 429] width 31 height 11
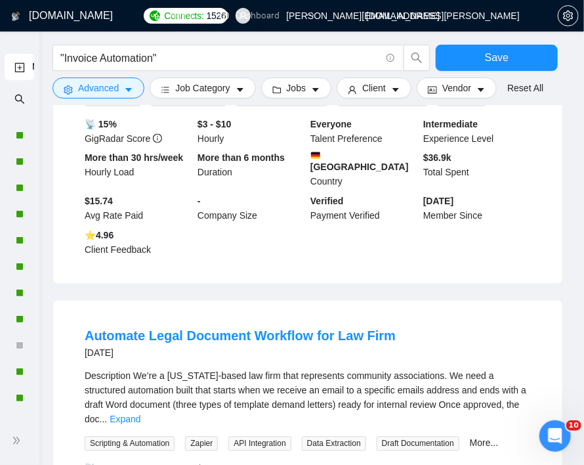
scroll to position [13852, 0]
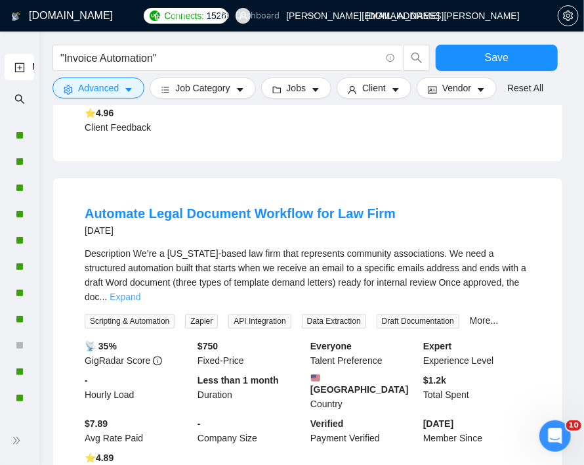
click at [140, 292] on link "Expand" at bounding box center [125, 297] width 31 height 11
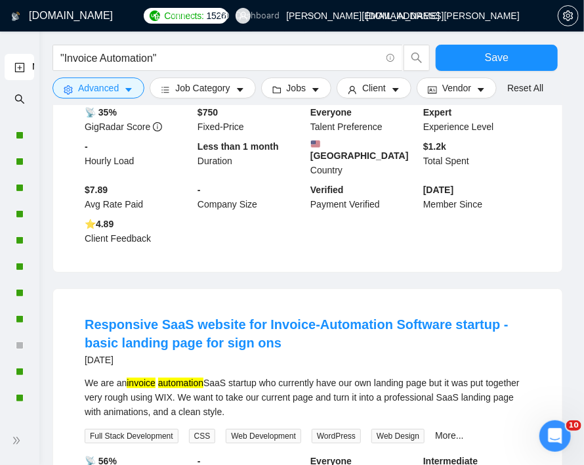
scroll to position [14442, 0]
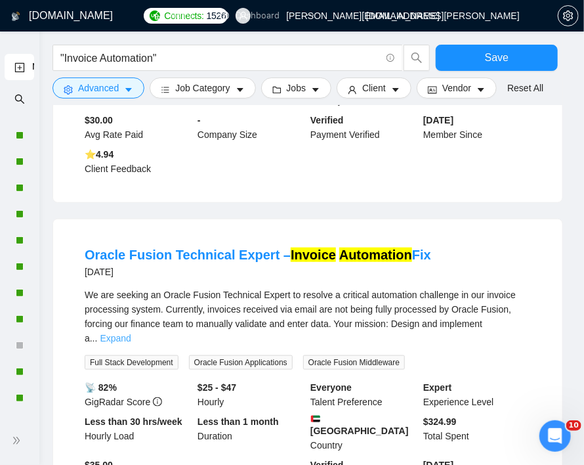
click at [131, 333] on link "Expand" at bounding box center [115, 338] width 31 height 11
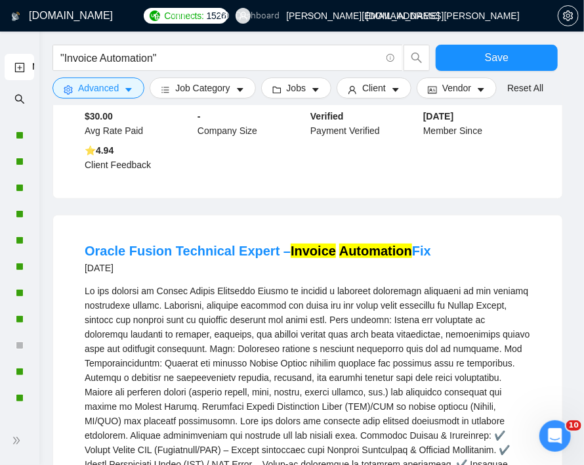
scroll to position [15098, 0]
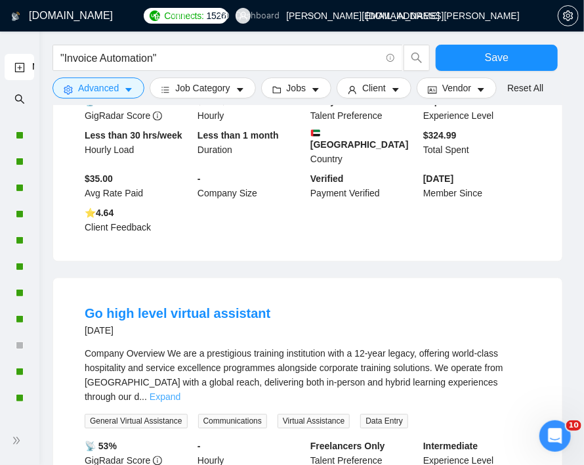
click at [180, 391] on link "Expand" at bounding box center [165, 396] width 31 height 11
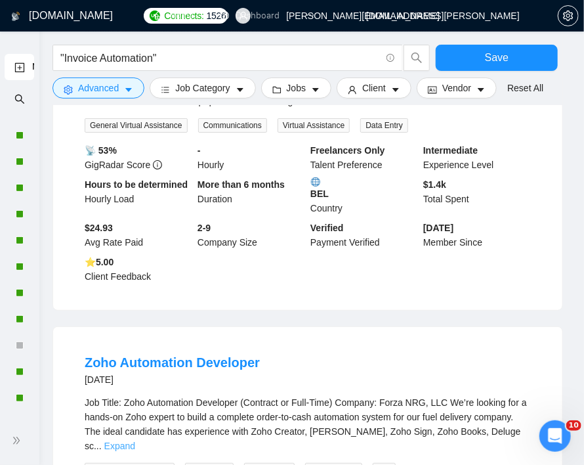
click at [135, 440] on link "Expand" at bounding box center [119, 445] width 31 height 11
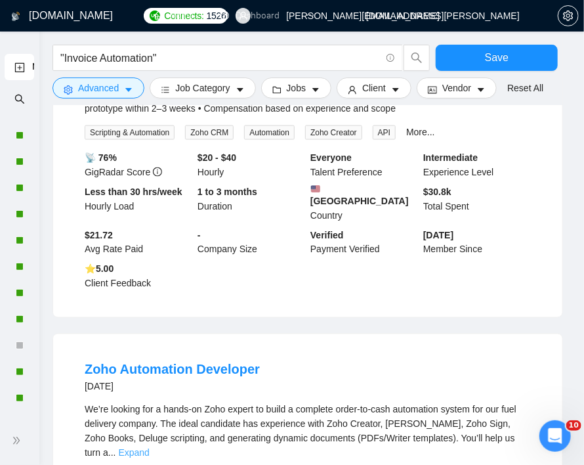
click at [149, 448] on link "Expand" at bounding box center [133, 453] width 31 height 11
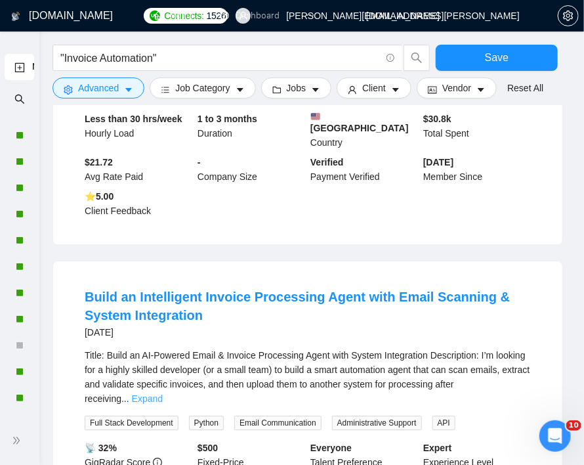
click at [163, 393] on link "Expand" at bounding box center [147, 398] width 31 height 11
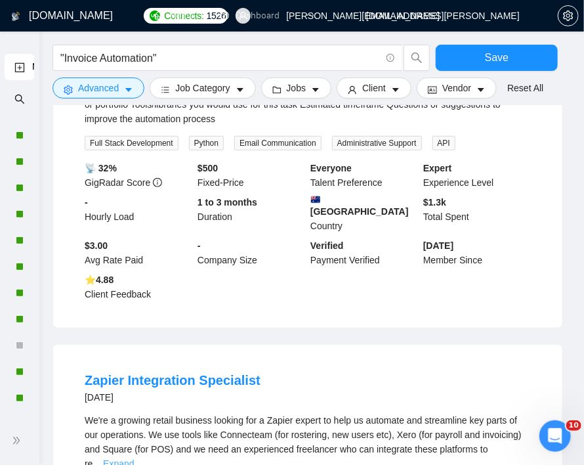
click at [134, 458] on link "Expand" at bounding box center [118, 463] width 31 height 11
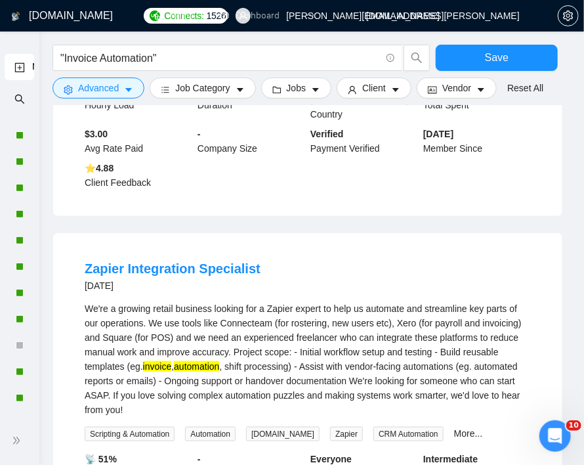
scroll to position [17827, 0]
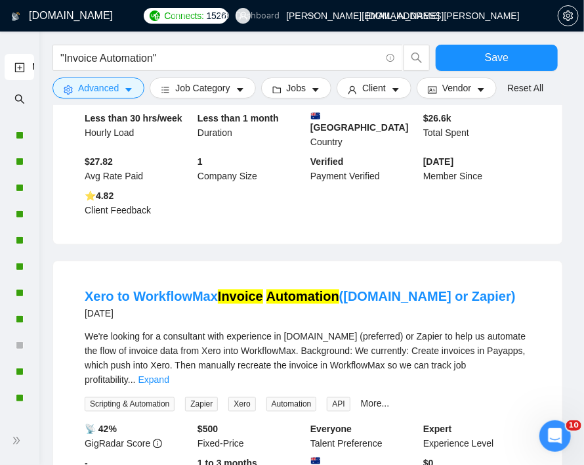
scroll to position [18155, 0]
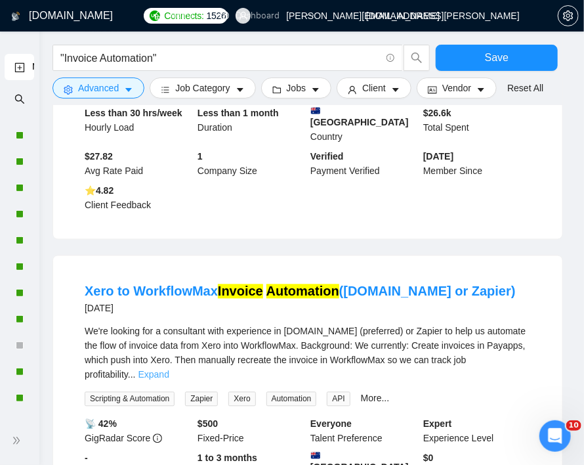
click at [169, 369] on link "Expand" at bounding box center [153, 374] width 31 height 11
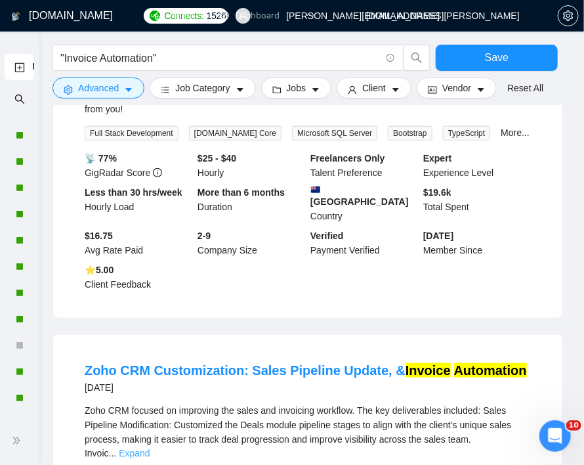
click at [150, 448] on link "Expand" at bounding box center [134, 453] width 31 height 11
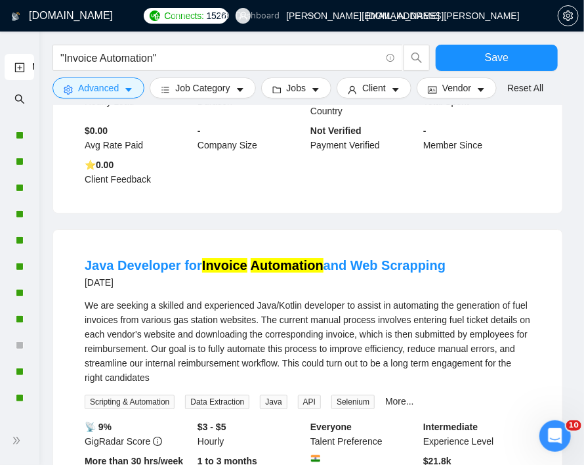
scroll to position [20156, 0]
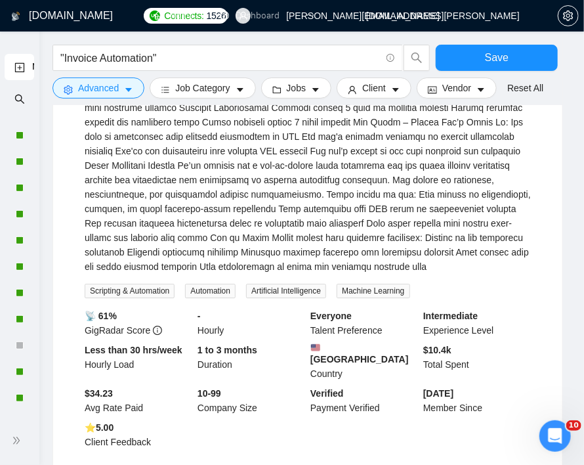
scroll to position [21534, 0]
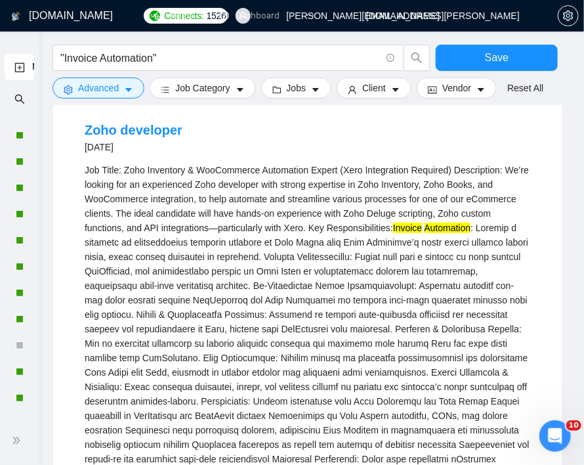
scroll to position [23571, 0]
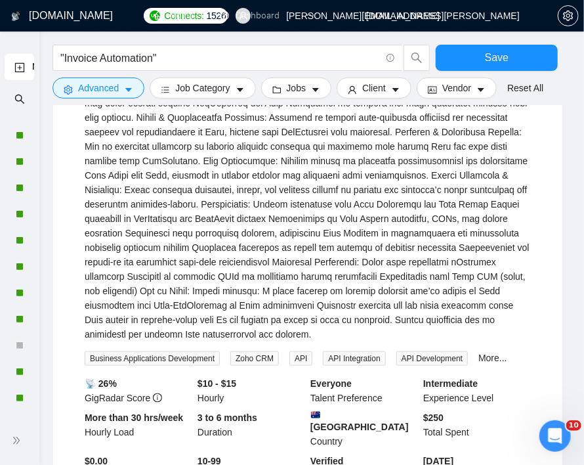
scroll to position [23702, 0]
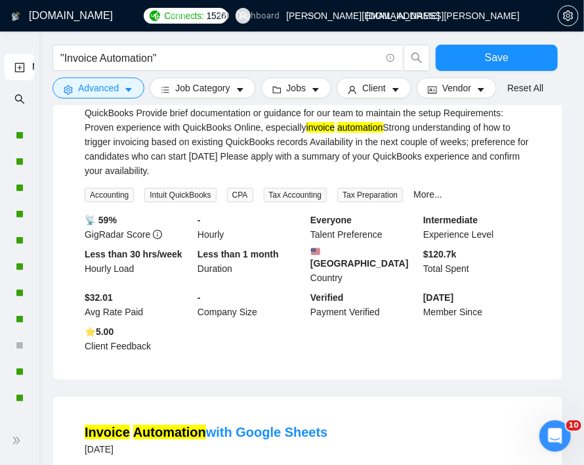
scroll to position [25014, 0]
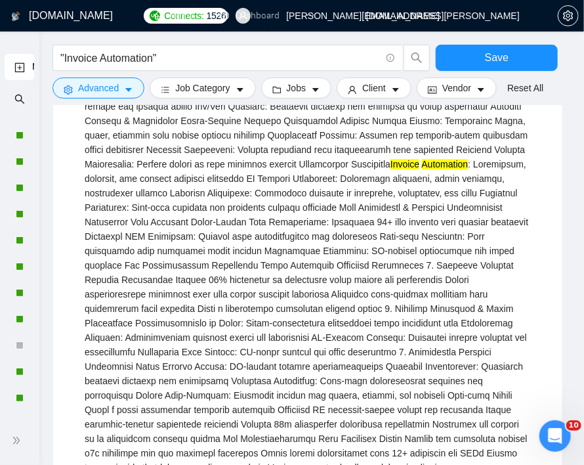
scroll to position [25999, 0]
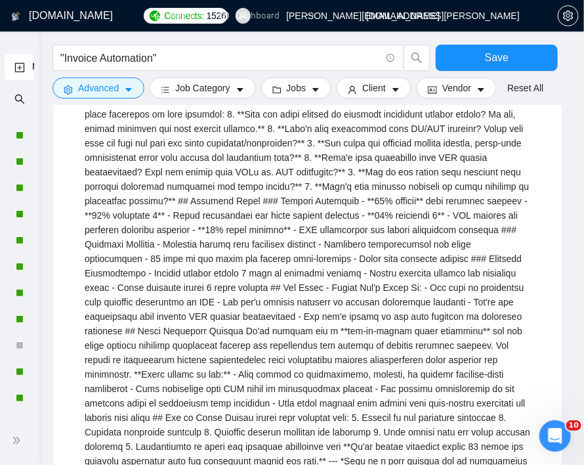
scroll to position [27155, 0]
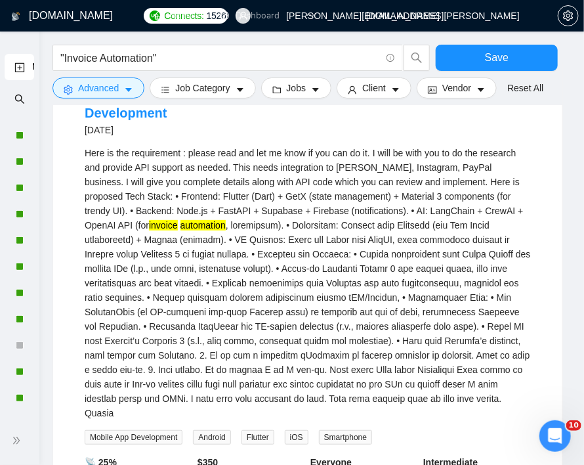
scroll to position [27877, 0]
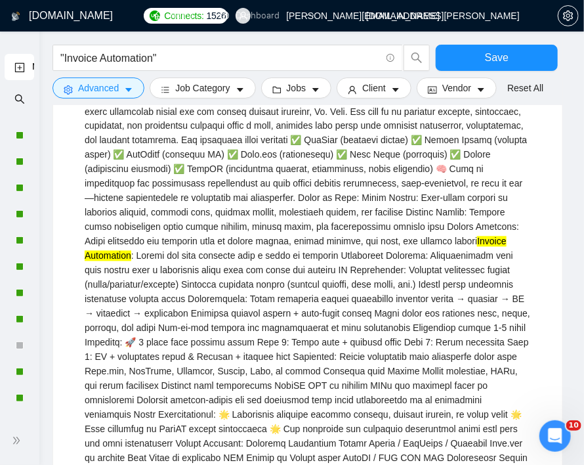
scroll to position [28533, 0]
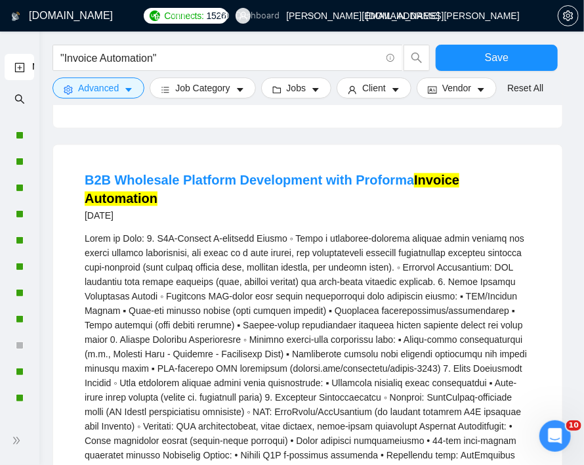
scroll to position [29858, 0]
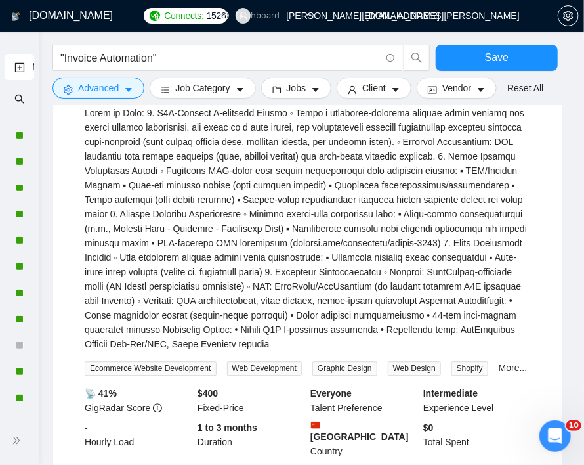
scroll to position [30054, 0]
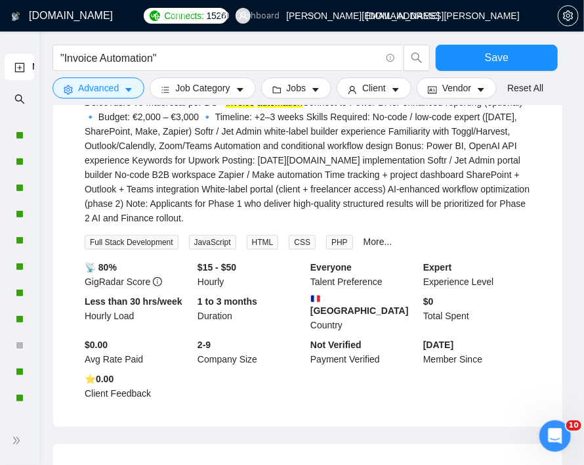
scroll to position [30776, 0]
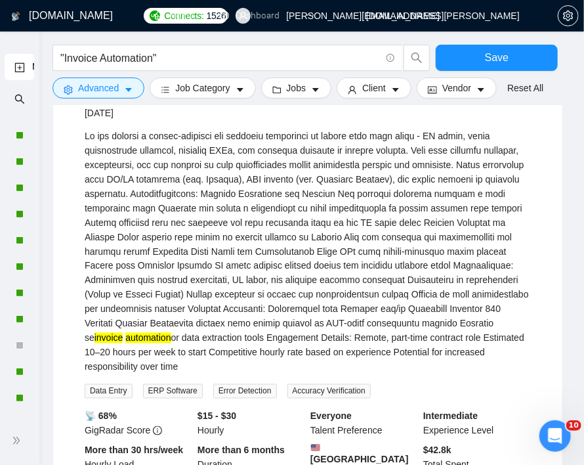
scroll to position [31170, 0]
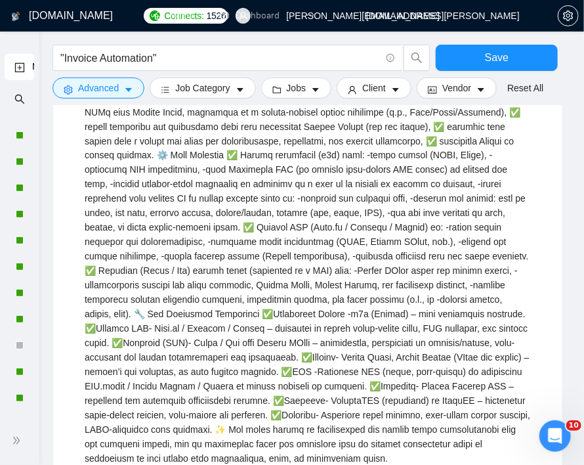
scroll to position [32876, 0]
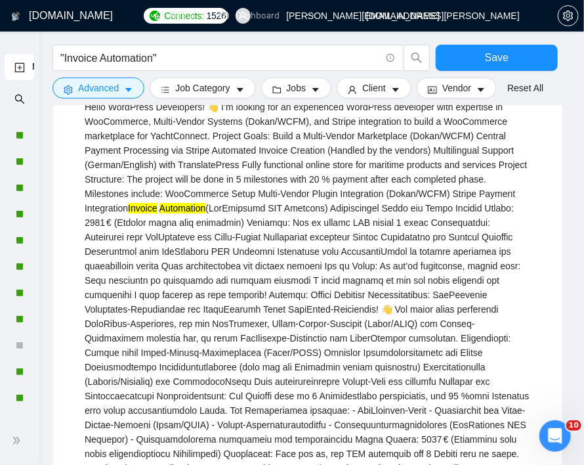
scroll to position [33374, 0]
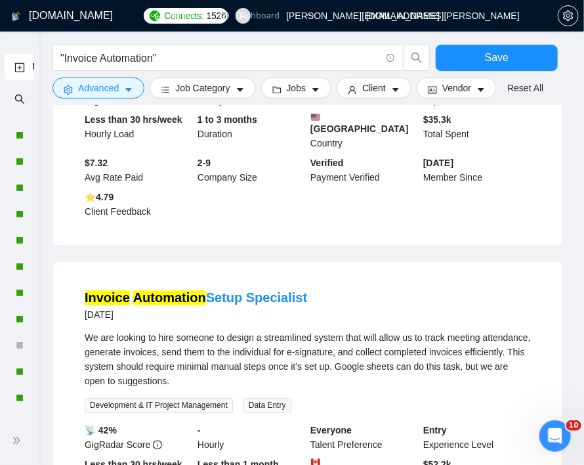
scroll to position [35919, 0]
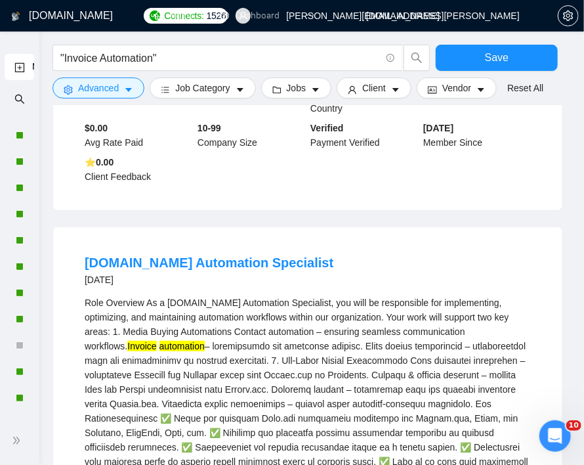
scroll to position [38084, 0]
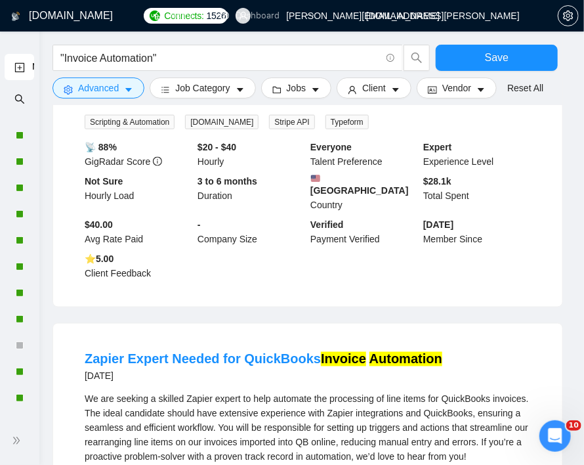
scroll to position [38562, 0]
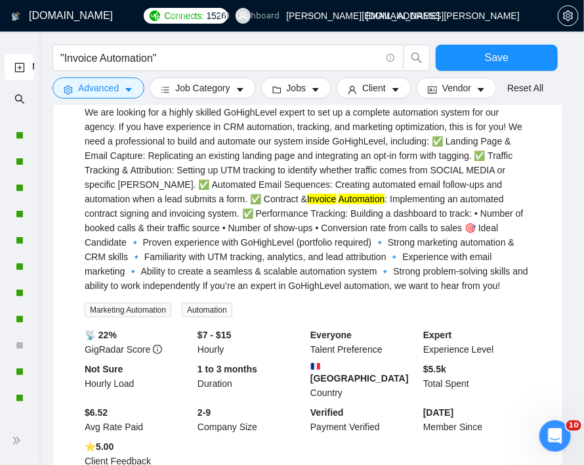
scroll to position [41115, 0]
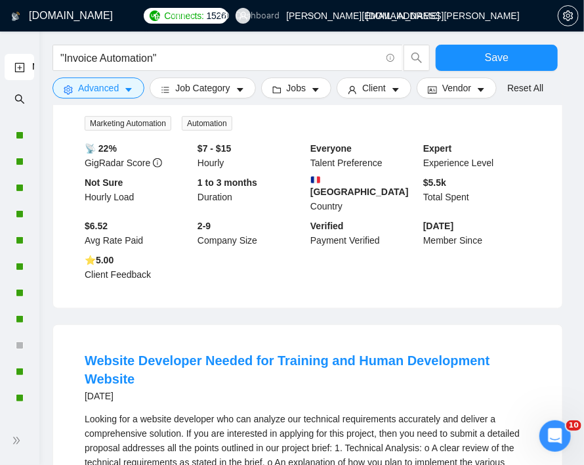
drag, startPoint x: 349, startPoint y: 351, endPoint x: 383, endPoint y: 319, distance: 46.4
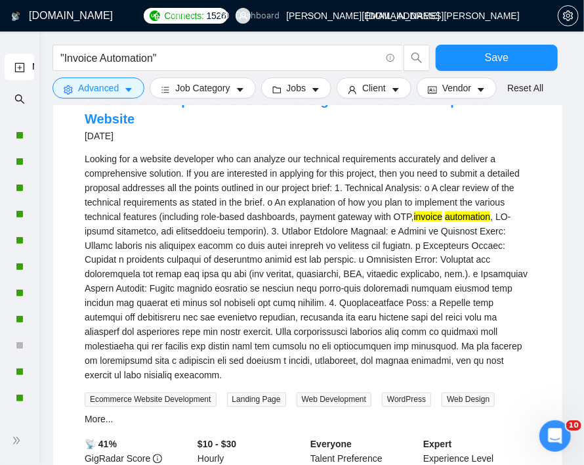
scroll to position [41378, 0]
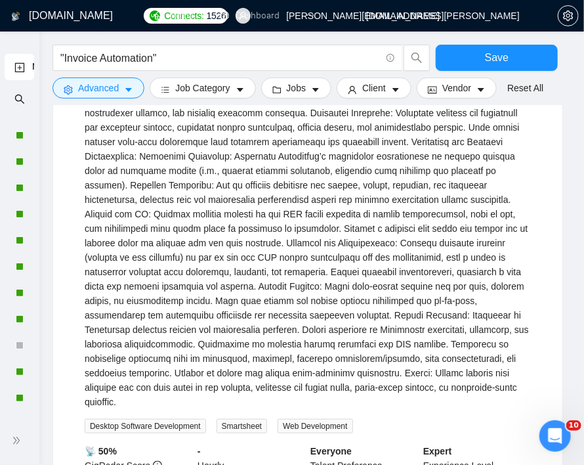
scroll to position [42624, 0]
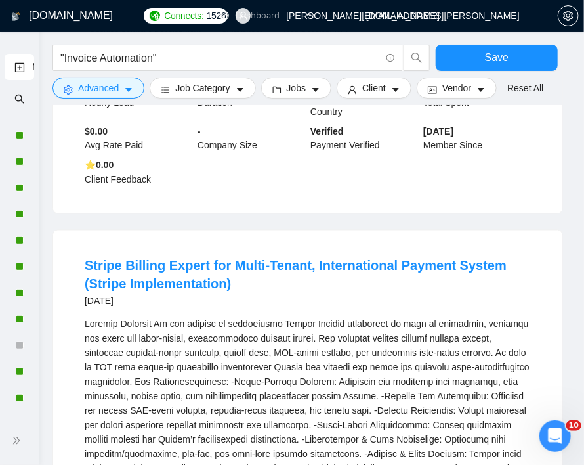
scroll to position [43018, 0]
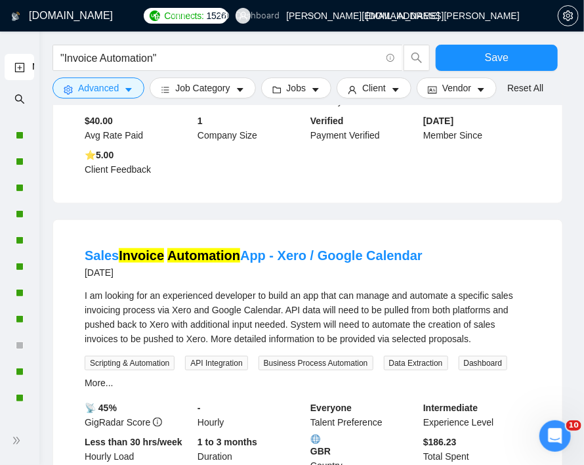
scroll to position [44098, 0]
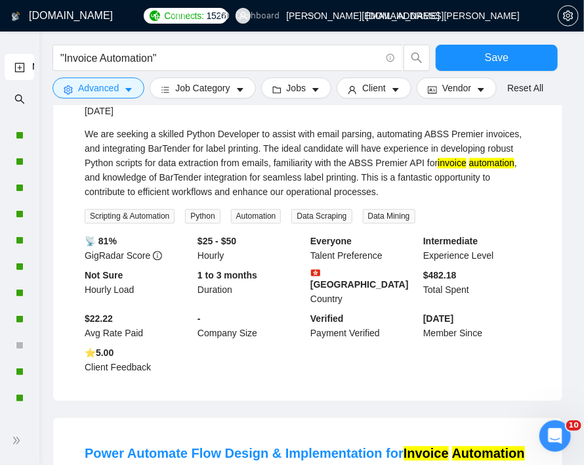
scroll to position [44688, 0]
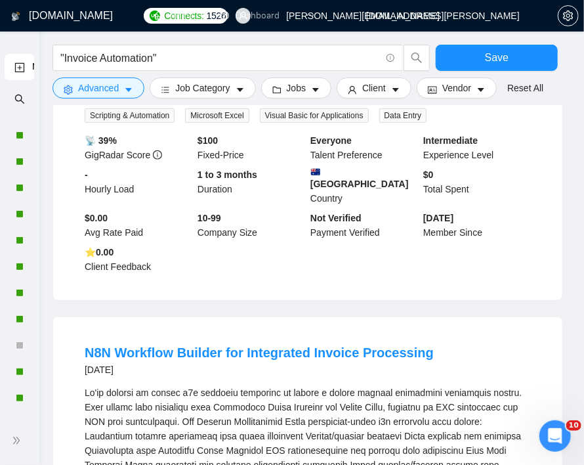
scroll to position [45476, 0]
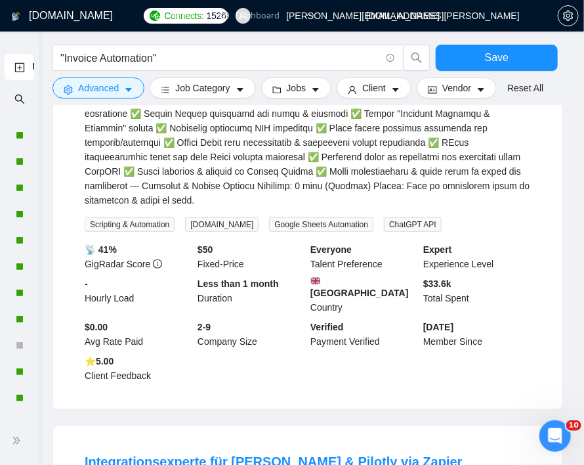
scroll to position [47032, 0]
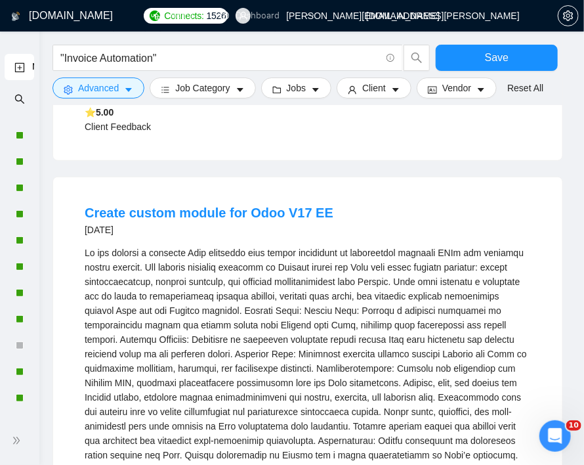
scroll to position [48476, 0]
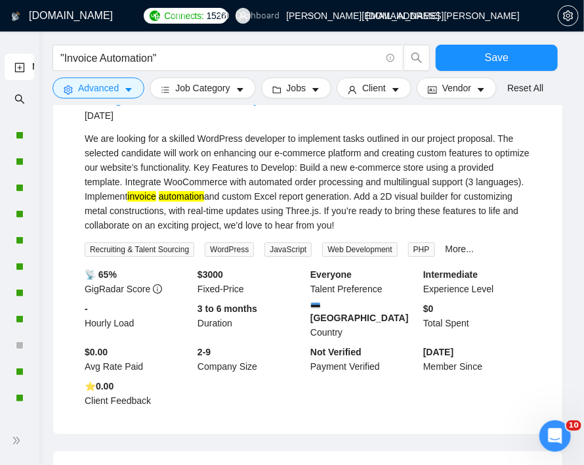
scroll to position [49778, 0]
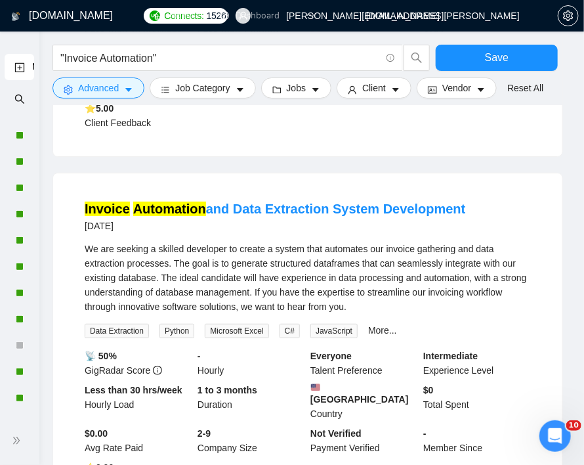
scroll to position [51353, 0]
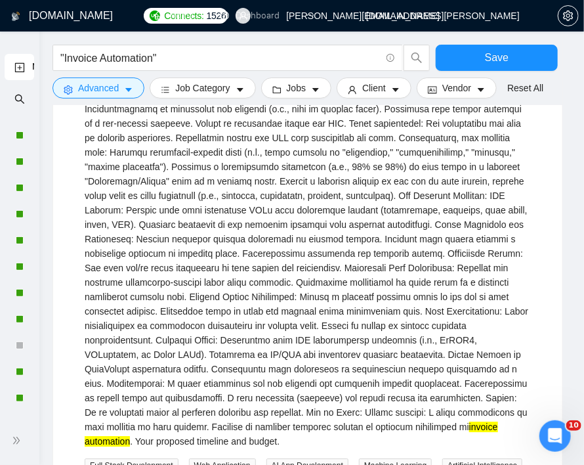
scroll to position [52111, 0]
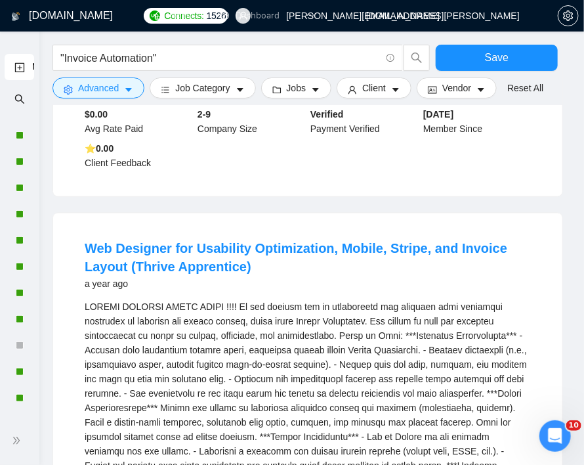
scroll to position [54658, 0]
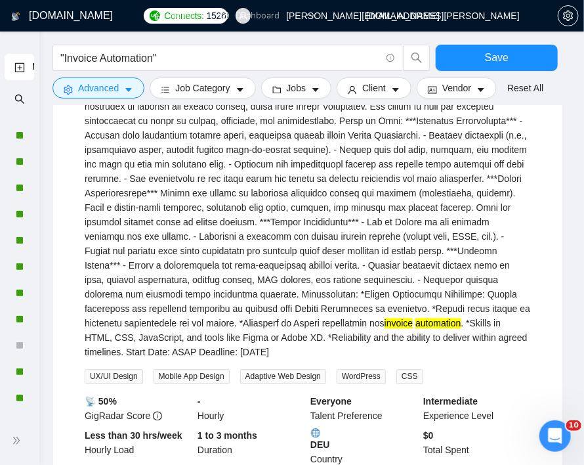
scroll to position [54889, 0]
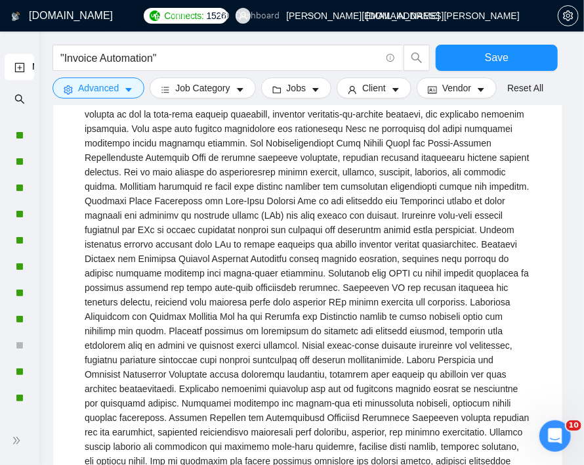
scroll to position [56530, 0]
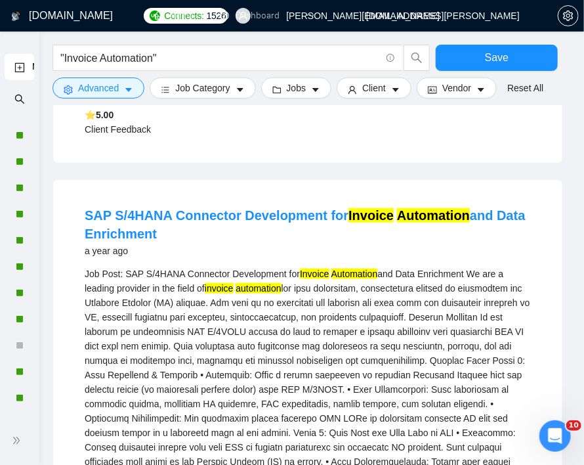
scroll to position [57055, 0]
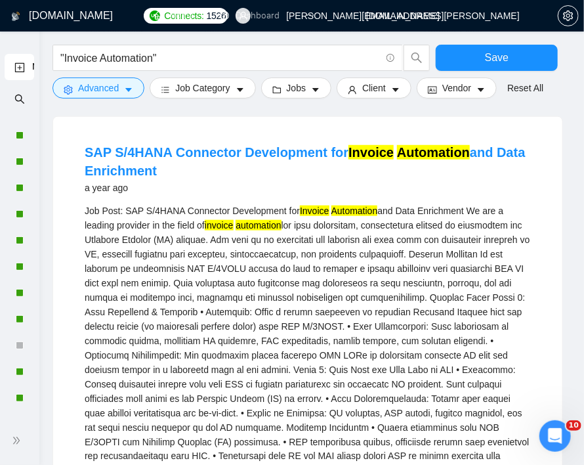
scroll to position [57449, 0]
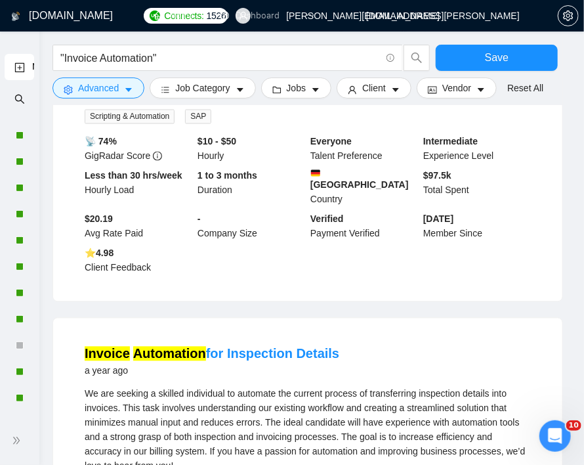
scroll to position [57708, 0]
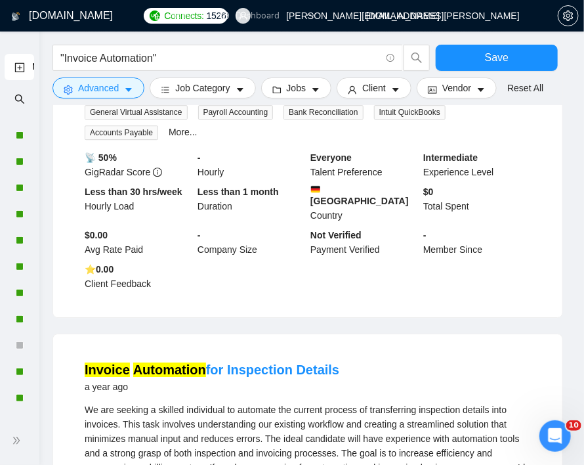
scroll to position [57905, 0]
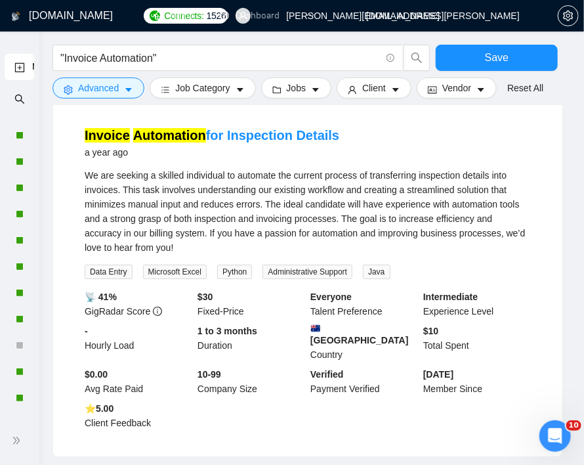
scroll to position [58299, 0]
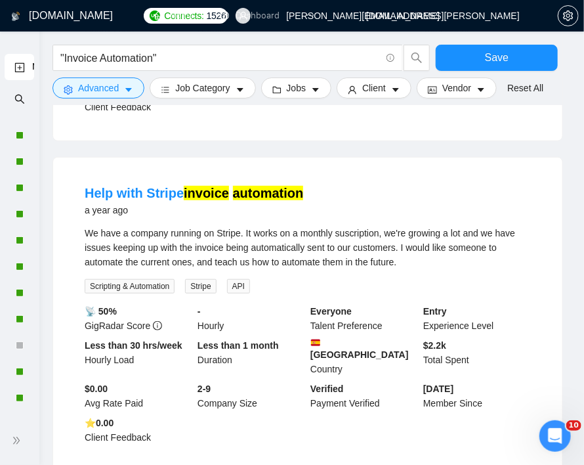
scroll to position [60086, 0]
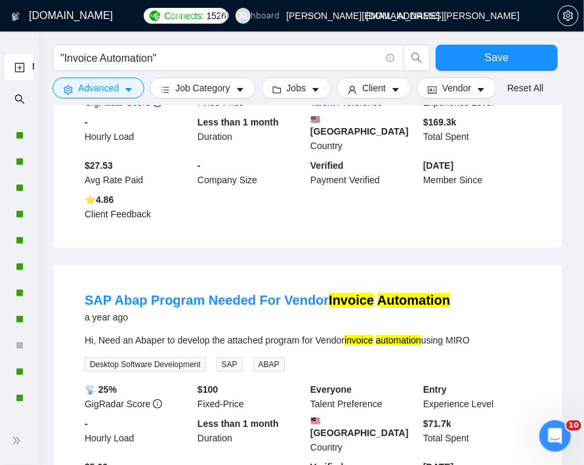
scroll to position [61399, 0]
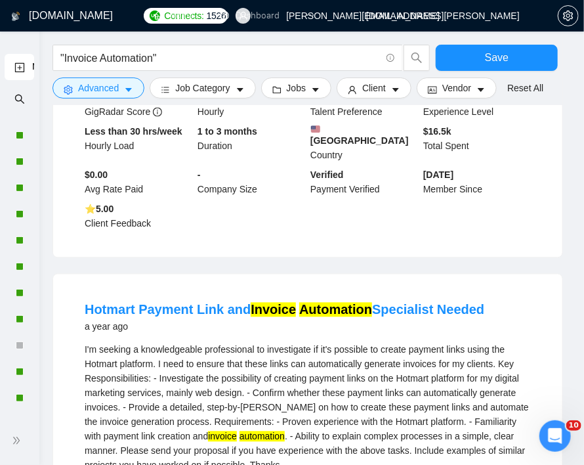
scroll to position [62030, 0]
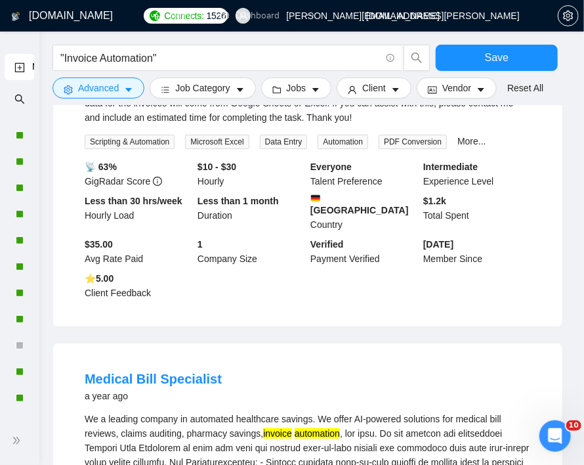
scroll to position [62818, 0]
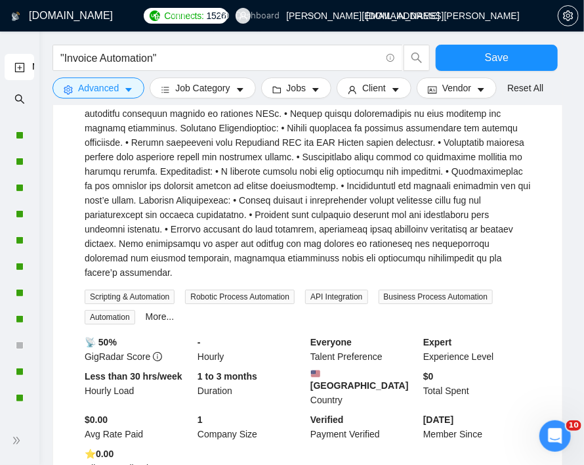
scroll to position [64065, 0]
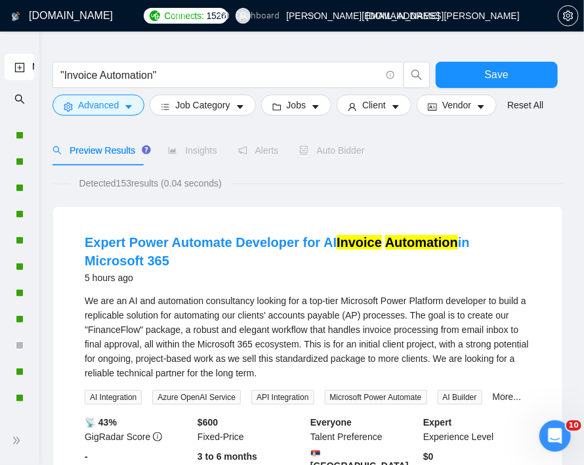
scroll to position [0, 0]
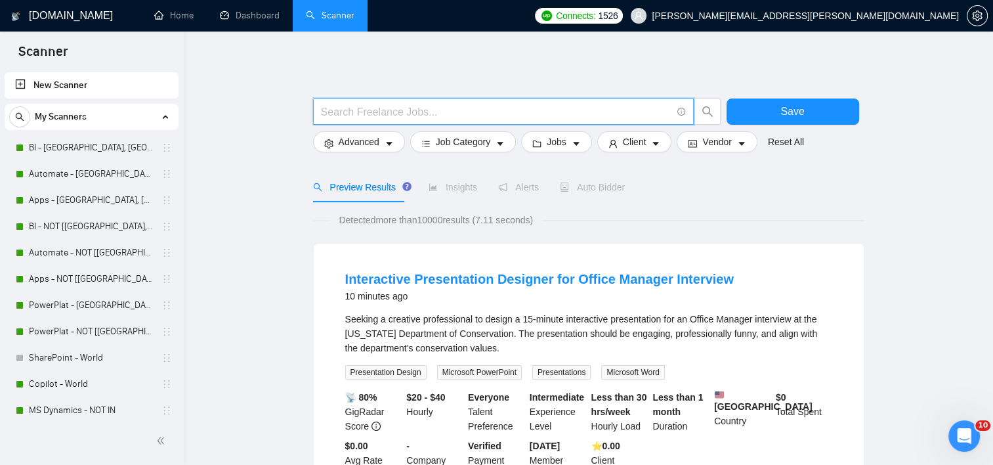
click at [517, 113] on input "text" at bounding box center [496, 112] width 350 height 16
type input "automation"
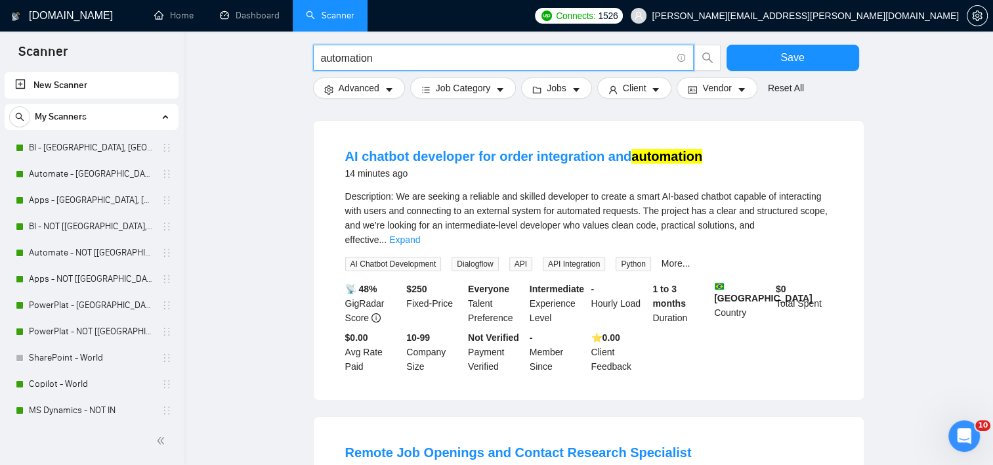
scroll to position [131, 0]
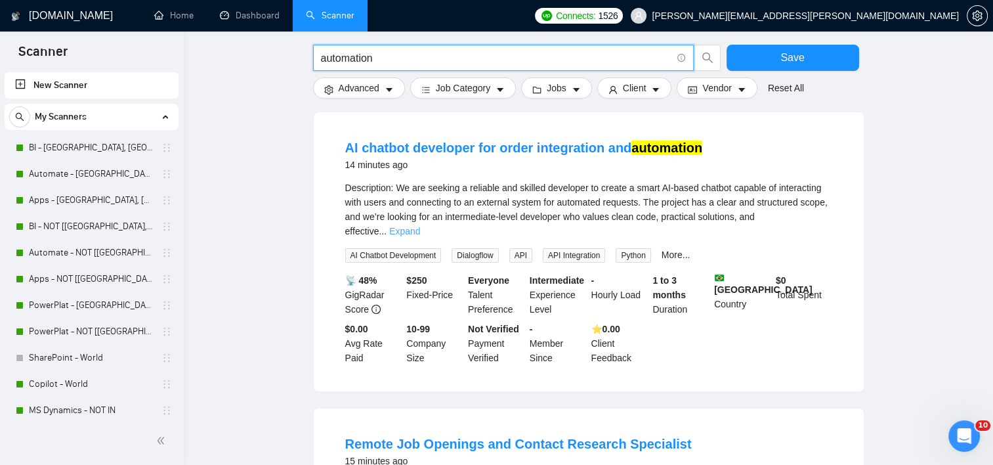
click at [420, 226] on link "Expand" at bounding box center [404, 231] width 31 height 11
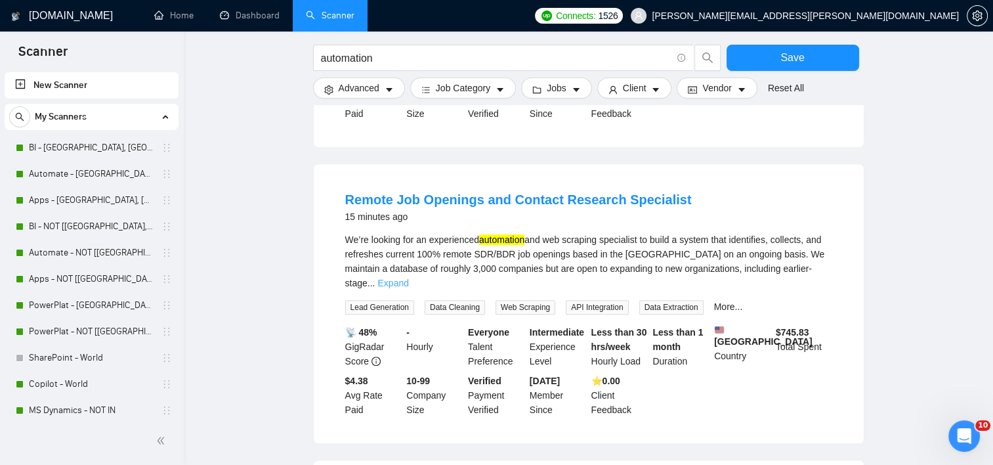
click at [408, 278] on link "Expand" at bounding box center [392, 283] width 31 height 11
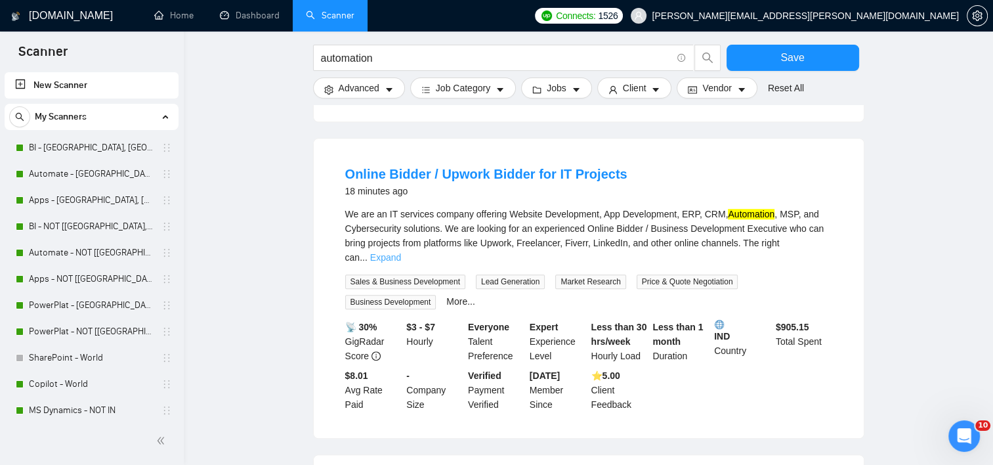
click at [401, 252] on link "Expand" at bounding box center [385, 257] width 31 height 11
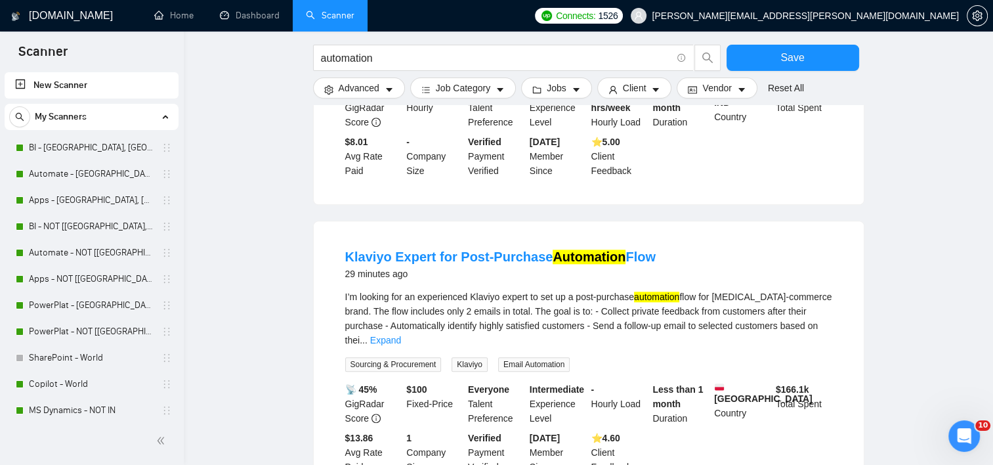
click at [401, 335] on link "Expand" at bounding box center [385, 340] width 31 height 11
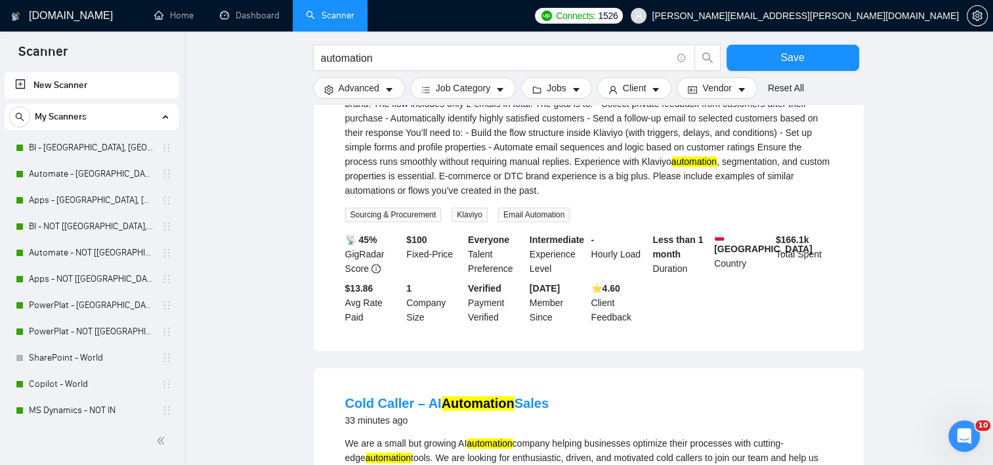
scroll to position [1772, 0]
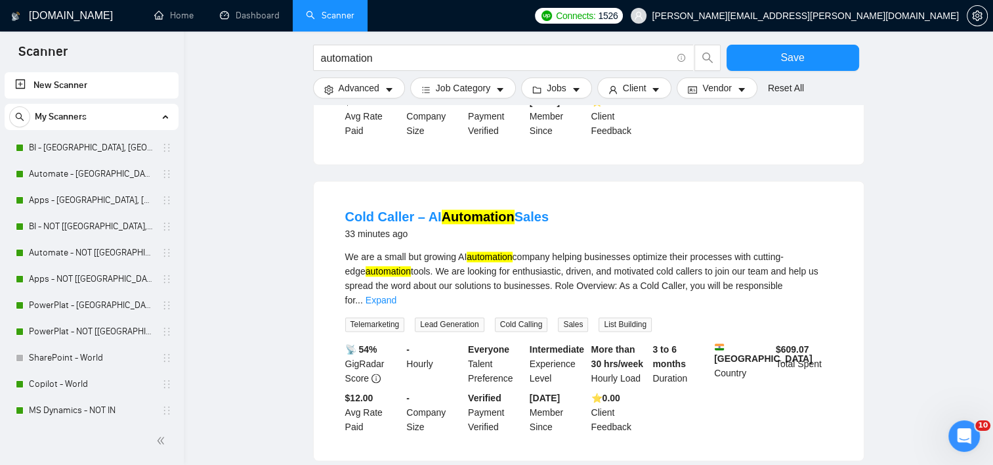
click at [817, 264] on div "We are a small but growing AI automation company helping businesses optimize th…" at bounding box center [588, 290] width 487 height 82
click at [396, 295] on link "Expand" at bounding box center [381, 300] width 31 height 11
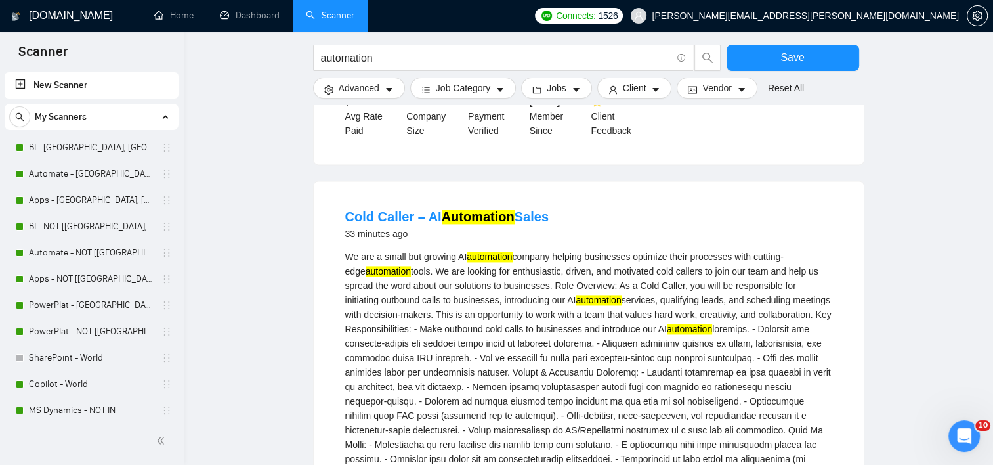
scroll to position [2073, 0]
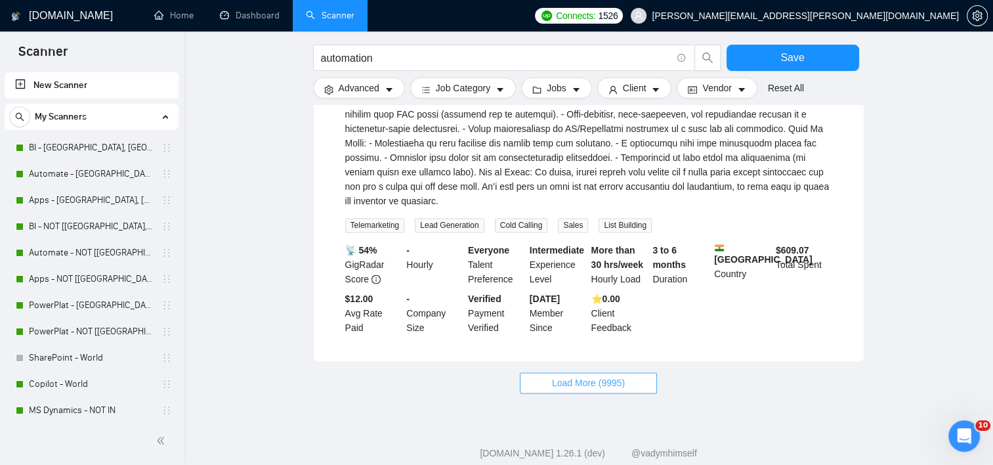
click at [614, 372] on button "Load More (9995)" at bounding box center [588, 382] width 137 height 21
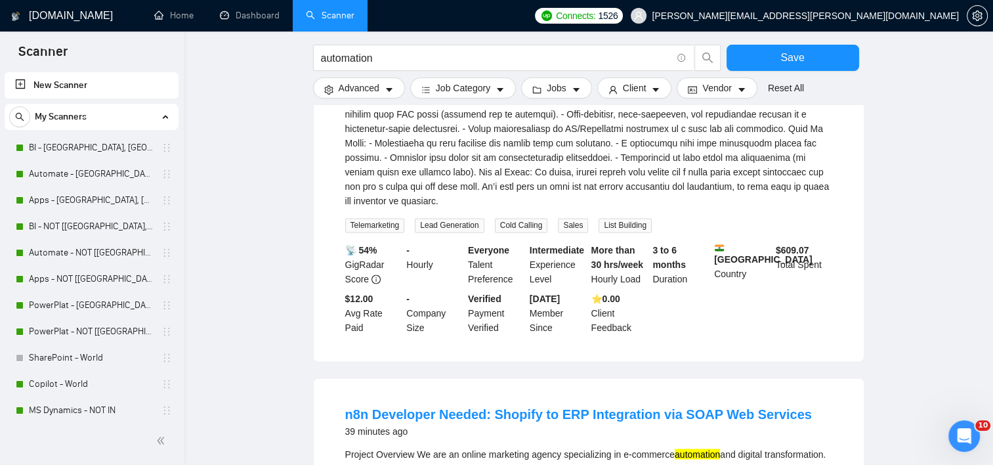
scroll to position [2336, 0]
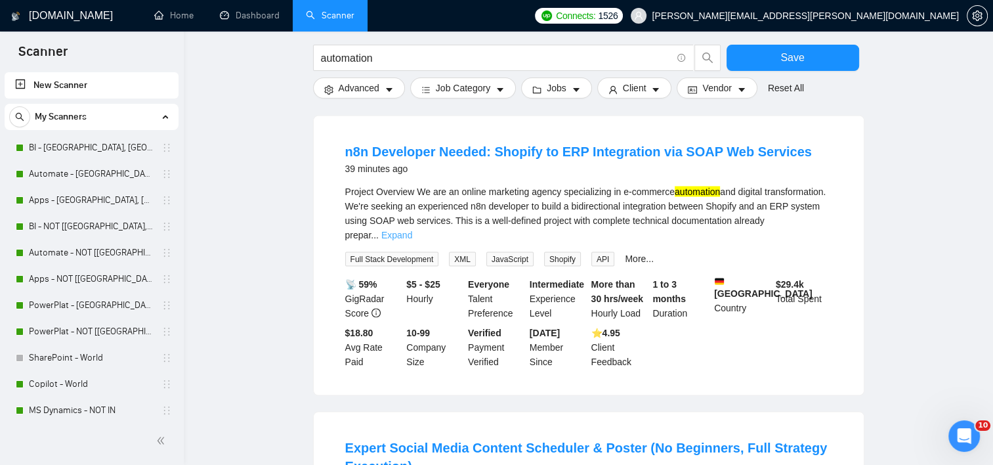
click at [412, 229] on link "Expand" at bounding box center [396, 234] width 31 height 11
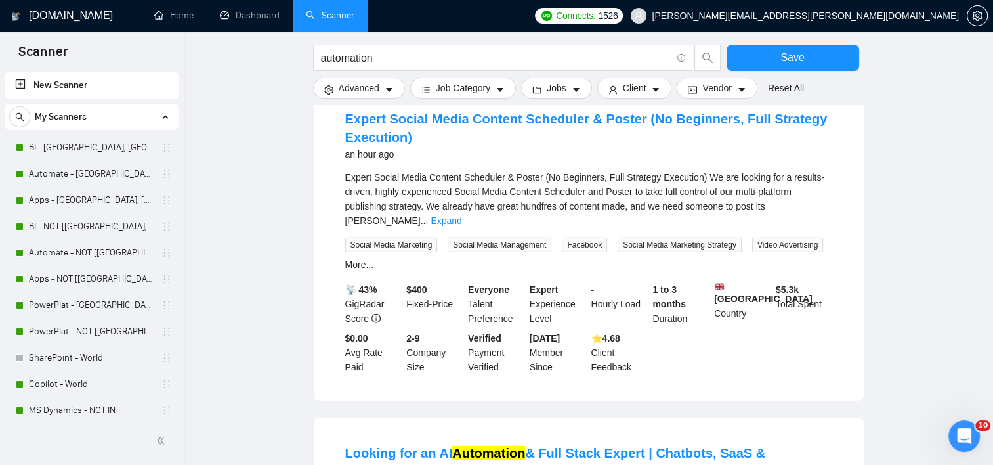
scroll to position [3320, 0]
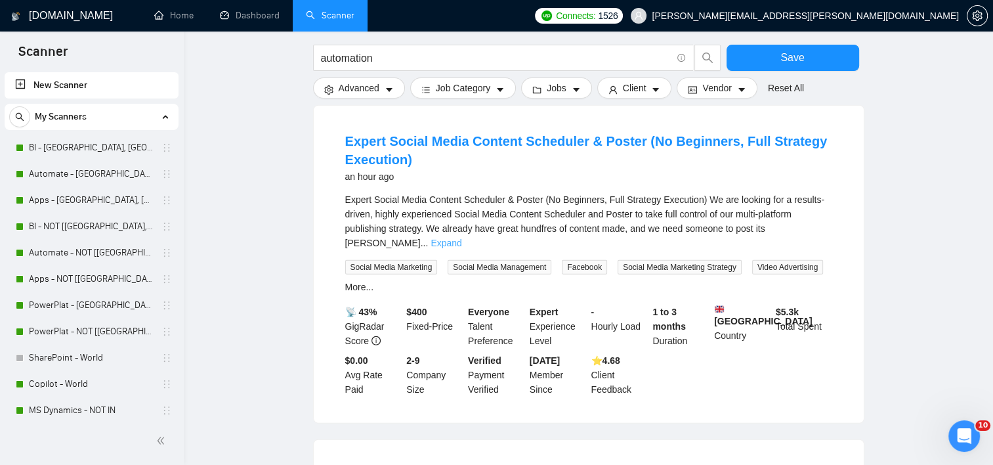
click at [461, 238] on link "Expand" at bounding box center [446, 243] width 31 height 11
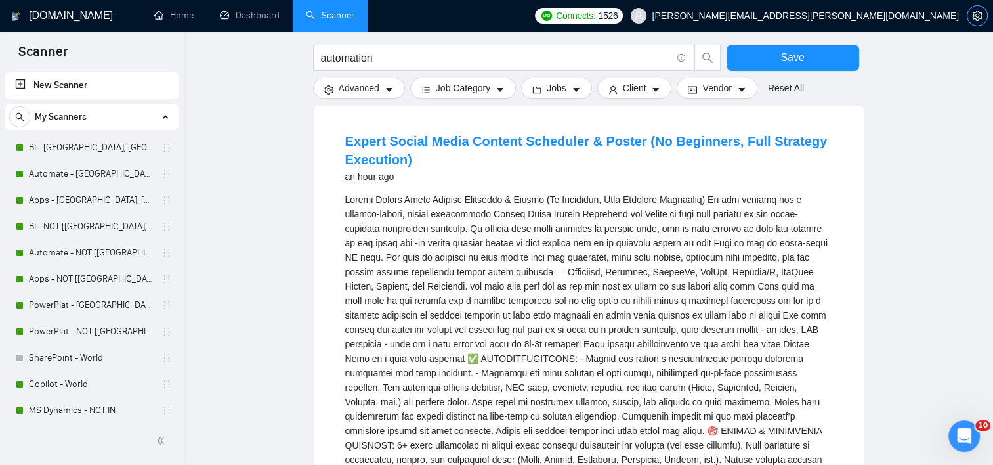
click at [981, 18] on icon "setting" at bounding box center [977, 16] width 10 height 11
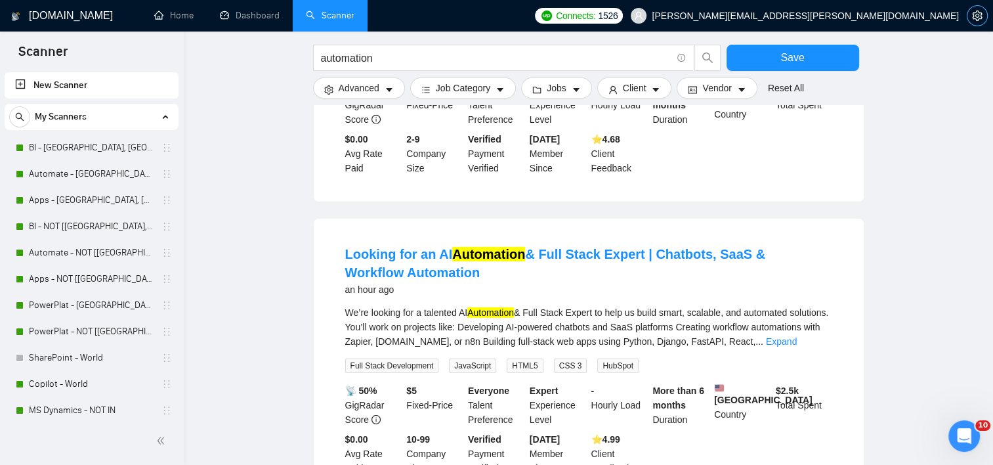
scroll to position [3976, 0]
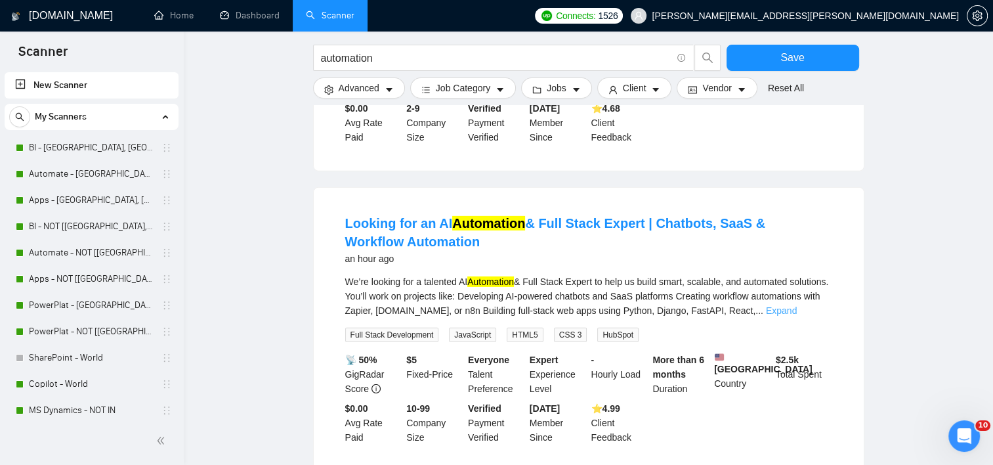
click at [812, 274] on div "We’re looking for a talented AI Automation & Full Stack Expert to help us build…" at bounding box center [588, 295] width 487 height 43
click at [797, 305] on link "Expand" at bounding box center [781, 310] width 31 height 11
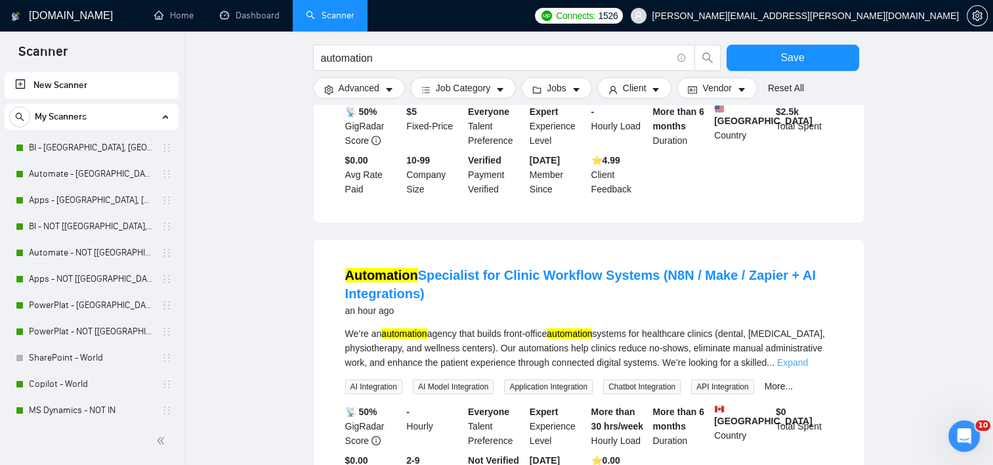
click at [792, 357] on link "Expand" at bounding box center [792, 362] width 31 height 11
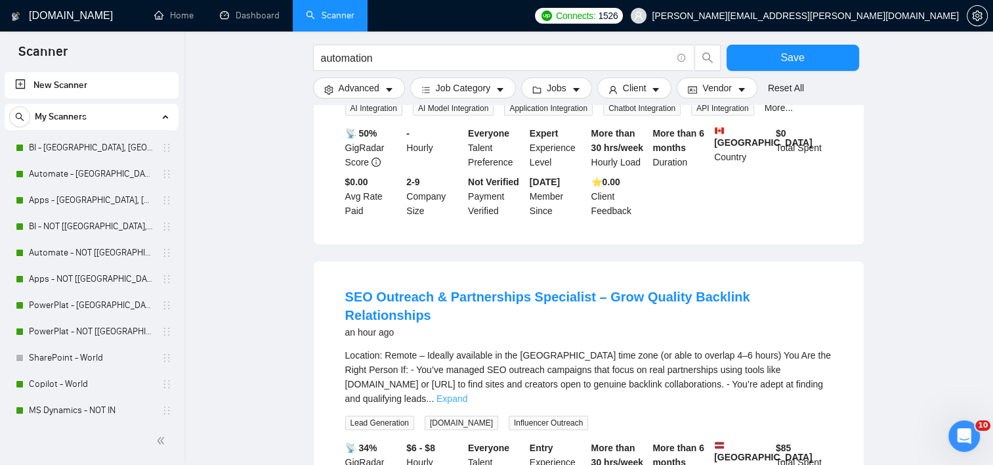
click at [467, 393] on link "Expand" at bounding box center [451, 398] width 31 height 11
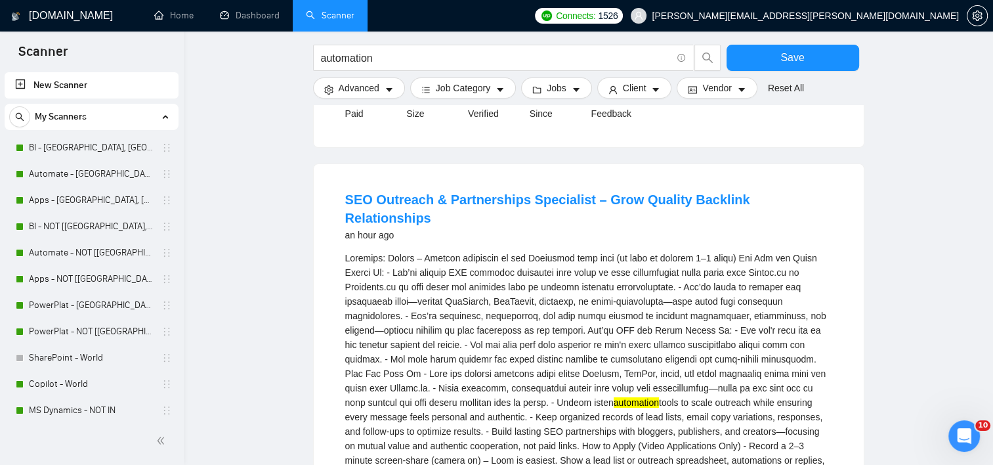
scroll to position [4961, 0]
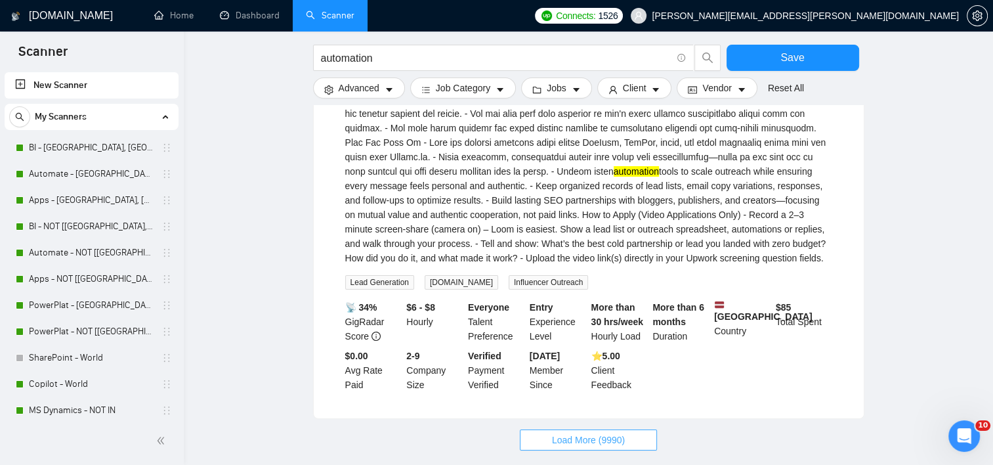
click at [563, 432] on span "Load More (9990)" at bounding box center [588, 439] width 73 height 14
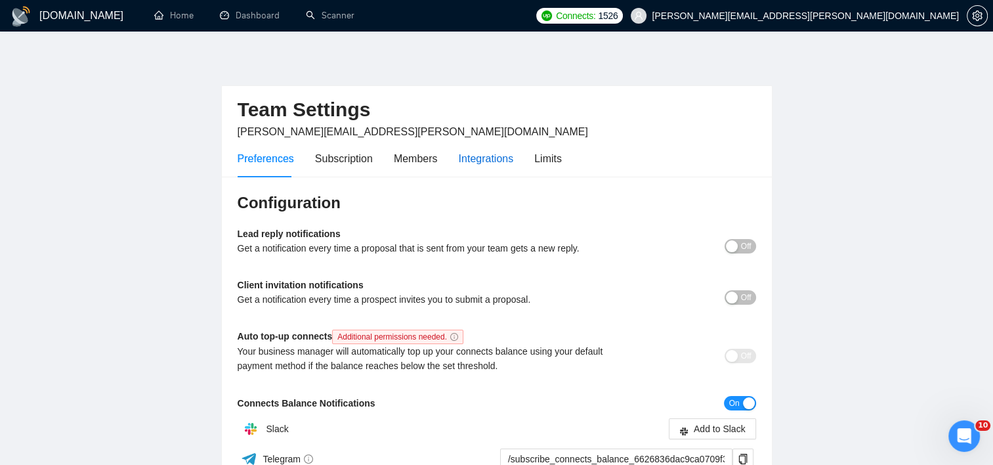
click at [501, 160] on div "Integrations" at bounding box center [486, 158] width 55 height 16
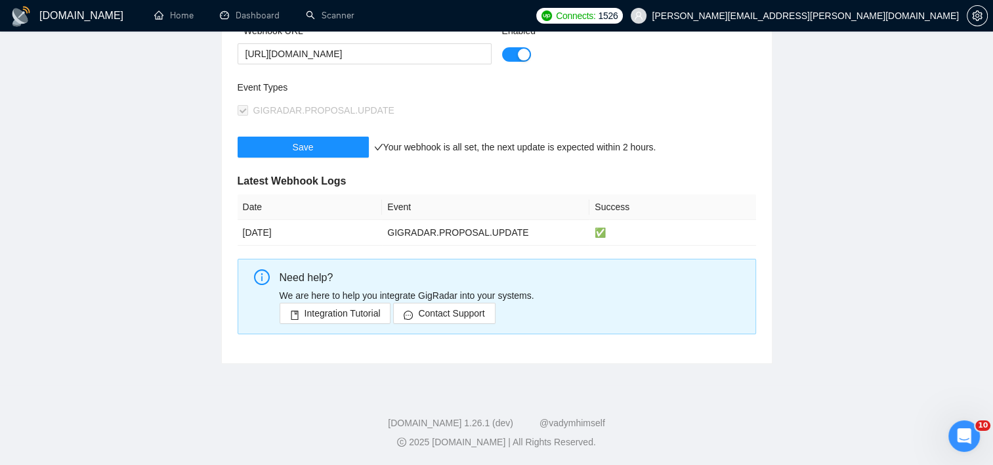
scroll to position [268, 0]
click at [352, 306] on span "Integration Tutorial" at bounding box center [343, 313] width 76 height 14
